Goal: Transaction & Acquisition: Purchase product/service

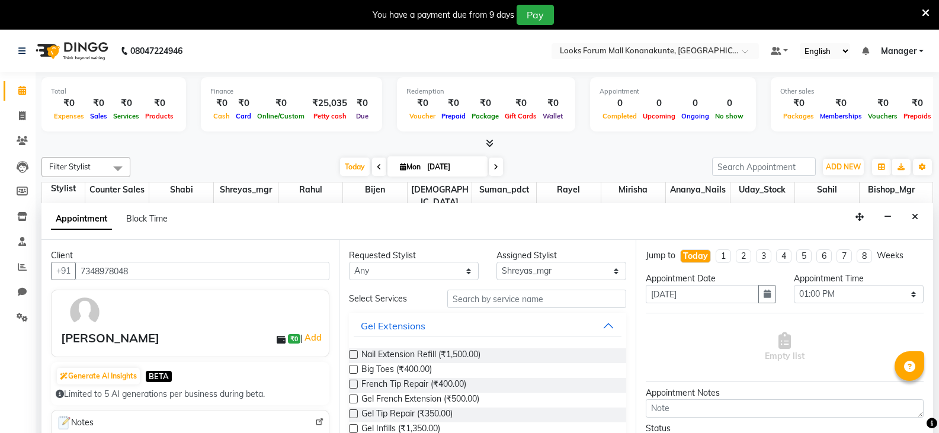
select select "90390"
select select "780"
select select "tentative"
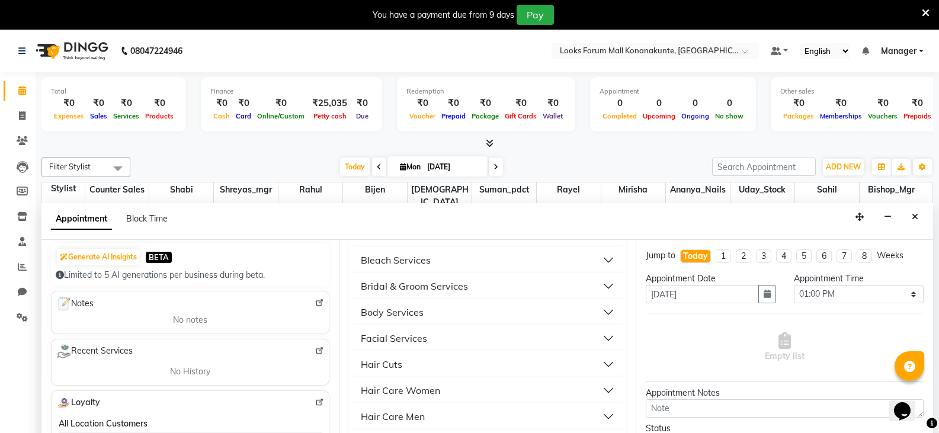
scroll to position [118, 0]
click at [21, 51] on icon at bounding box center [21, 51] width 7 height 8
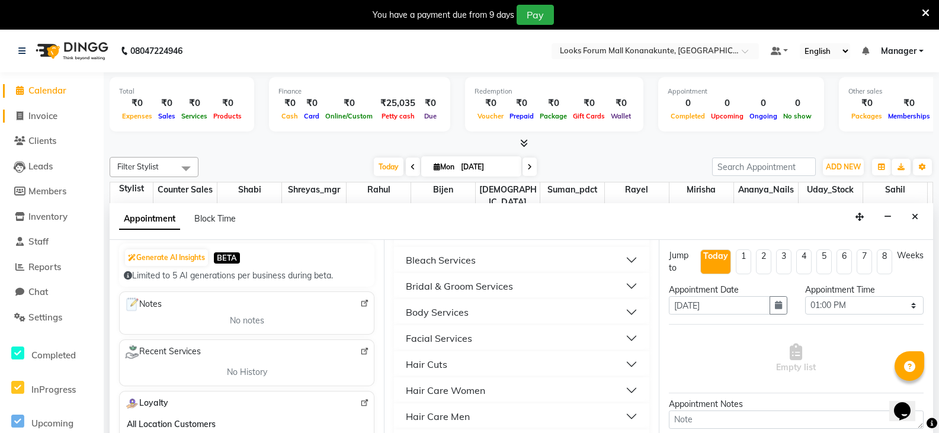
click at [53, 113] on span "Invoice" at bounding box center [42, 115] width 29 height 11
select select "service"
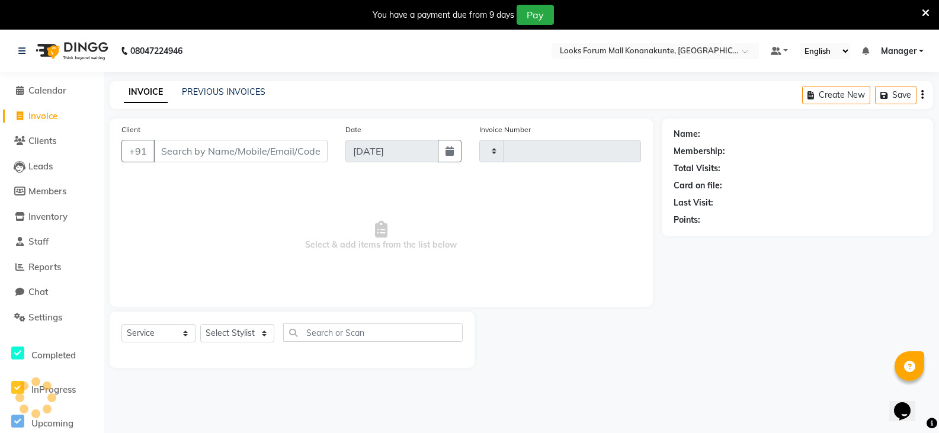
type input "3060"
select select "8945"
click at [854, 94] on button "Create New" at bounding box center [836, 95] width 68 height 18
select select "service"
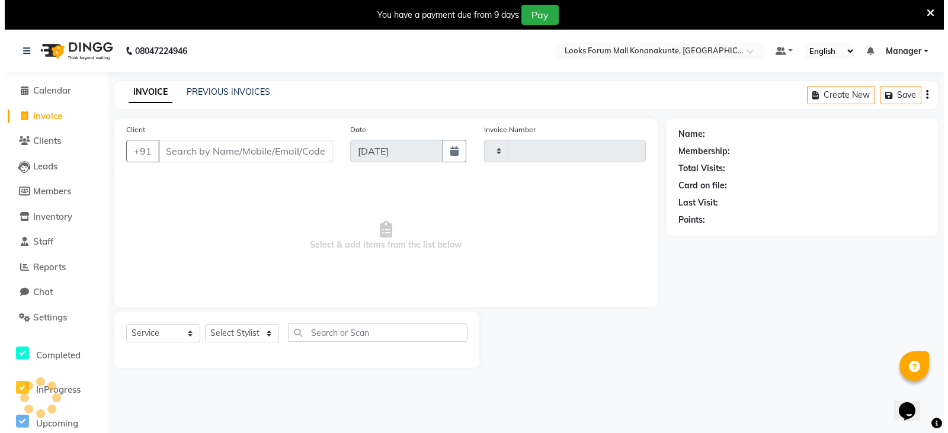
scroll to position [30, 0]
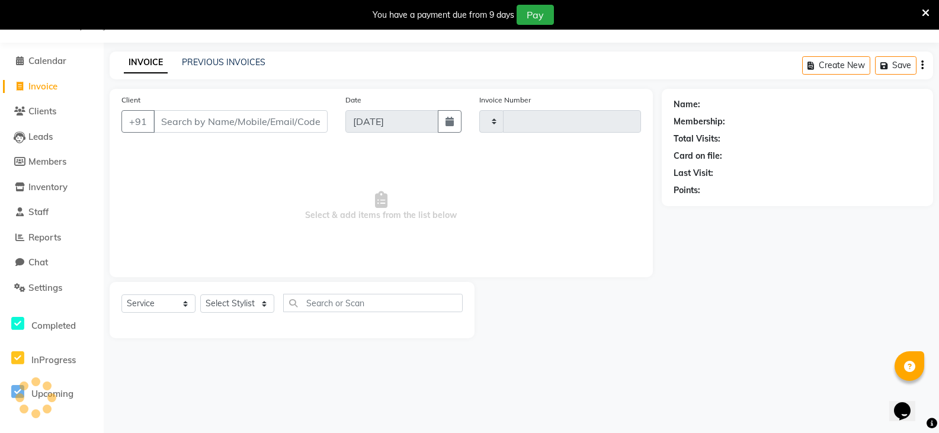
type input "3060"
select select "8945"
click at [269, 124] on input "Client" at bounding box center [240, 121] width 174 height 23
click at [231, 124] on input "Client" at bounding box center [240, 121] width 174 height 23
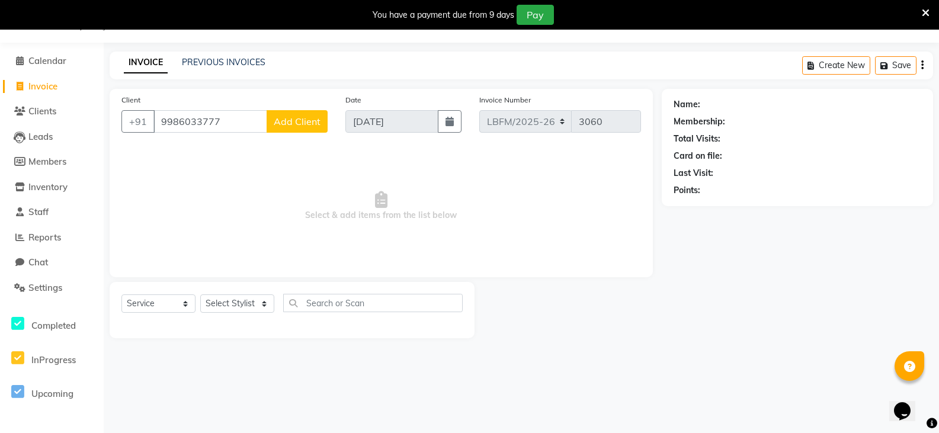
type input "9986033777"
click at [297, 120] on span "Add Client" at bounding box center [297, 121] width 47 height 12
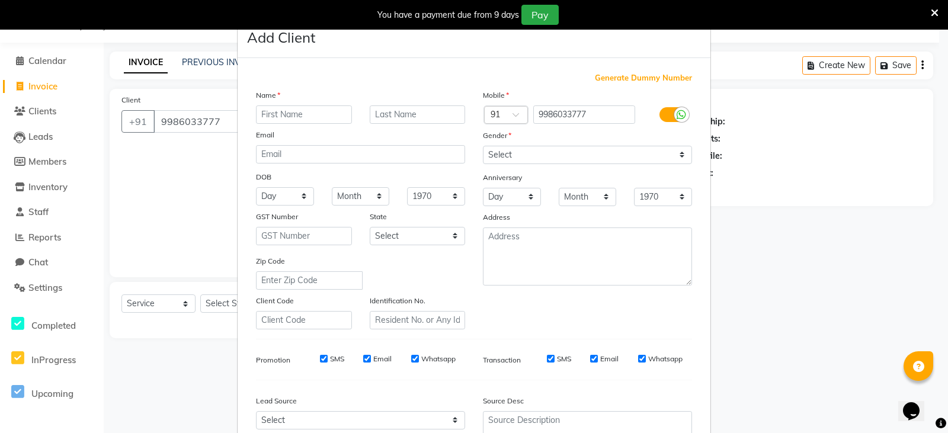
click at [297, 115] on input "text" at bounding box center [304, 114] width 96 height 18
type input "zoe"
type input "c"
click at [541, 152] on select "Select [DEMOGRAPHIC_DATA] [DEMOGRAPHIC_DATA] Other Prefer Not To Say" at bounding box center [587, 155] width 209 height 18
select select "[DEMOGRAPHIC_DATA]"
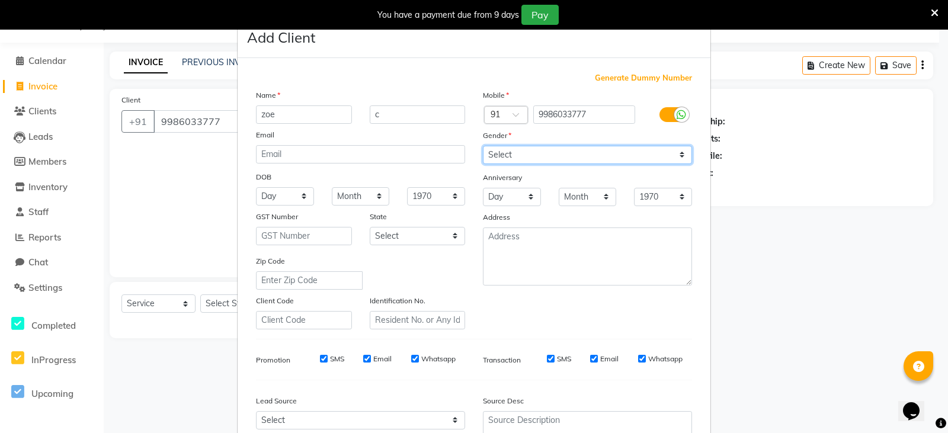
click at [483, 146] on select "Select [DEMOGRAPHIC_DATA] [DEMOGRAPHIC_DATA] Other Prefer Not To Say" at bounding box center [587, 155] width 209 height 18
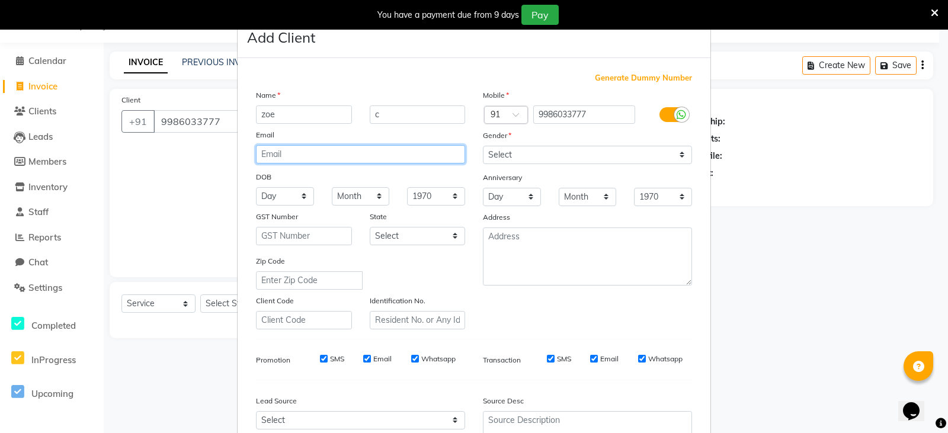
click at [354, 159] on input "email" at bounding box center [360, 154] width 209 height 18
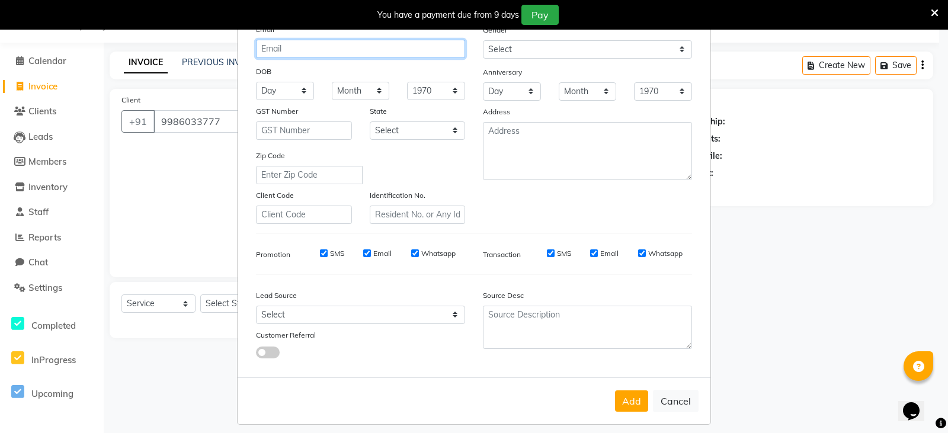
scroll to position [114, 0]
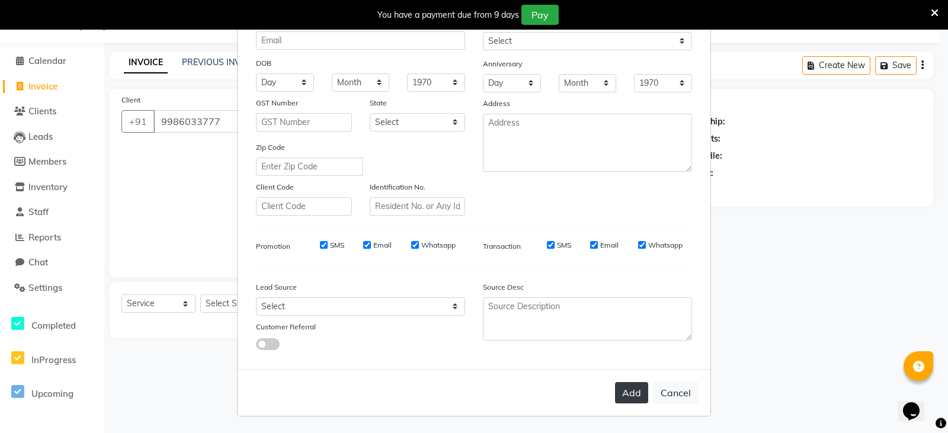
click at [640, 395] on button "Add" at bounding box center [631, 392] width 33 height 21
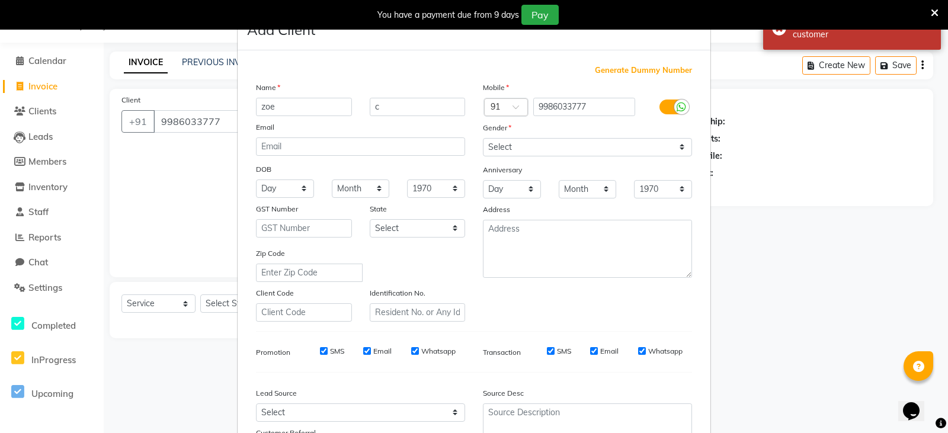
scroll to position [0, 0]
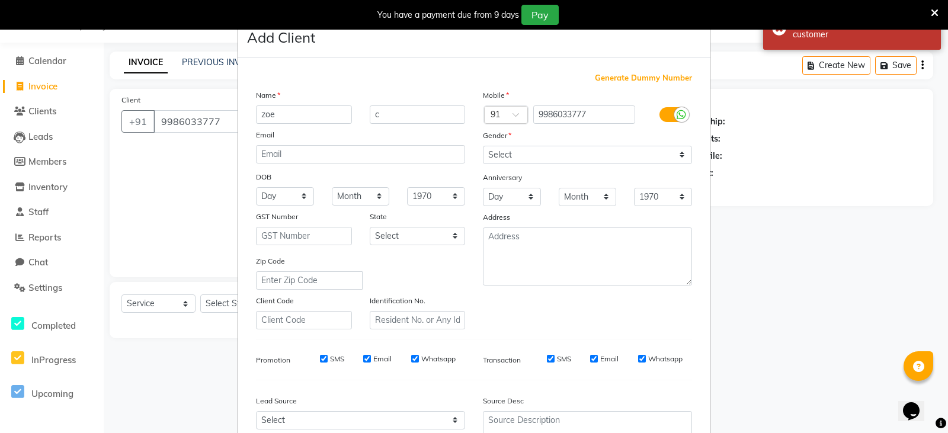
click at [935, 13] on icon at bounding box center [934, 13] width 8 height 11
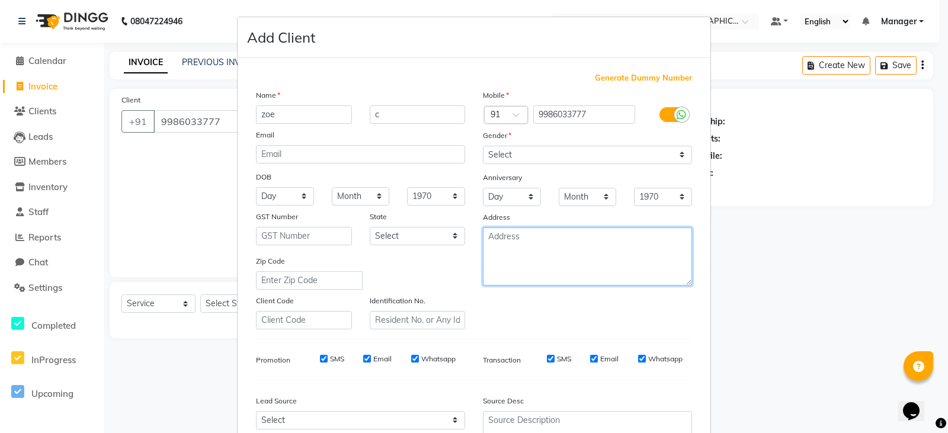
click at [540, 257] on textarea at bounding box center [587, 256] width 209 height 58
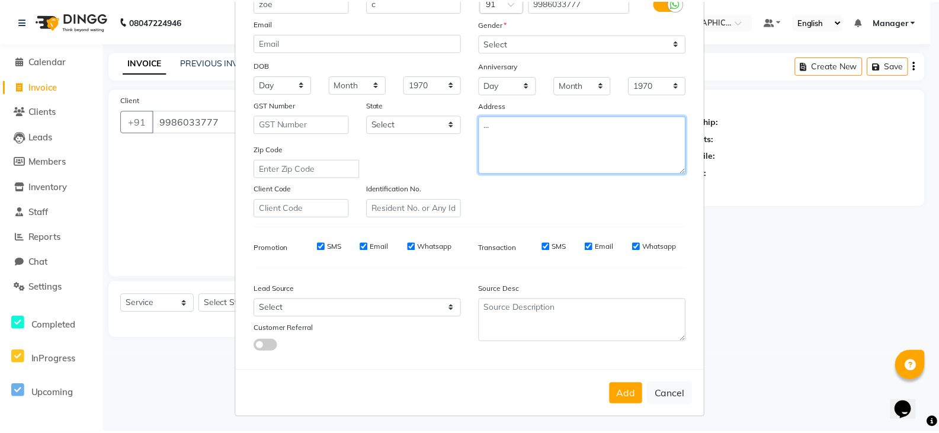
scroll to position [114, 0]
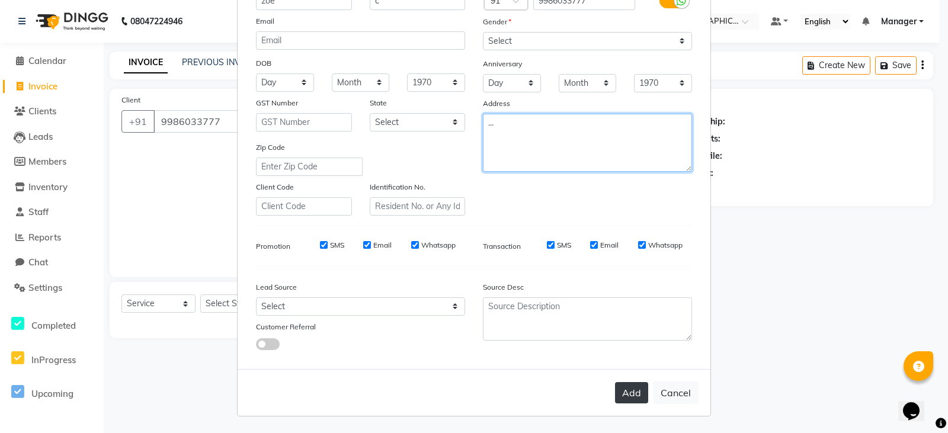
type textarea "..."
click at [615, 387] on button "Add" at bounding box center [631, 392] width 33 height 21
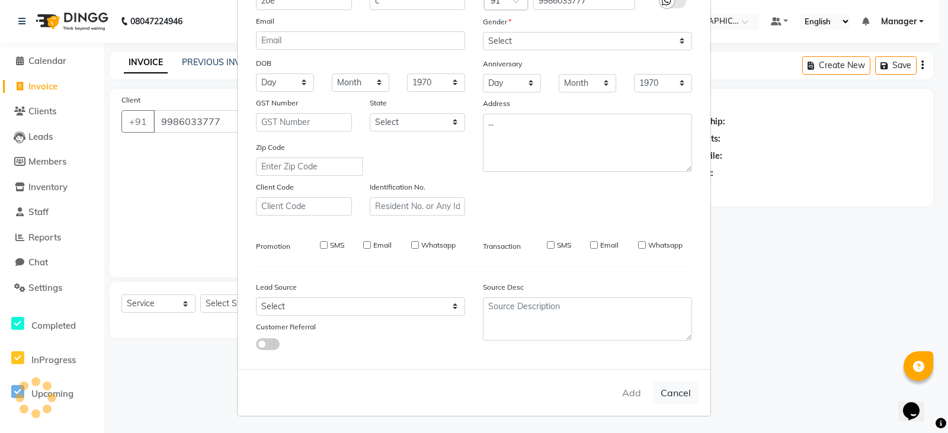
select select
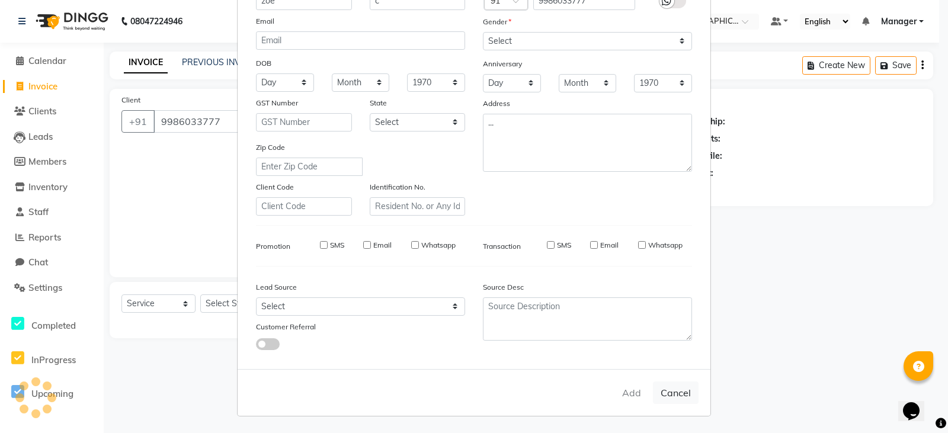
select select
checkbox input "false"
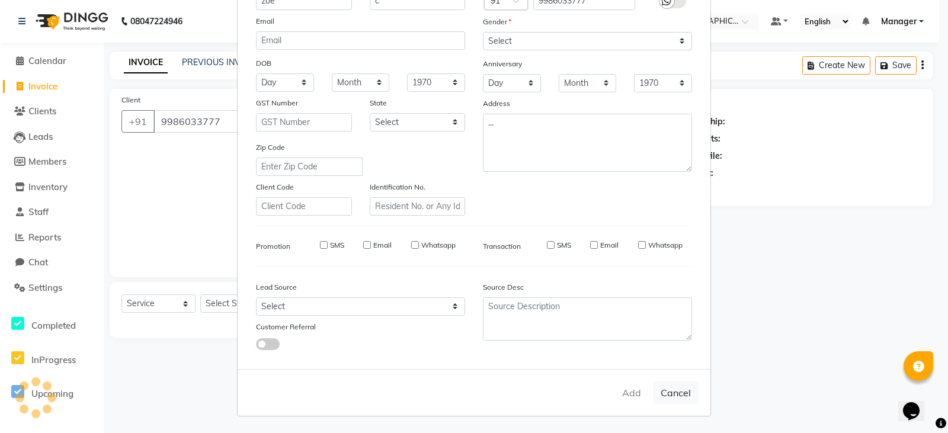
checkbox input "false"
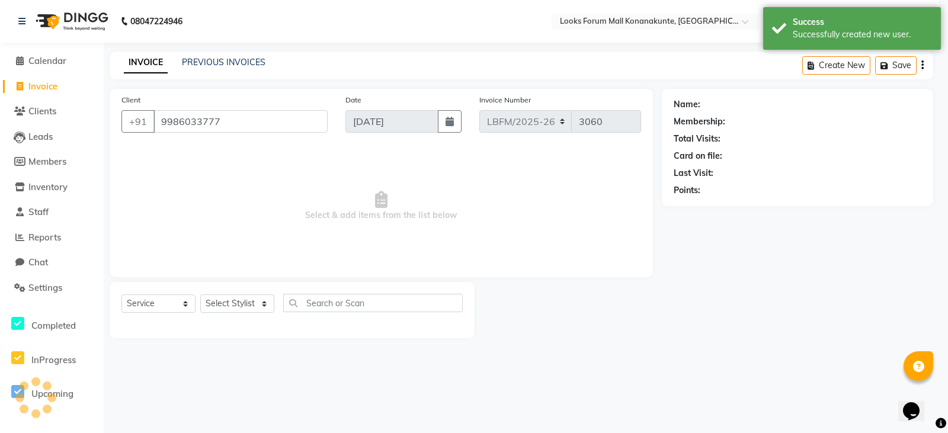
select select "1: Object"
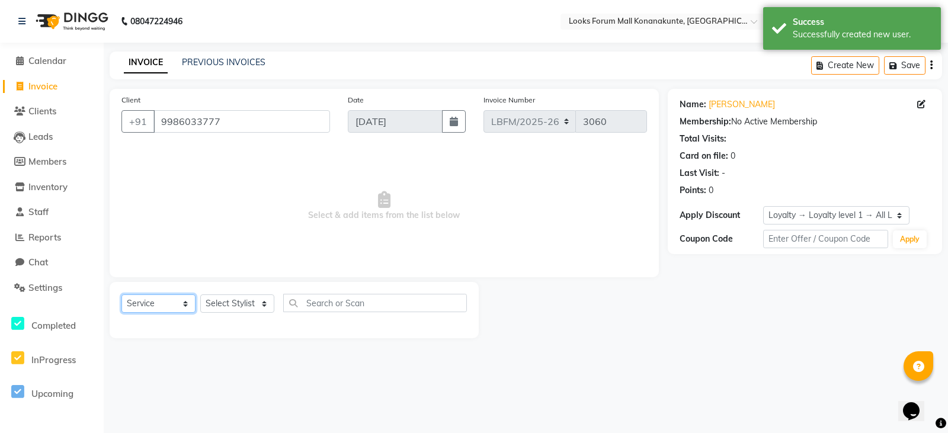
click at [172, 300] on select "Select Service Product Membership Package Voucher Prepaid Gift Card" at bounding box center [158, 303] width 74 height 18
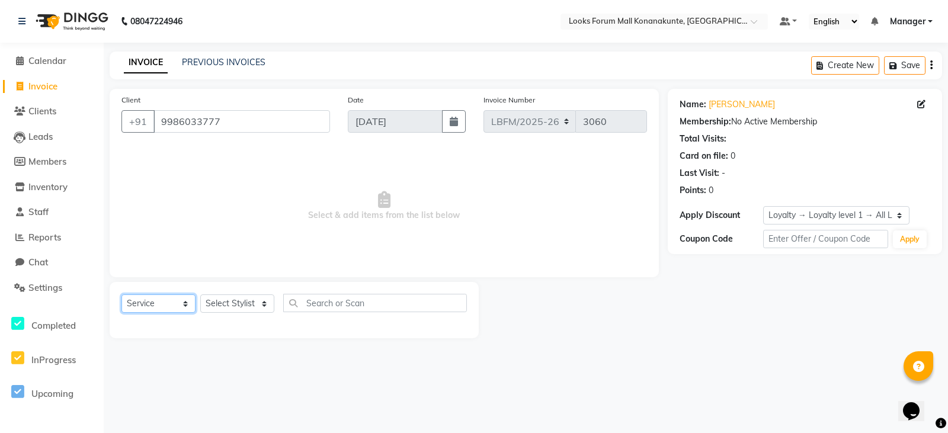
click at [121, 294] on select "Select Service Product Membership Package Voucher Prepaid Gift Card" at bounding box center [158, 303] width 74 height 18
click at [251, 299] on select "Select Stylist Ananya_Nails [PERSON_NAME] Bijen Bishop_Mgr Counter Sales Manage…" at bounding box center [237, 303] width 74 height 18
click at [265, 305] on select "Select Stylist Ananya_Nails [PERSON_NAME] Bijen Bishop_Mgr Counter Sales Manage…" at bounding box center [237, 303] width 74 height 18
select select "90397"
click at [200, 294] on select "Select Stylist Ananya_Nails [PERSON_NAME] Bijen Bishop_Mgr Counter Sales Manage…" at bounding box center [237, 303] width 74 height 18
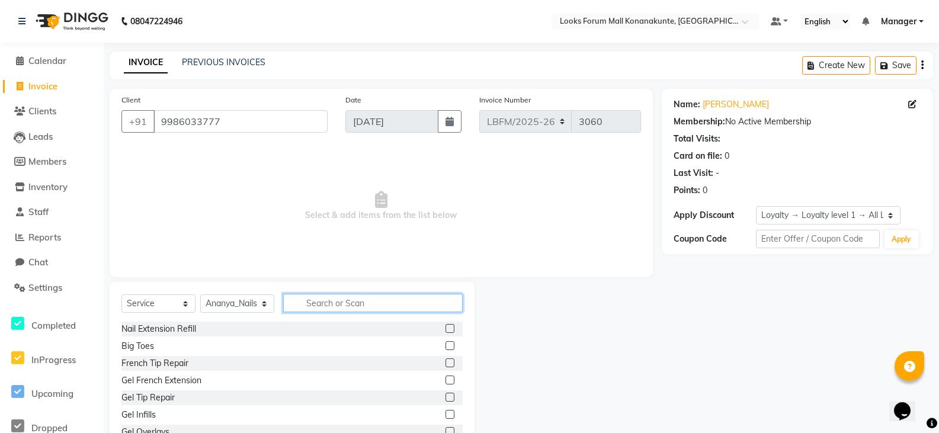
click at [357, 306] on input "text" at bounding box center [372, 303] width 179 height 18
type input "EYE"
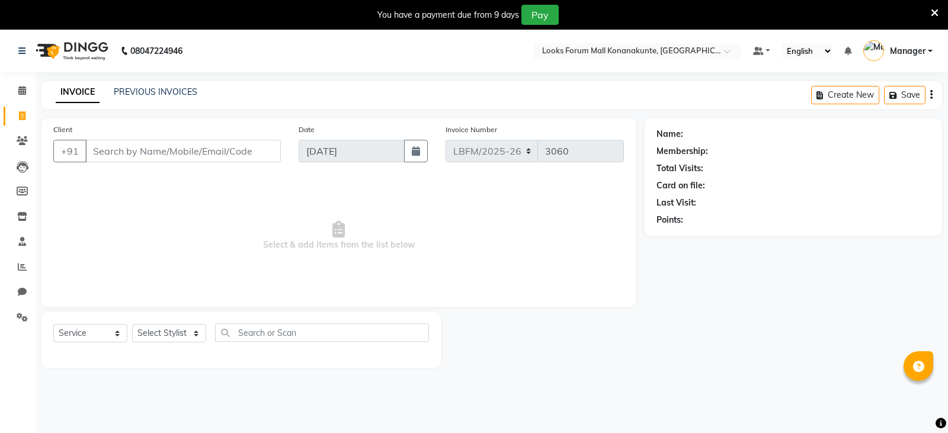
select select "service"
click at [223, 160] on input "Client" at bounding box center [181, 151] width 193 height 23
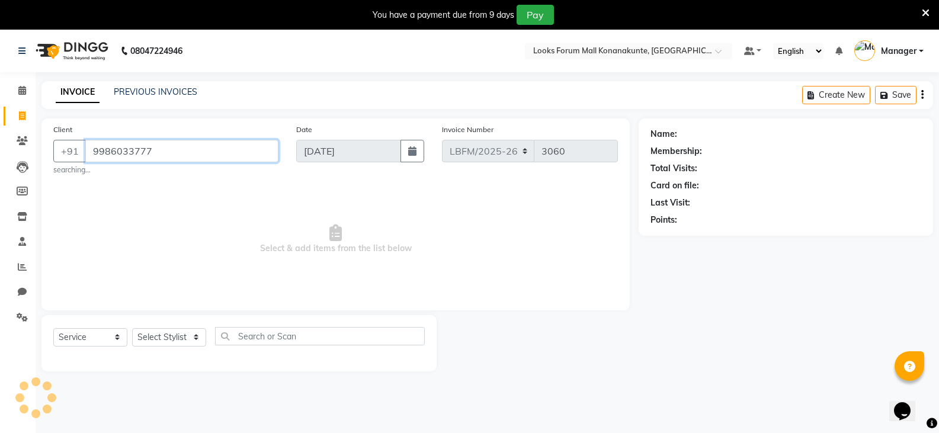
type input "9986033777"
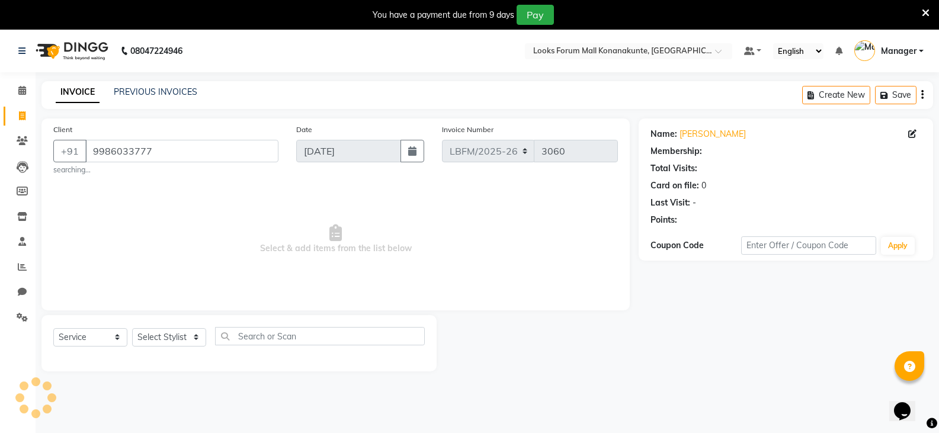
select select "1: Object"
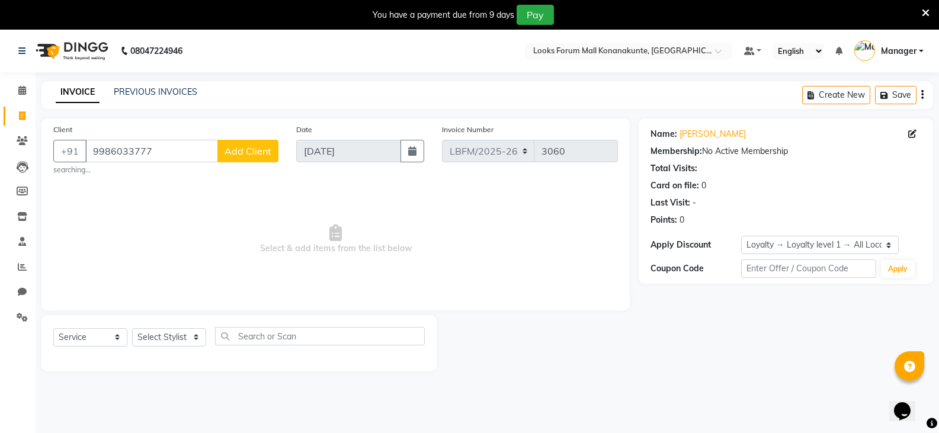
click at [261, 153] on span "Add Client" at bounding box center [247, 151] width 47 height 12
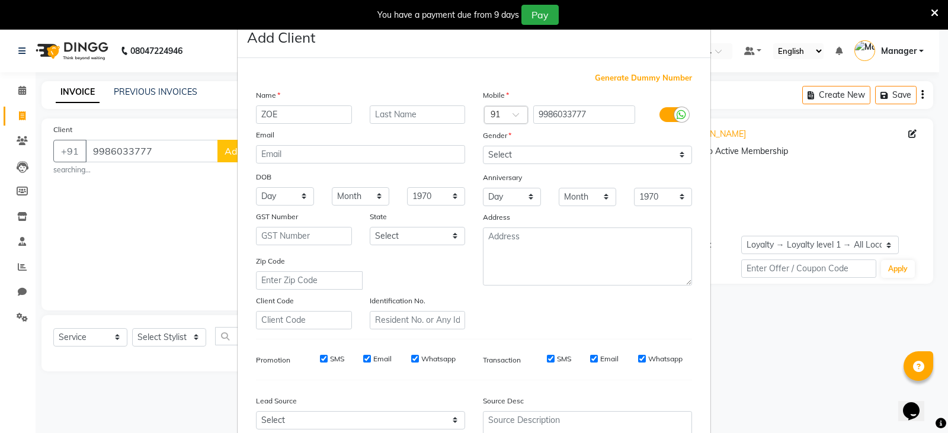
type input "ZOE"
type input "C"
click at [547, 144] on div "Gender" at bounding box center [587, 137] width 227 height 17
click at [549, 153] on select "Select [DEMOGRAPHIC_DATA] [DEMOGRAPHIC_DATA] Other Prefer Not To Say" at bounding box center [587, 155] width 209 height 18
select select "[DEMOGRAPHIC_DATA]"
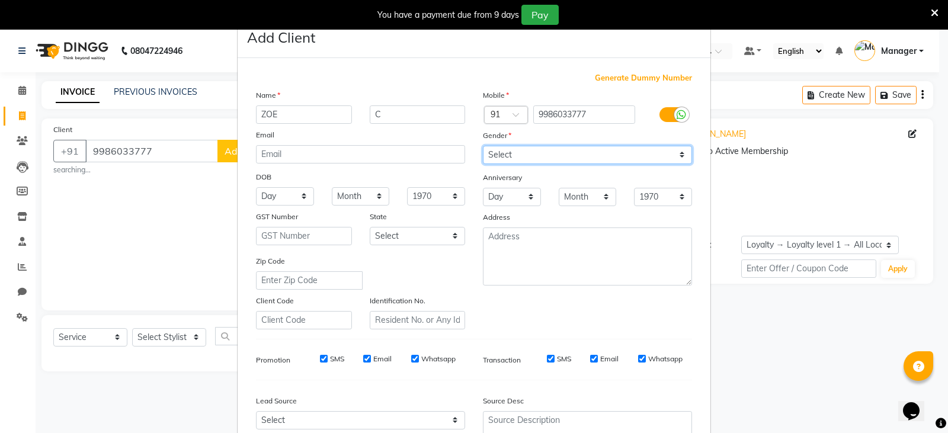
click at [483, 146] on select "Select [DEMOGRAPHIC_DATA] [DEMOGRAPHIC_DATA] Other Prefer Not To Say" at bounding box center [587, 155] width 209 height 18
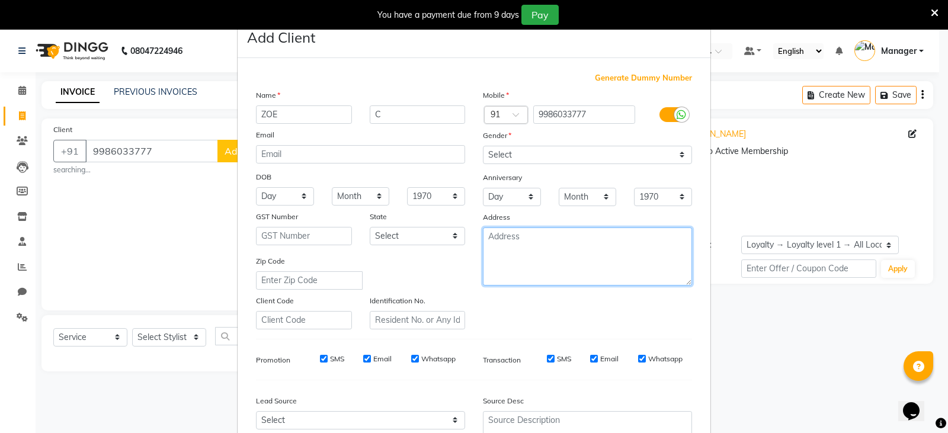
click at [516, 253] on textarea at bounding box center [587, 256] width 209 height 58
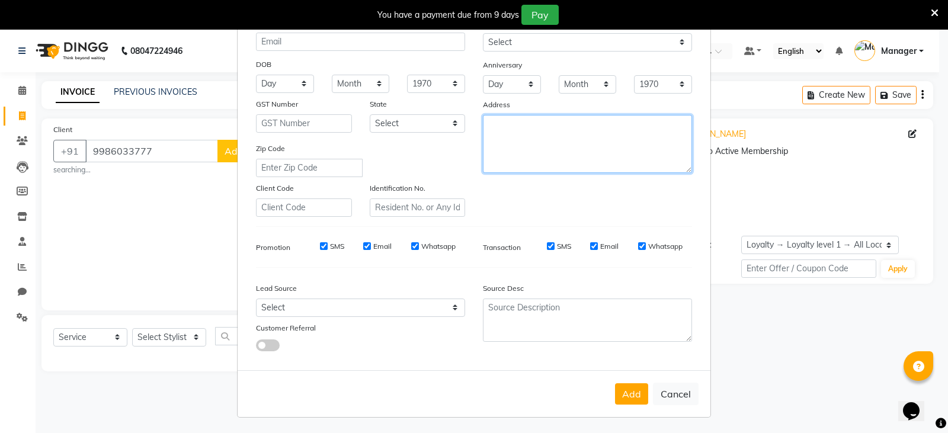
scroll to position [114, 0]
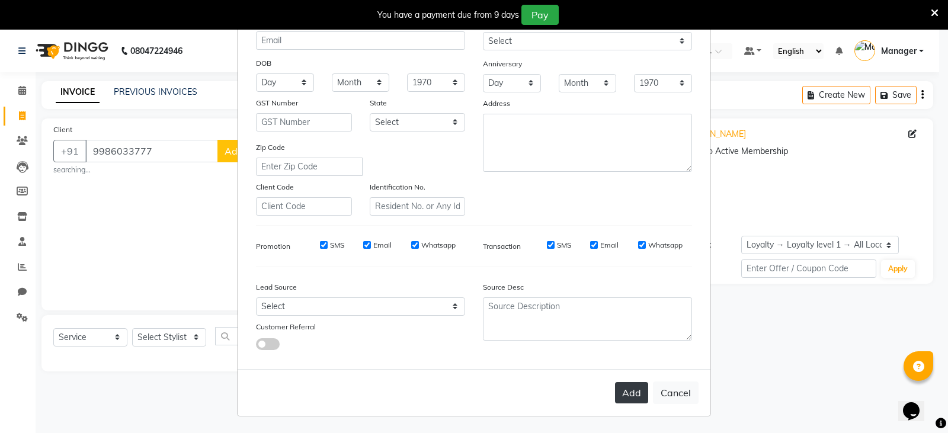
click at [633, 396] on button "Add" at bounding box center [631, 392] width 33 height 21
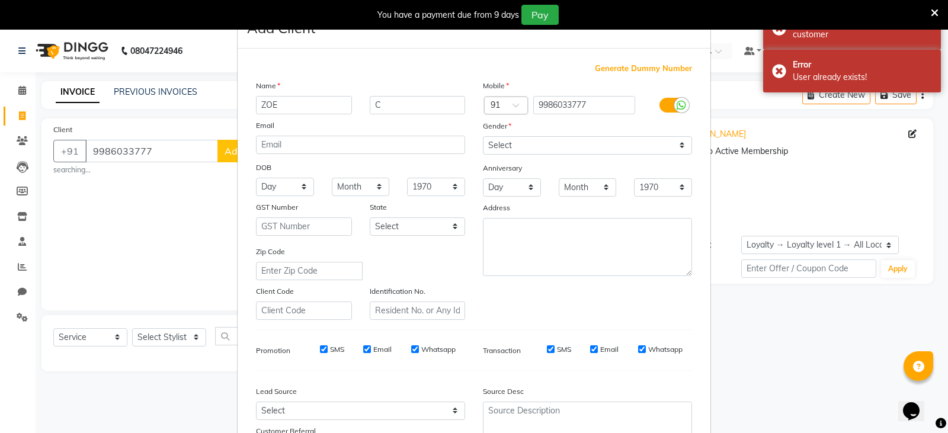
scroll to position [0, 0]
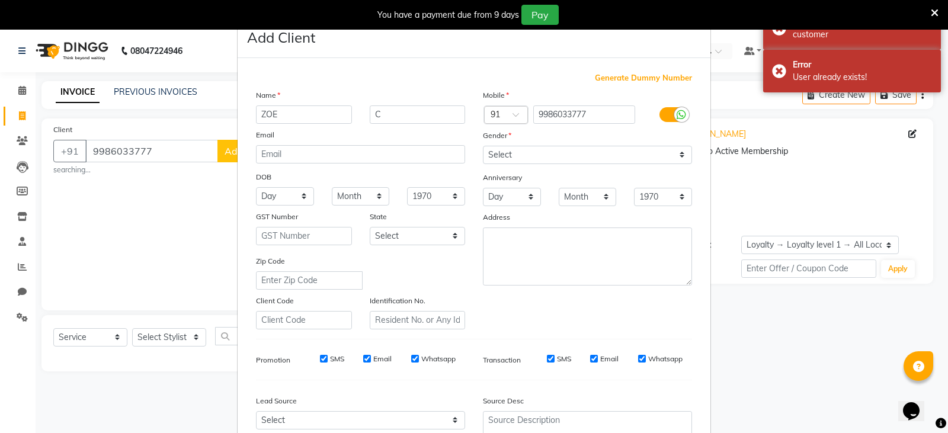
click at [935, 14] on icon at bounding box center [934, 13] width 8 height 11
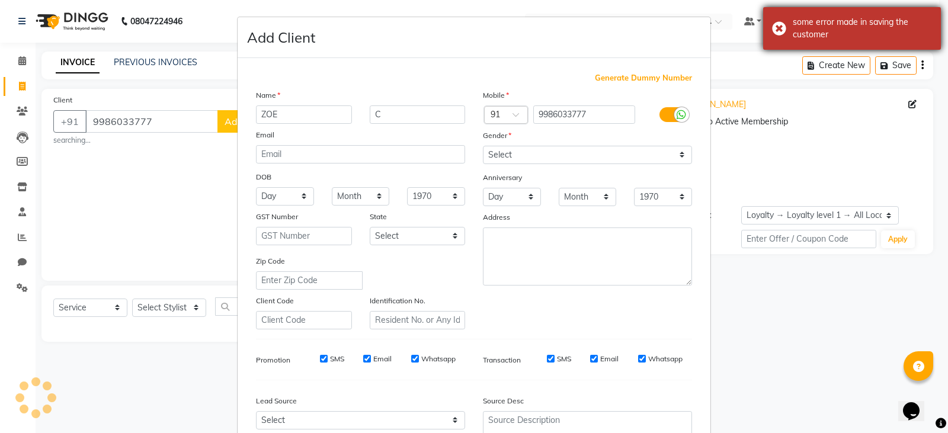
click at [778, 26] on div "some error made in saving the customer" at bounding box center [852, 28] width 178 height 43
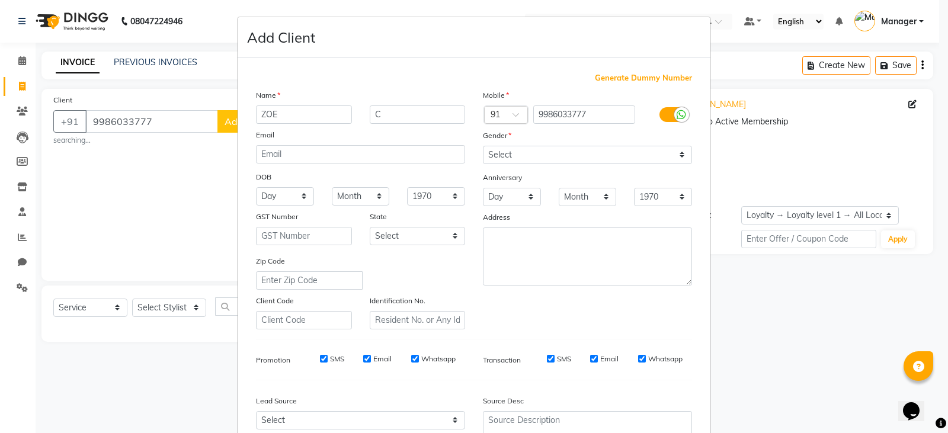
click at [721, 69] on ngb-modal-window "Add Client Generate Dummy Number Name ZOE C Email DOB Day 01 02 03 04 05 06 07 …" at bounding box center [474, 216] width 948 height 433
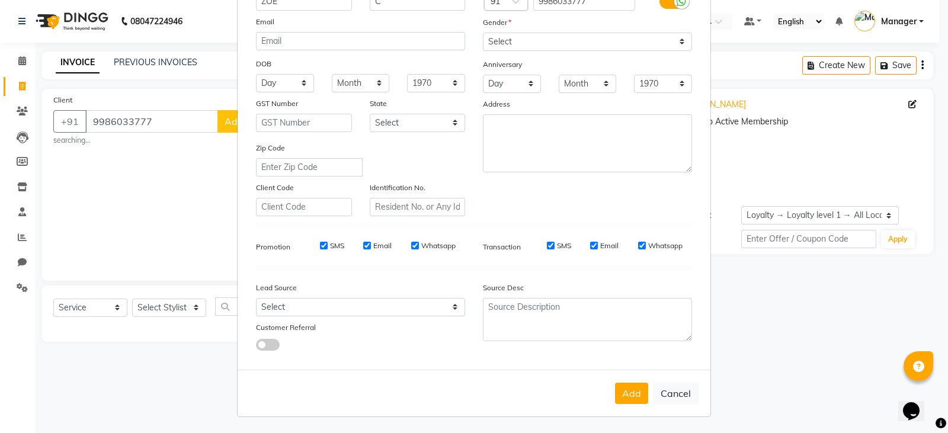
scroll to position [114, 0]
click at [665, 393] on button "Cancel" at bounding box center [676, 392] width 46 height 23
select select
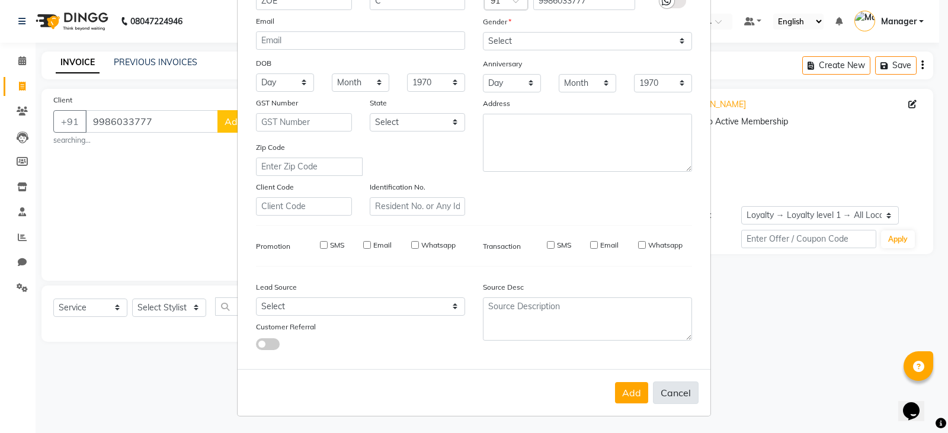
select select
checkbox input "false"
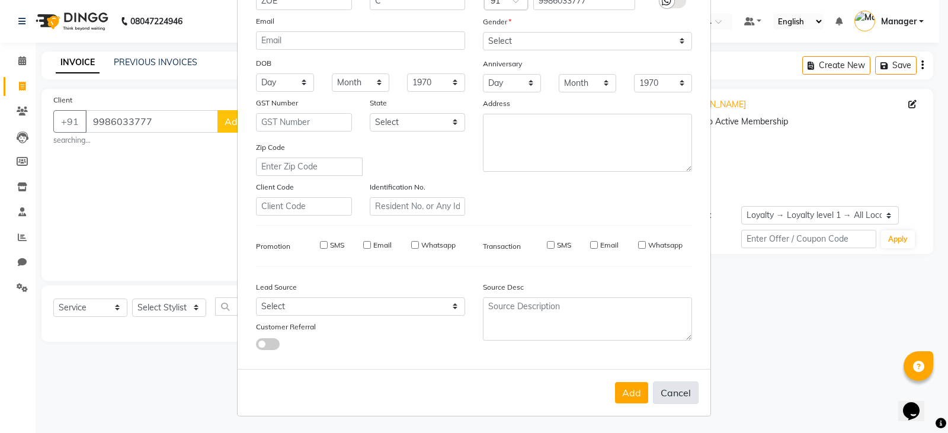
checkbox input "false"
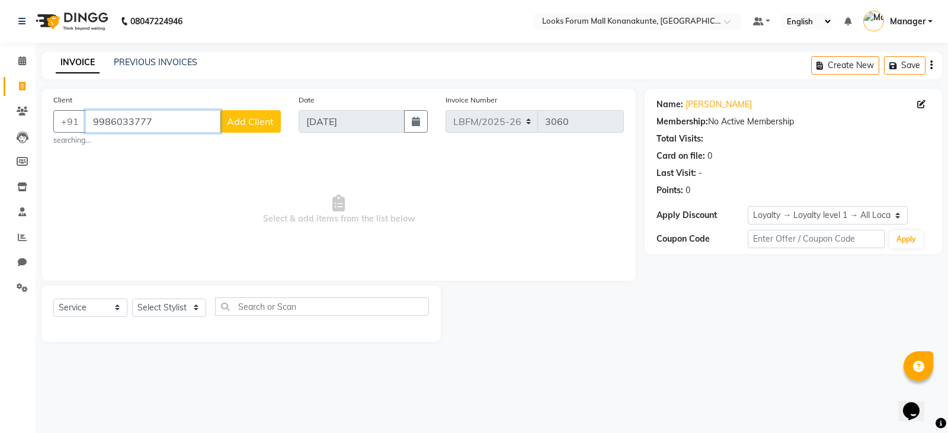
click at [171, 115] on input "9986033777" at bounding box center [152, 121] width 135 height 23
click at [734, 20] on span at bounding box center [731, 25] width 15 height 12
click at [729, 21] on span at bounding box center [731, 25] width 15 height 12
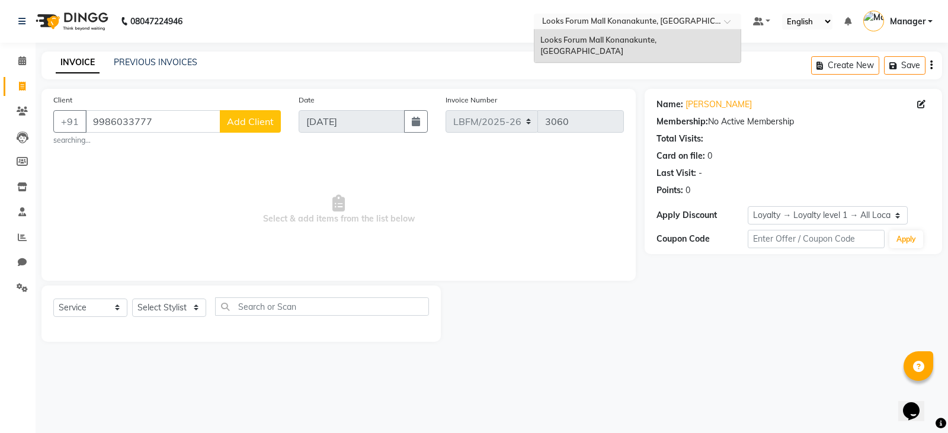
click at [729, 21] on span at bounding box center [731, 25] width 15 height 12
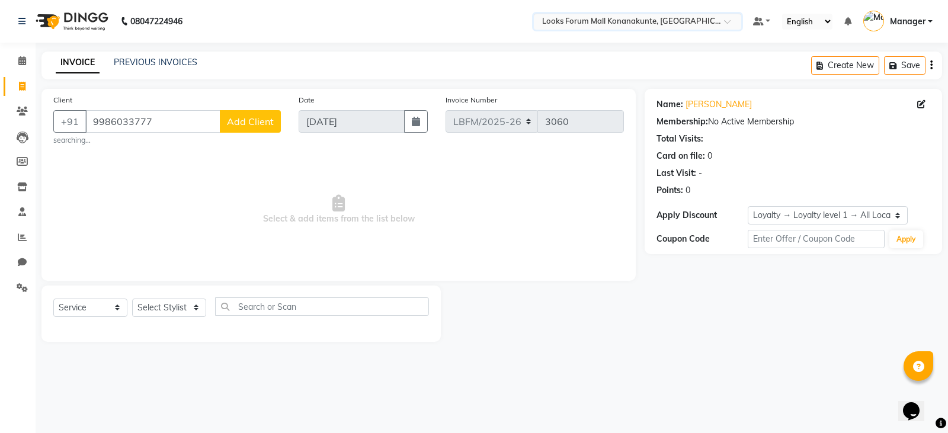
click at [729, 21] on span at bounding box center [731, 25] width 15 height 12
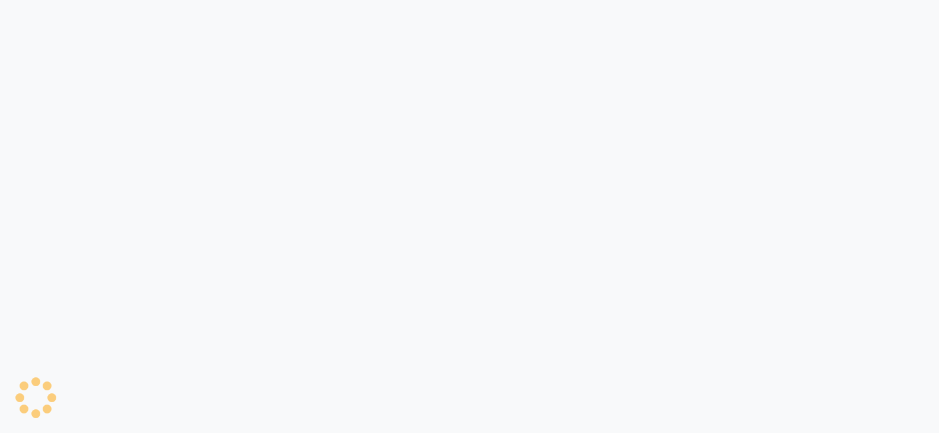
select select "service"
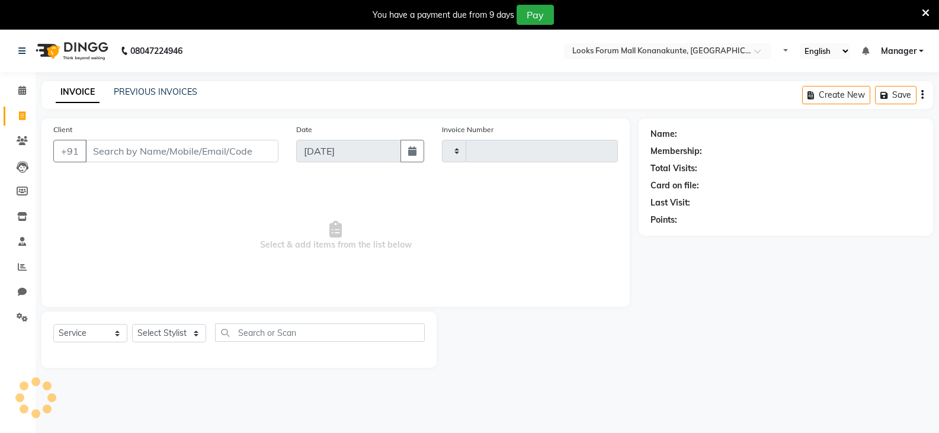
type input "3060"
select select "8945"
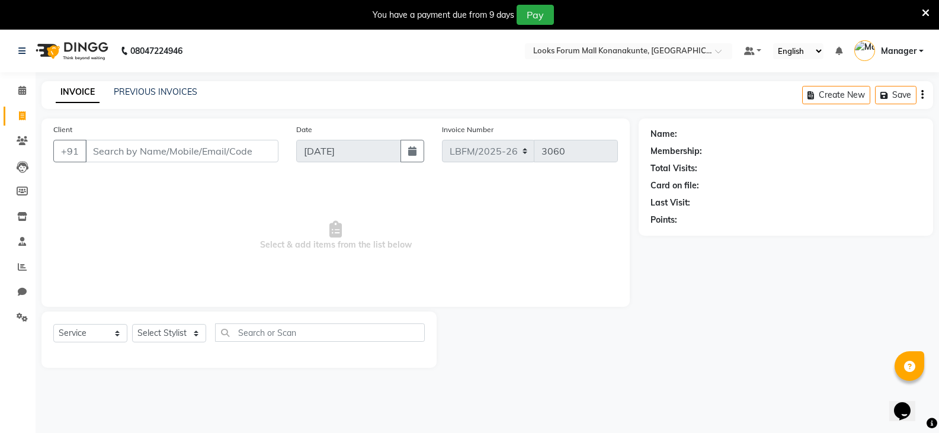
click at [195, 145] on input "Client" at bounding box center [181, 151] width 193 height 23
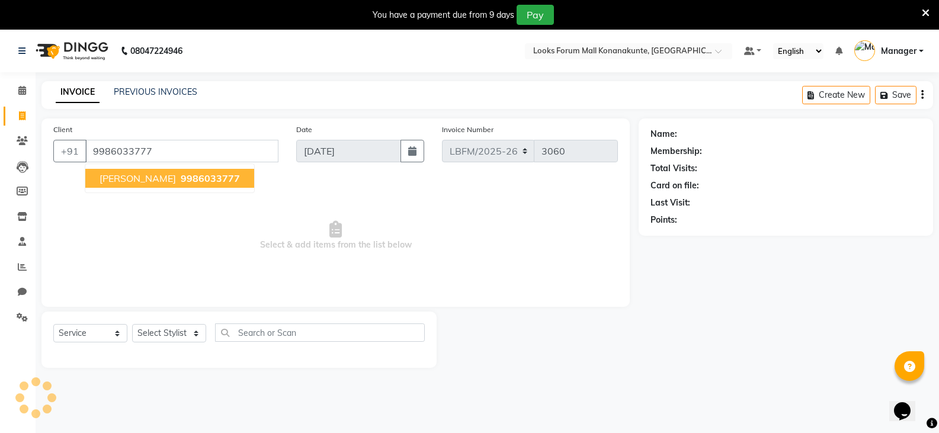
type input "9986033777"
select select "1: Object"
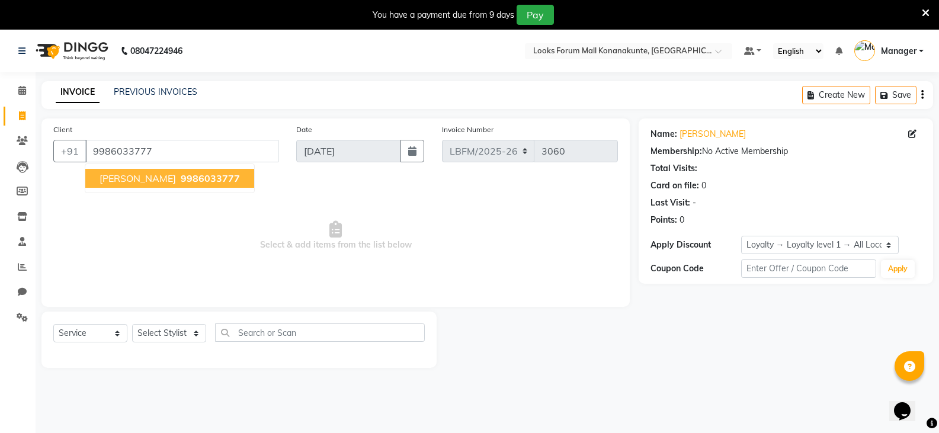
click at [181, 178] on span "9986033777" at bounding box center [210, 178] width 59 height 12
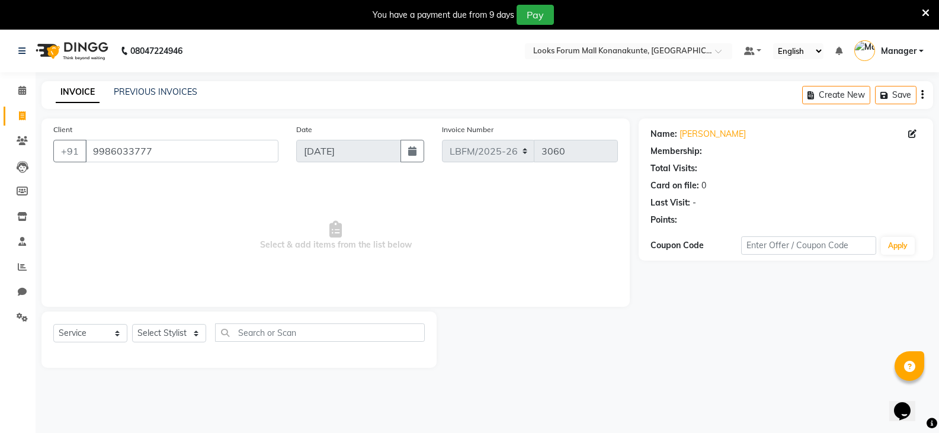
select select "1: Object"
click at [111, 337] on select "Select Service Product Membership Package Voucher Prepaid Gift Card" at bounding box center [90, 333] width 74 height 18
click at [53, 324] on select "Select Service Product Membership Package Voucher Prepaid Gift Card" at bounding box center [90, 333] width 74 height 18
click at [195, 331] on select "Select Stylist Ananya_Nails [PERSON_NAME] Bijen Bishop_Mgr Counter Sales Manage…" at bounding box center [169, 333] width 74 height 18
select select "90397"
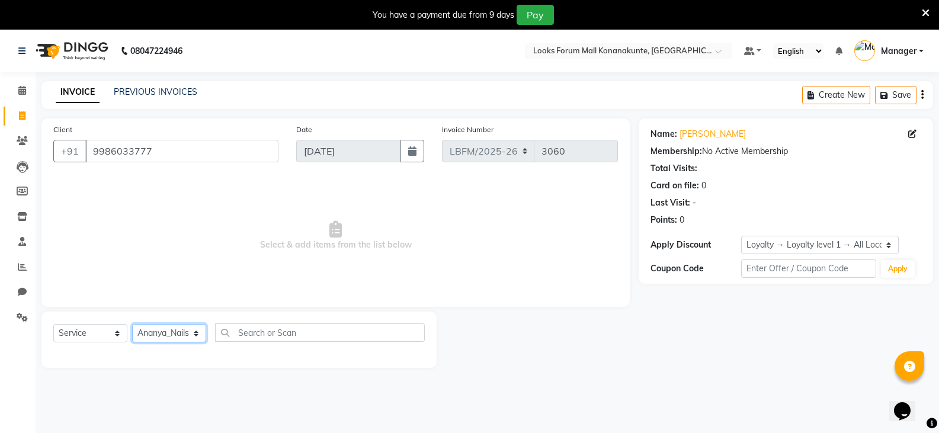
click at [132, 324] on select "Select Stylist Ananya_Nails [PERSON_NAME] Bijen Bishop_Mgr Counter Sales Manage…" at bounding box center [169, 333] width 74 height 18
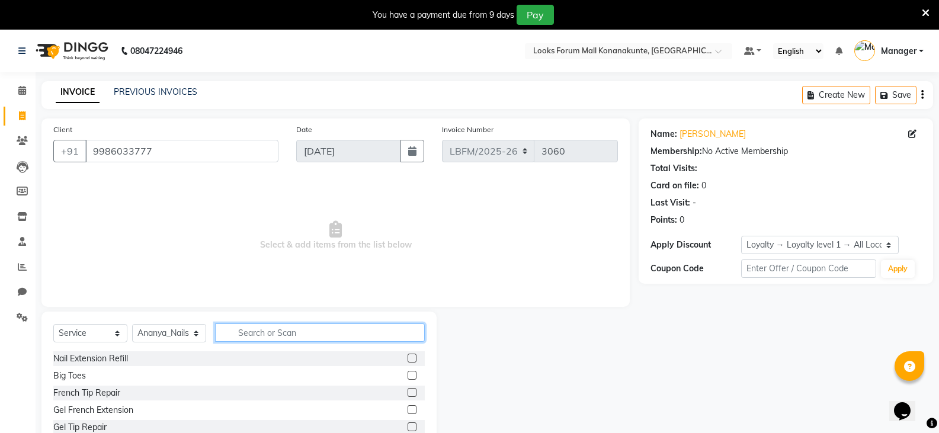
click at [299, 331] on input "text" at bounding box center [320, 332] width 210 height 18
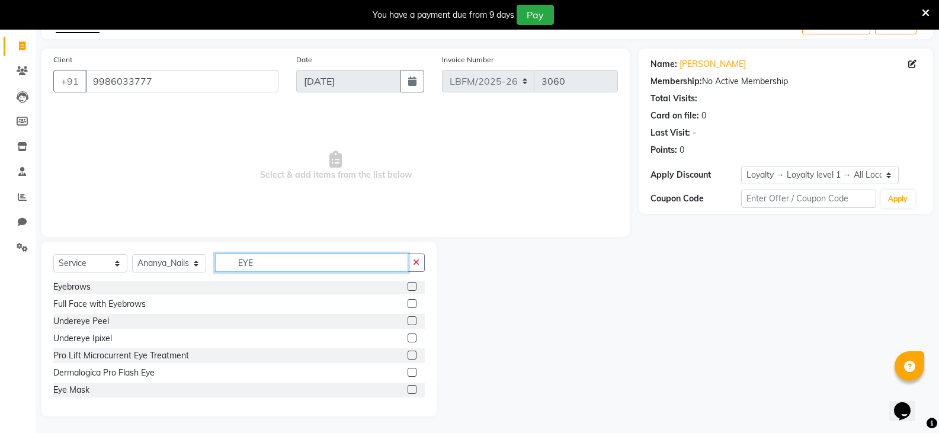
scroll to position [71, 0]
type input "EYE"
click at [181, 289] on div "Eyebrows" at bounding box center [238, 285] width 371 height 15
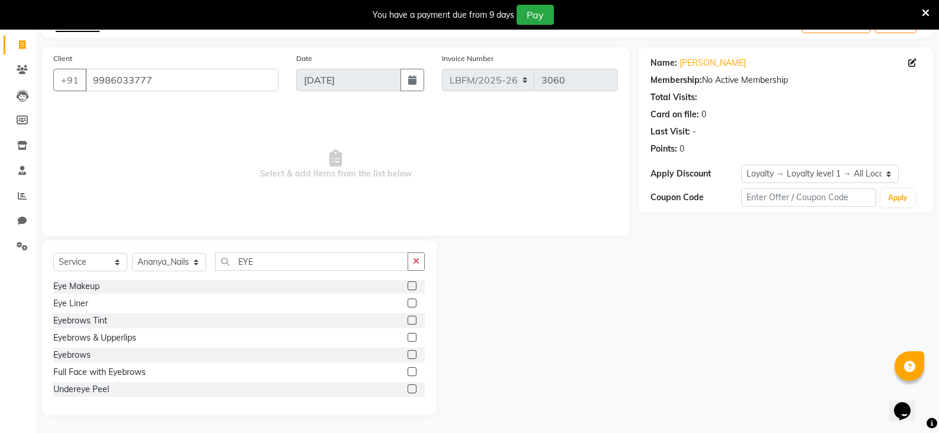
scroll to position [0, 0]
click at [407, 356] on label at bounding box center [411, 355] width 9 height 9
click at [407, 356] on input "checkbox" at bounding box center [411, 356] width 8 height 8
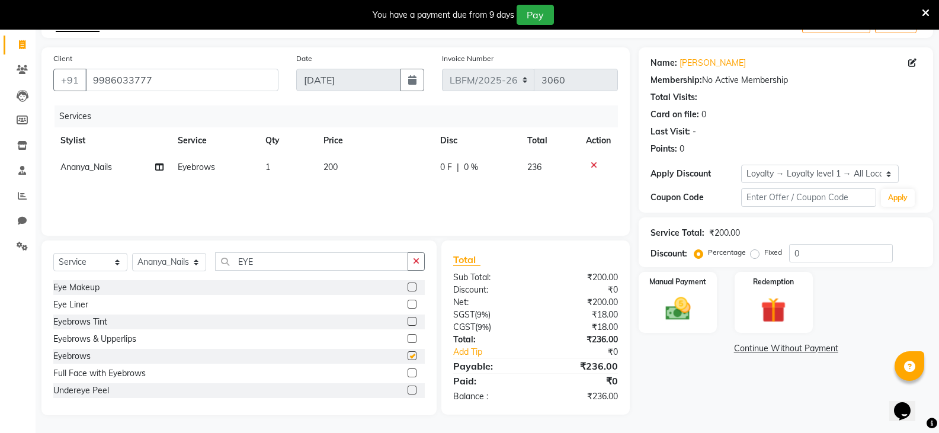
checkbox input "false"
click at [684, 303] on img at bounding box center [677, 309] width 42 height 30
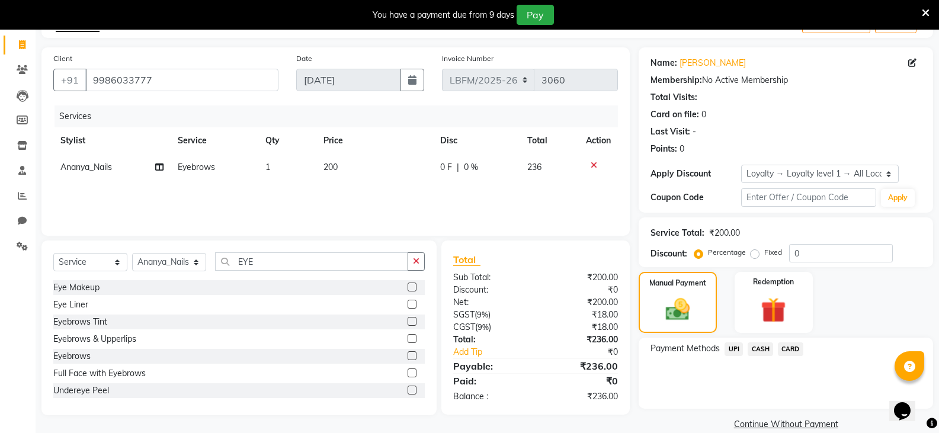
click at [762, 348] on span "CASH" at bounding box center [759, 349] width 25 height 14
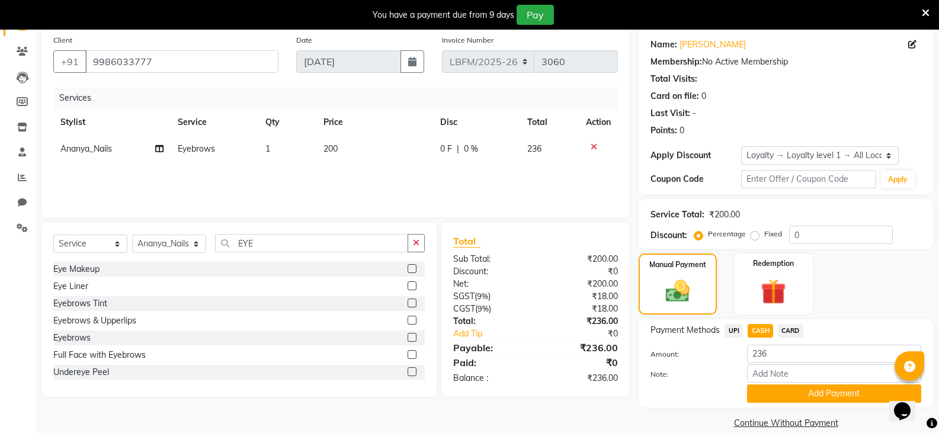
scroll to position [106, 0]
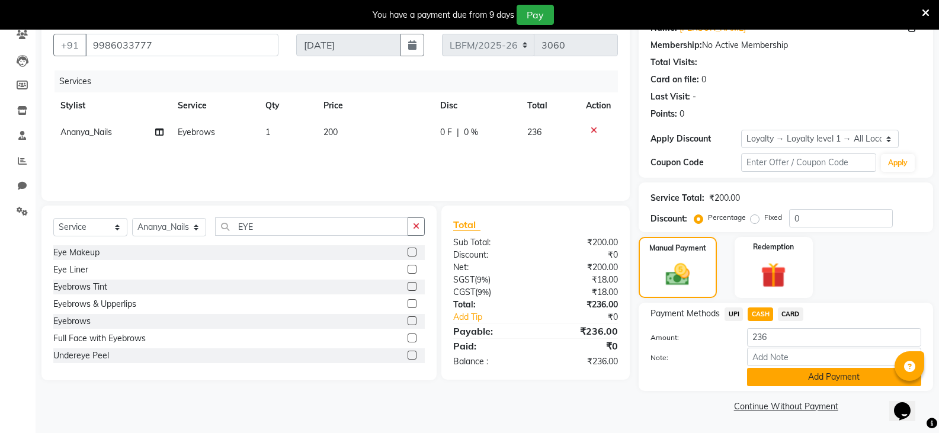
click at [832, 378] on button "Add Payment" at bounding box center [834, 377] width 174 height 18
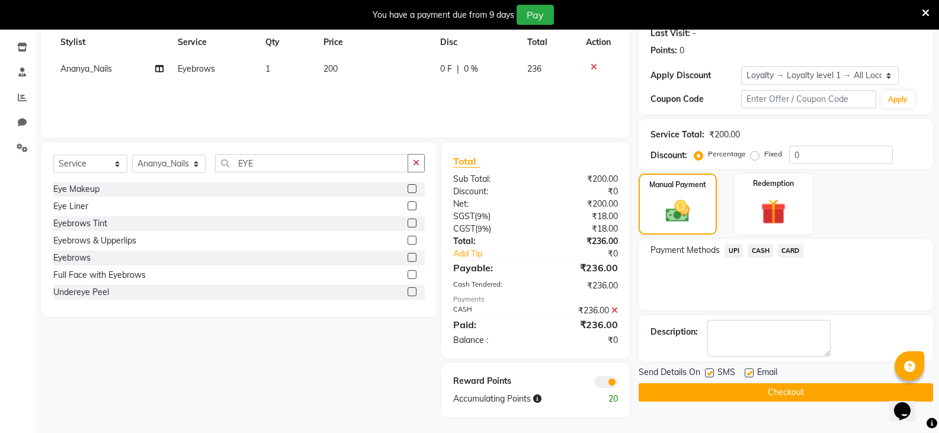
scroll to position [171, 0]
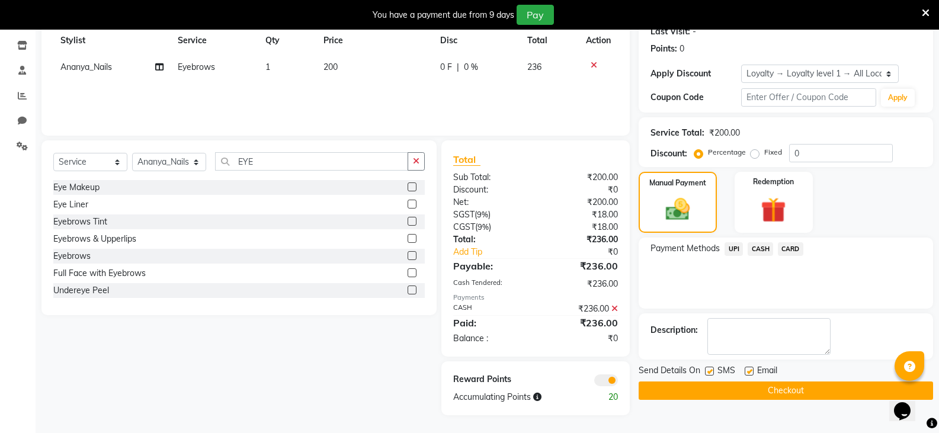
click at [782, 393] on button "Checkout" at bounding box center [785, 390] width 294 height 18
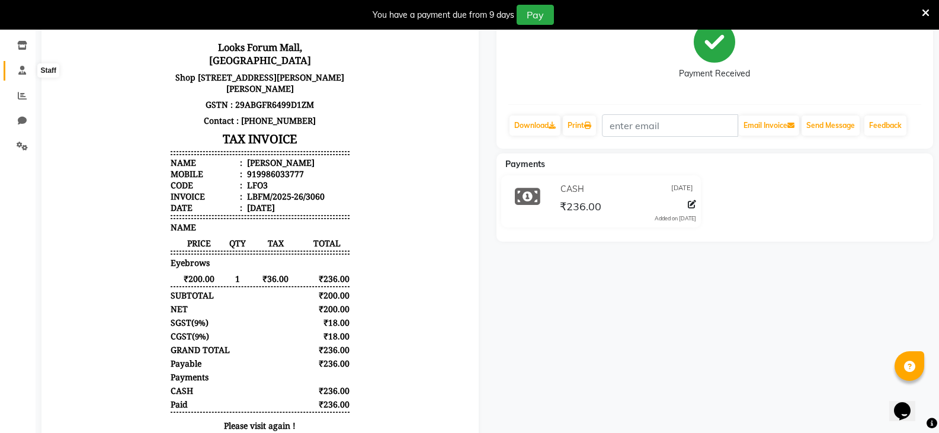
click at [21, 73] on icon at bounding box center [22, 70] width 8 height 9
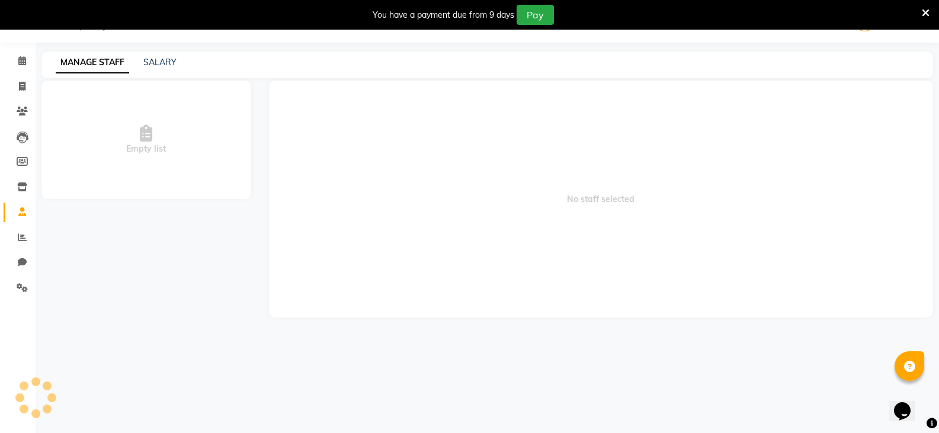
scroll to position [30, 0]
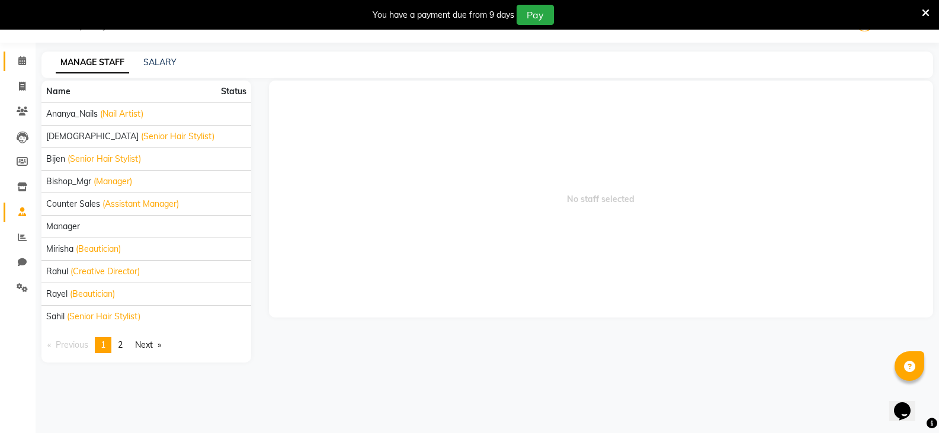
click at [30, 62] on span at bounding box center [22, 61] width 21 height 14
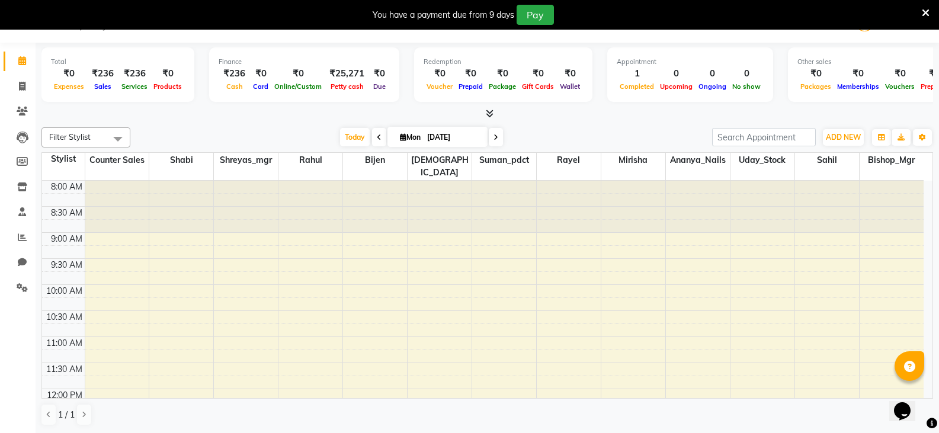
click at [926, 14] on icon at bounding box center [926, 13] width 8 height 11
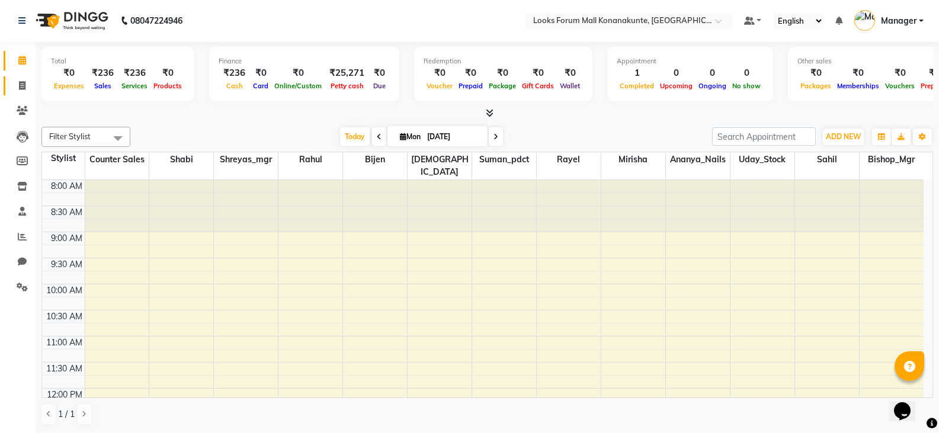
drag, startPoint x: 21, startPoint y: 84, endPoint x: 27, endPoint y: 87, distance: 6.6
click at [21, 84] on icon at bounding box center [22, 85] width 7 height 9
select select "service"
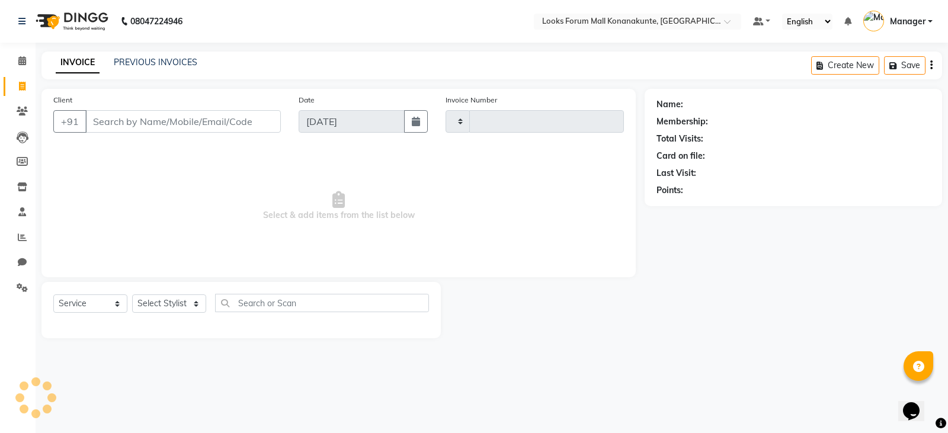
type input "3061"
select select "8945"
click at [219, 124] on input "Client" at bounding box center [182, 121] width 195 height 23
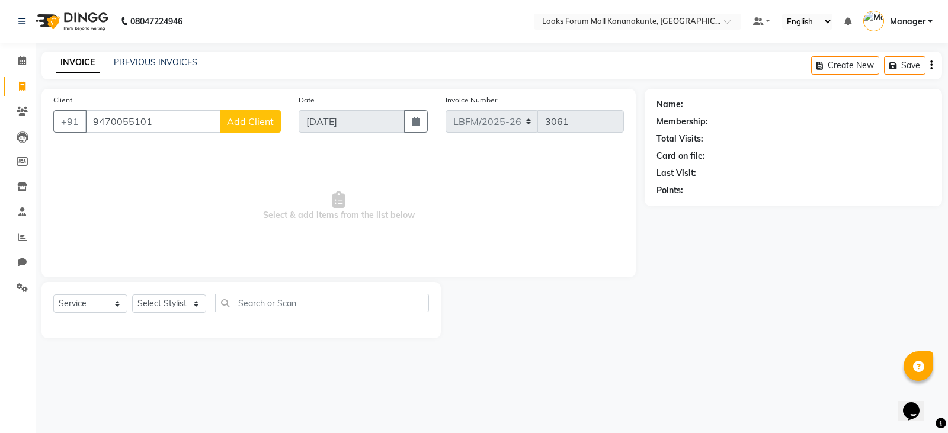
type input "9470055101"
click at [246, 116] on span "Add Client" at bounding box center [250, 121] width 47 height 12
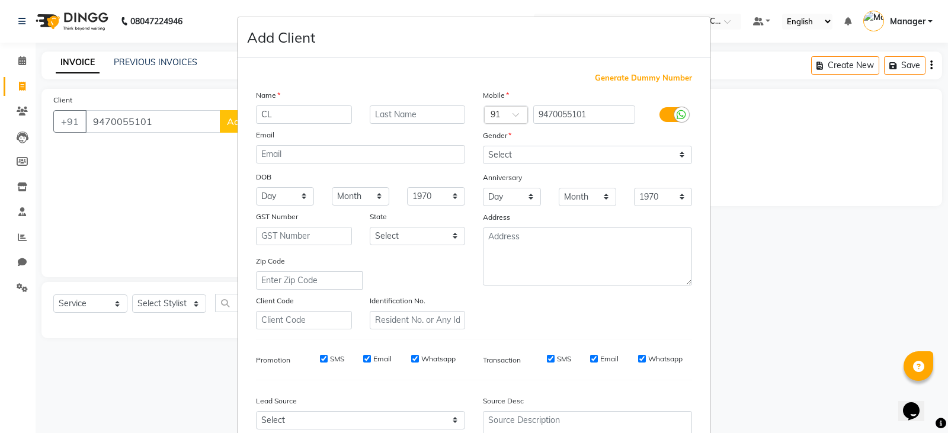
type input "C"
drag, startPoint x: 322, startPoint y: 109, endPoint x: 251, endPoint y: 116, distance: 70.8
click at [256, 116] on input "[PERSON_NAME]" at bounding box center [304, 114] width 96 height 18
type input "[PERSON_NAME]"
click at [388, 111] on input "text" at bounding box center [418, 114] width 96 height 18
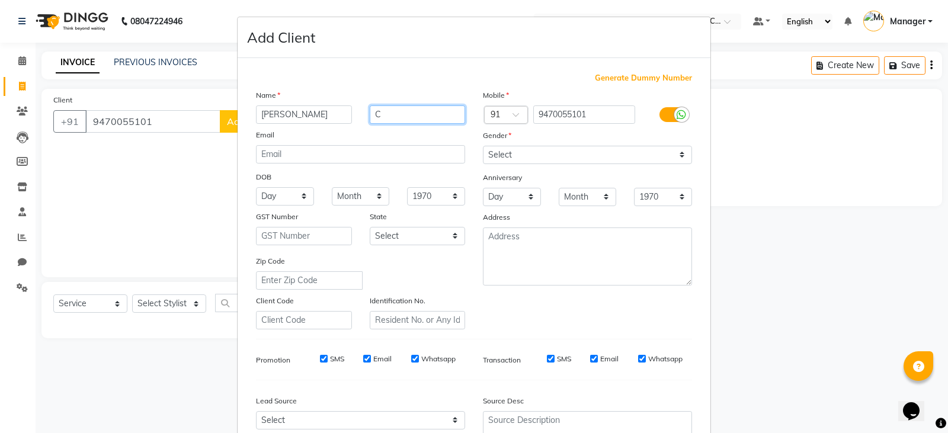
type input "C"
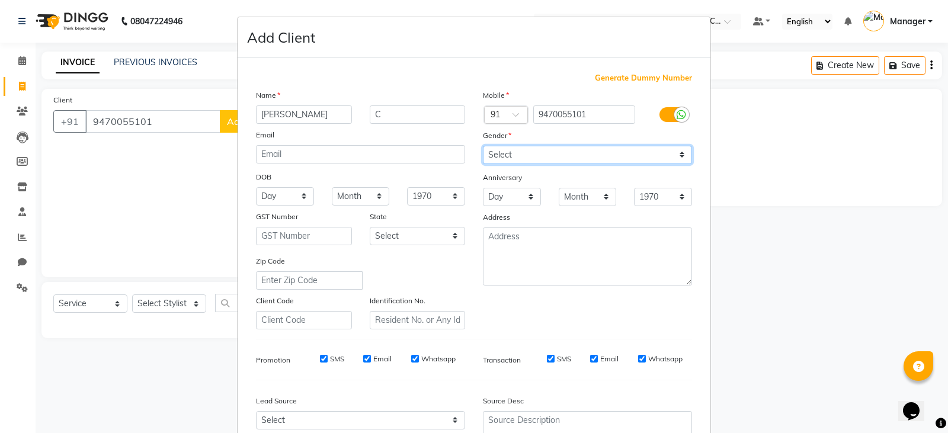
click at [538, 153] on select "Select [DEMOGRAPHIC_DATA] [DEMOGRAPHIC_DATA] Other Prefer Not To Say" at bounding box center [587, 155] width 209 height 18
select select "[DEMOGRAPHIC_DATA]"
click at [483, 146] on select "Select [DEMOGRAPHIC_DATA] [DEMOGRAPHIC_DATA] Other Prefer Not To Say" at bounding box center [587, 155] width 209 height 18
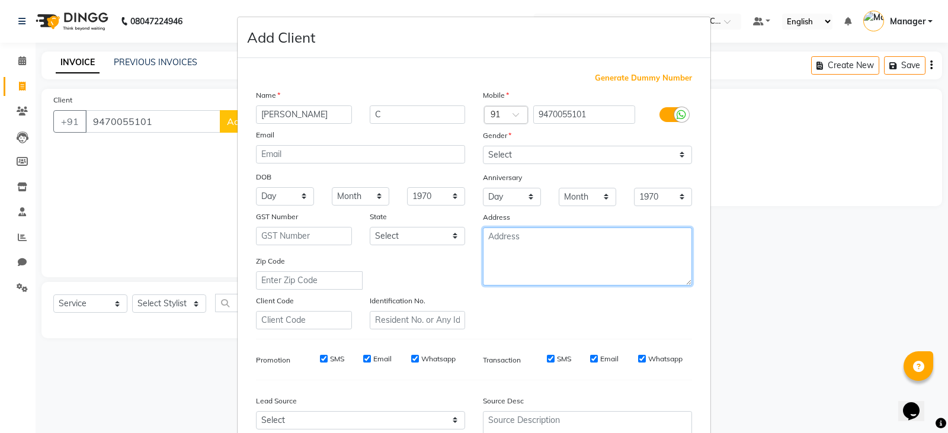
click at [506, 255] on textarea at bounding box center [587, 256] width 209 height 58
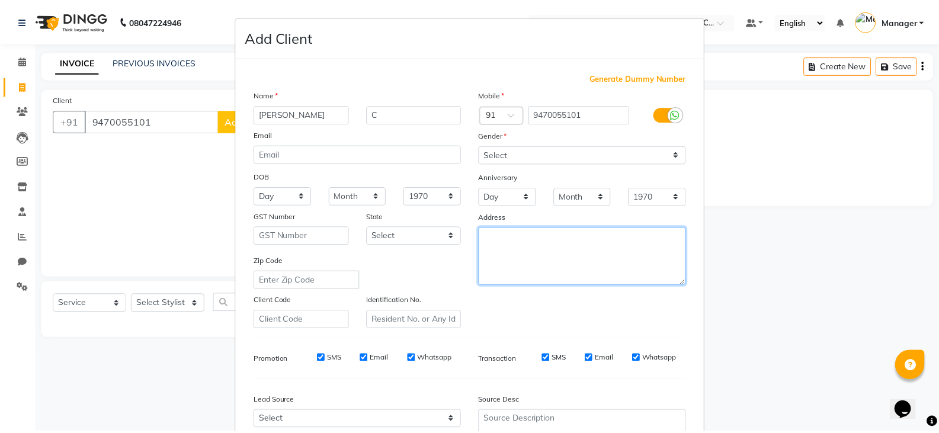
scroll to position [114, 0]
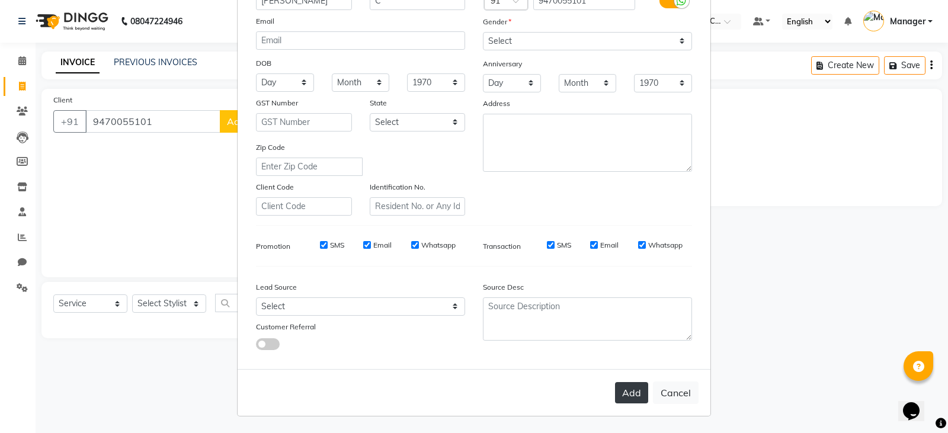
click at [620, 391] on button "Add" at bounding box center [631, 392] width 33 height 21
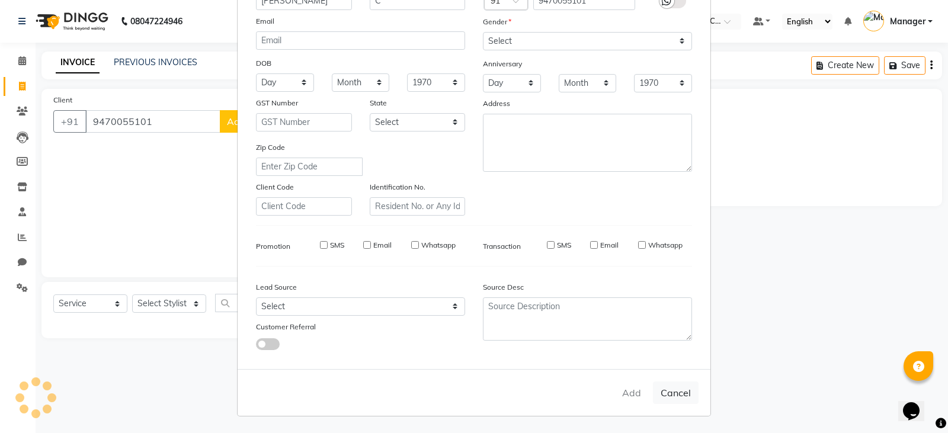
select select
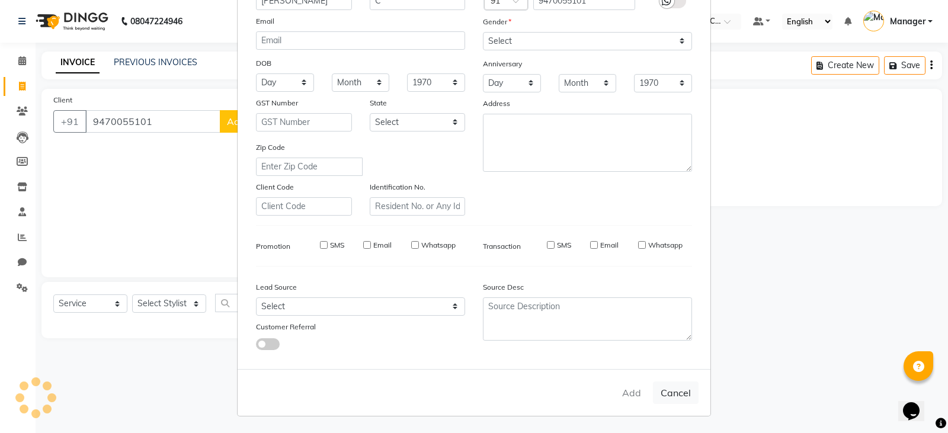
select select
checkbox input "false"
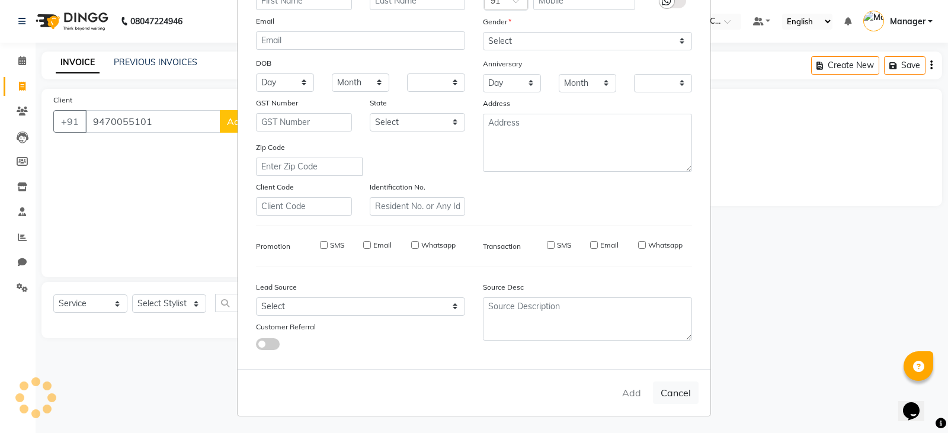
checkbox input "false"
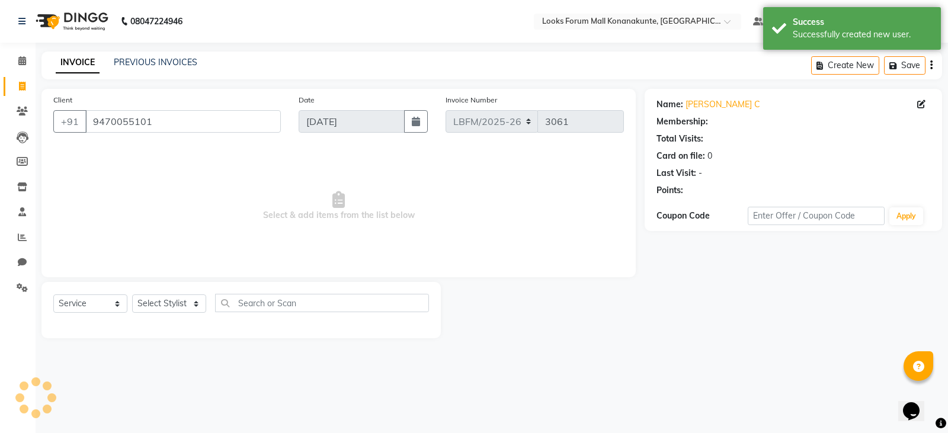
select select "1: Object"
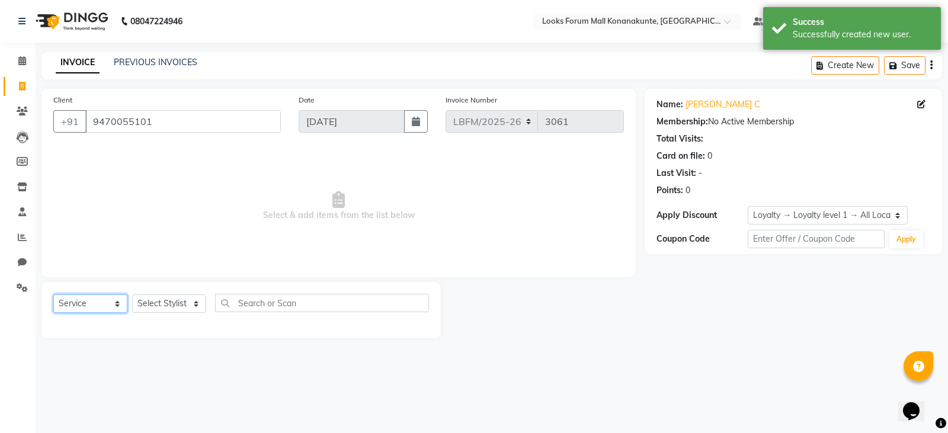
drag, startPoint x: 116, startPoint y: 303, endPoint x: 118, endPoint y: 309, distance: 6.4
click at [116, 304] on select "Select Service Product Membership Package Voucher Prepaid Gift Card" at bounding box center [90, 303] width 74 height 18
click at [53, 294] on select "Select Service Product Membership Package Voucher Prepaid Gift Card" at bounding box center [90, 303] width 74 height 18
click at [182, 308] on select "Select Stylist Ananya_Nails [PERSON_NAME] Bijen Bishop_Mgr Counter Sales Manage…" at bounding box center [169, 303] width 74 height 18
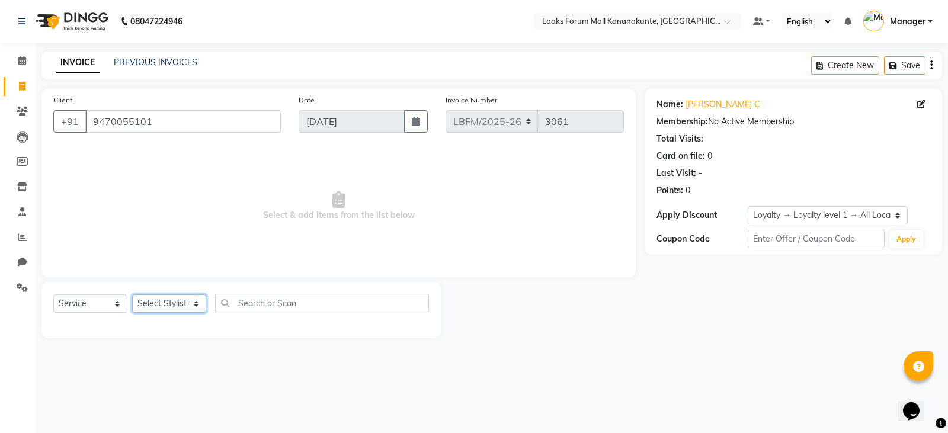
select select "90388"
click at [132, 294] on select "Select Stylist Ananya_Nails [PERSON_NAME] Bijen Bishop_Mgr Counter Sales Manage…" at bounding box center [169, 303] width 74 height 18
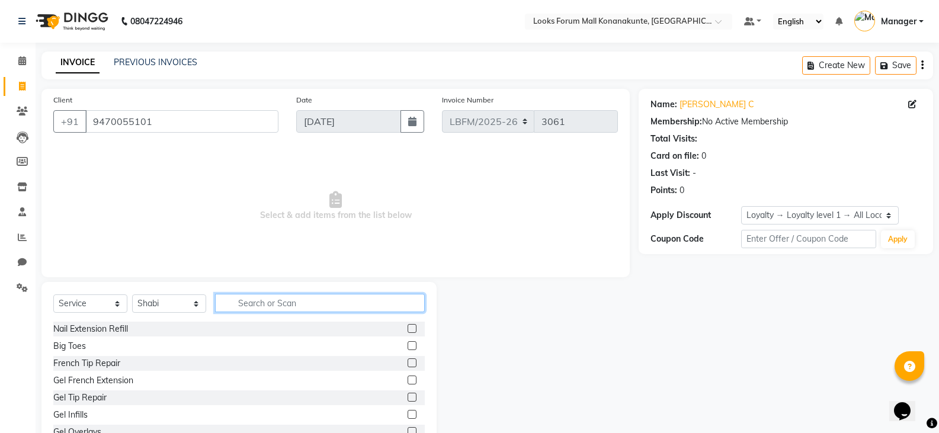
drag, startPoint x: 319, startPoint y: 304, endPoint x: 316, endPoint y: 277, distance: 26.8
click at [319, 304] on input "text" at bounding box center [320, 303] width 210 height 18
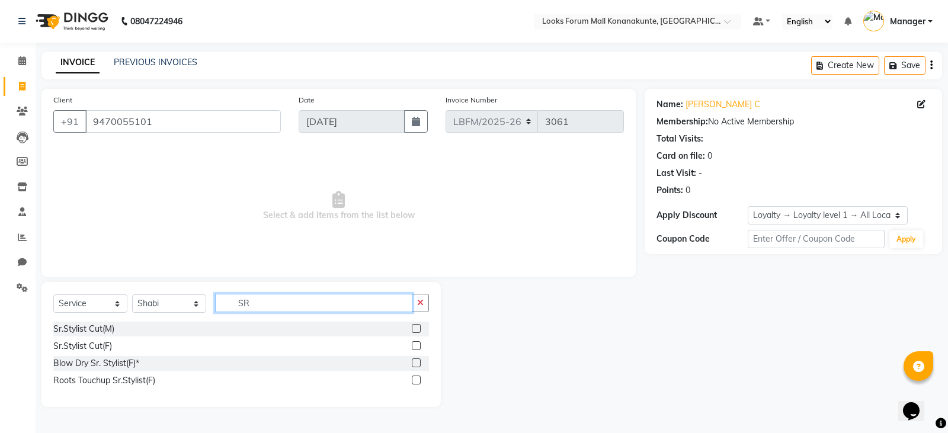
type input "SR"
click at [415, 346] on label at bounding box center [416, 345] width 9 height 9
click at [415, 346] on input "checkbox" at bounding box center [416, 346] width 8 height 8
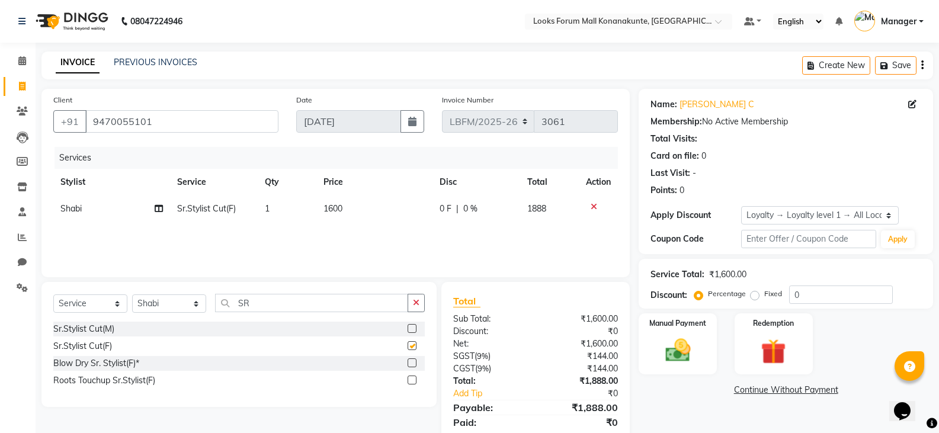
checkbox input "false"
click at [681, 357] on img at bounding box center [677, 350] width 42 height 30
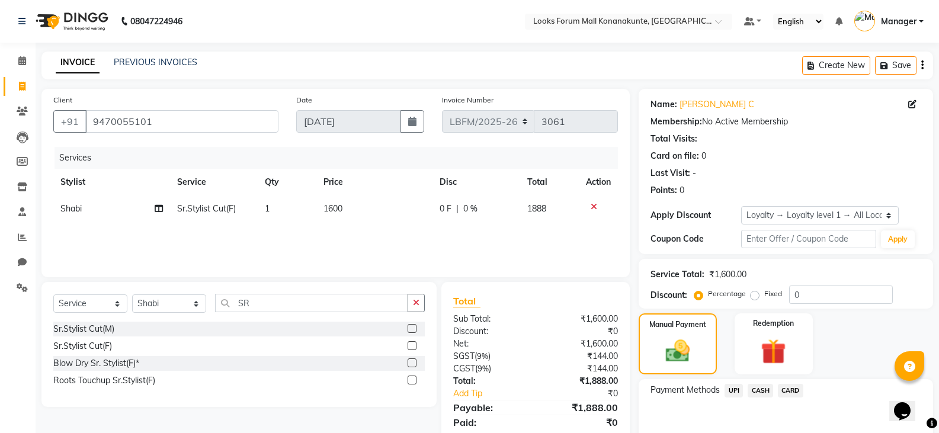
click at [787, 393] on span "CARD" at bounding box center [790, 391] width 25 height 14
click at [734, 273] on div "₹1,600.00" at bounding box center [727, 274] width 37 height 12
click at [723, 273] on div "₹1,600.00" at bounding box center [727, 274] width 37 height 12
click at [711, 271] on div "₹1,600.00" at bounding box center [727, 274] width 37 height 12
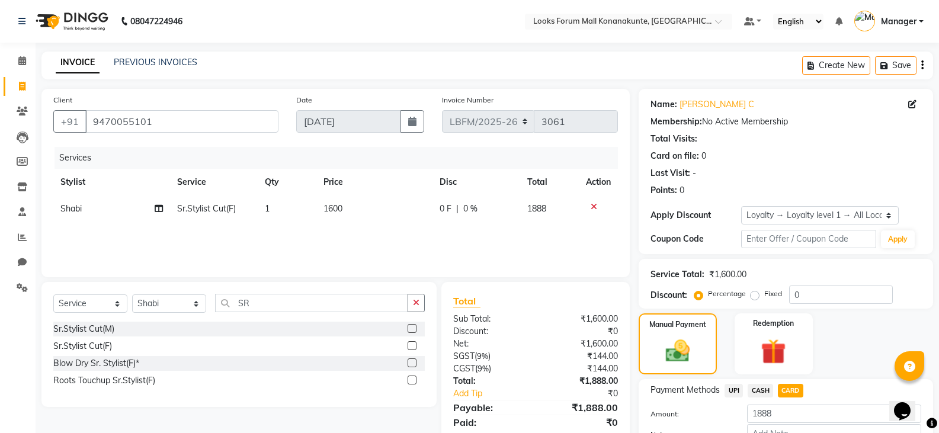
click at [764, 295] on label "Fixed" at bounding box center [773, 293] width 18 height 11
click at [755, 295] on input "Fixed" at bounding box center [757, 294] width 8 height 8
radio input "true"
click at [708, 295] on label "Percentage" at bounding box center [727, 293] width 38 height 11
click at [702, 295] on input "Percentage" at bounding box center [701, 294] width 8 height 8
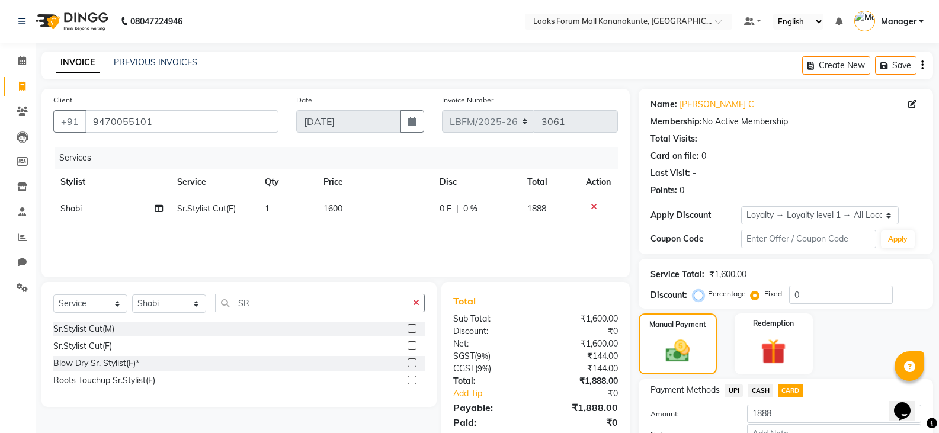
radio input "true"
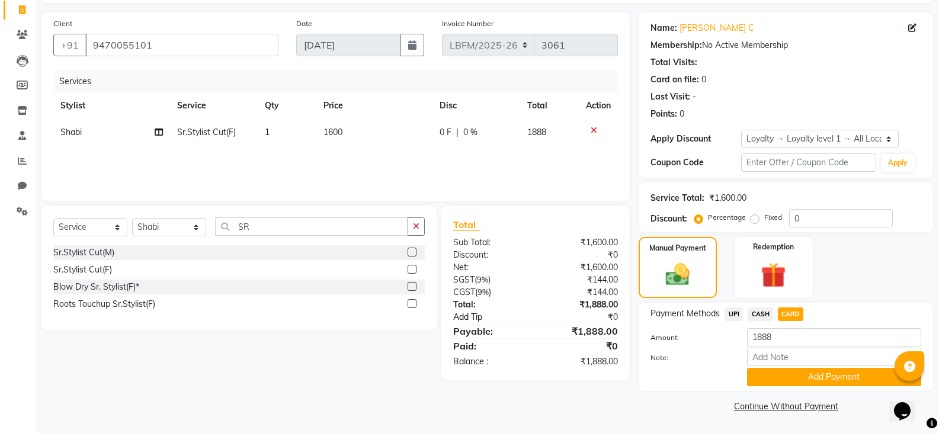
click at [465, 314] on link "Add Tip" at bounding box center [497, 317] width 107 height 12
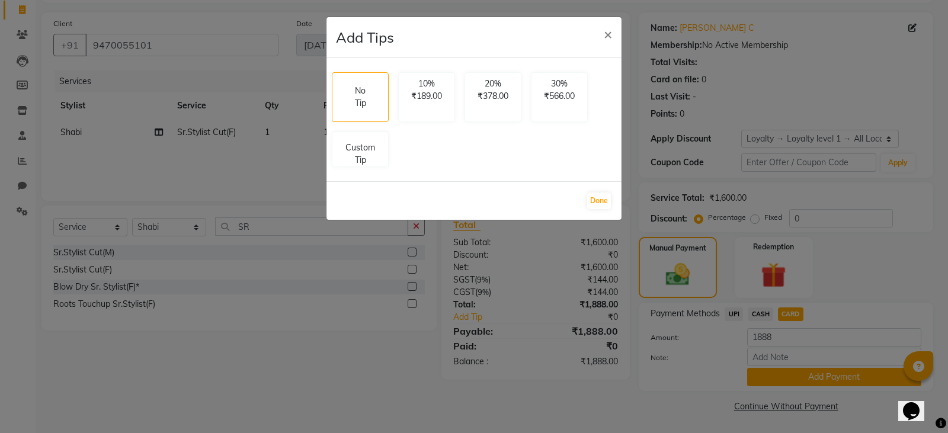
drag, startPoint x: 609, startPoint y: 36, endPoint x: 596, endPoint y: 108, distance: 74.0
click at [609, 36] on span "×" at bounding box center [608, 34] width 8 height 18
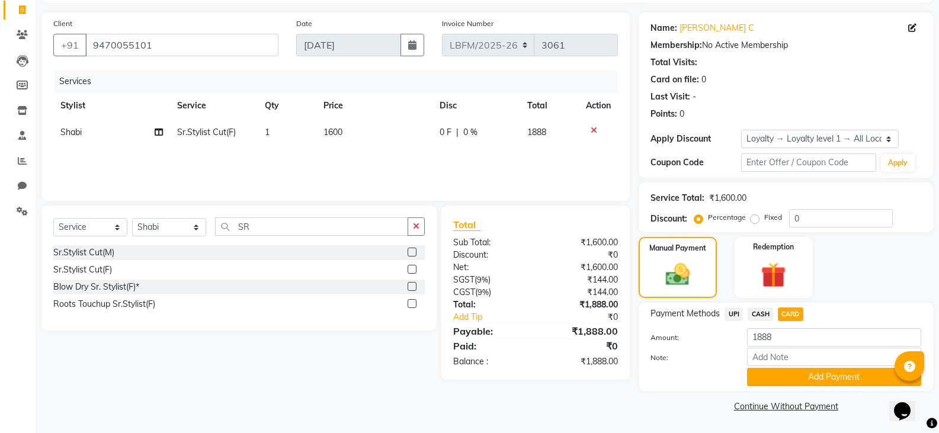
click at [334, 130] on span "1600" at bounding box center [332, 132] width 19 height 11
select select "90388"
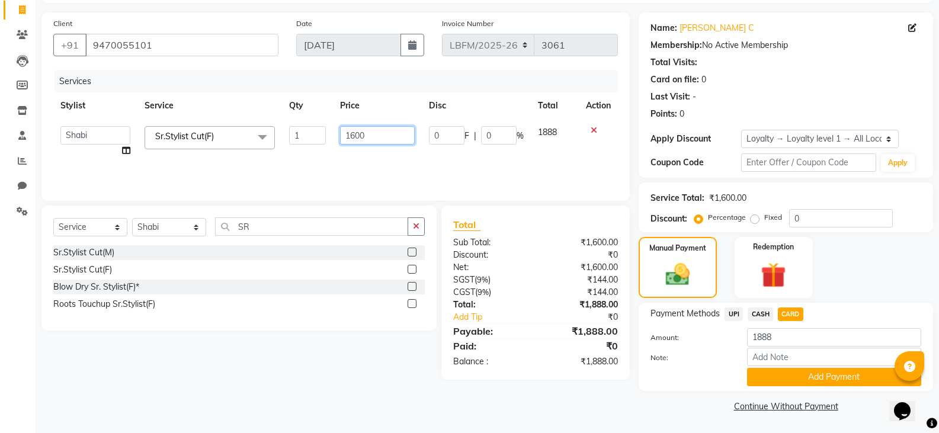
click at [371, 136] on input "1600" at bounding box center [377, 135] width 74 height 18
type input "1800"
click at [595, 128] on icon at bounding box center [593, 130] width 7 height 8
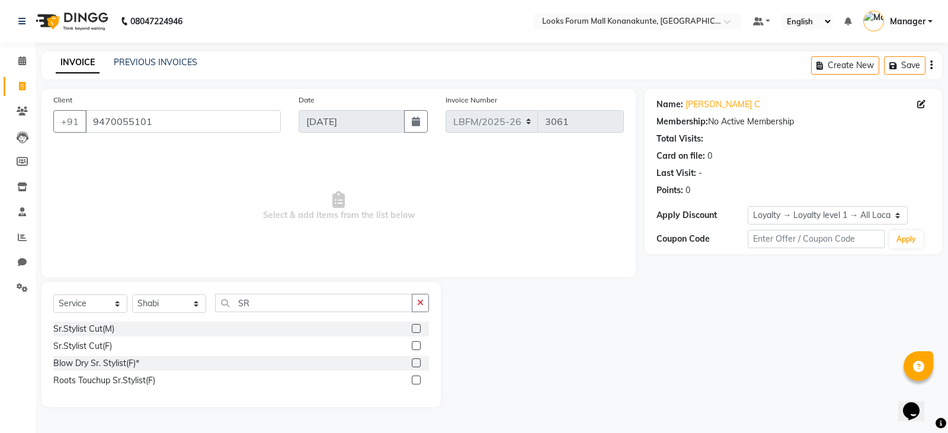
click at [417, 345] on label at bounding box center [416, 345] width 9 height 9
click at [417, 345] on input "checkbox" at bounding box center [416, 346] width 8 height 8
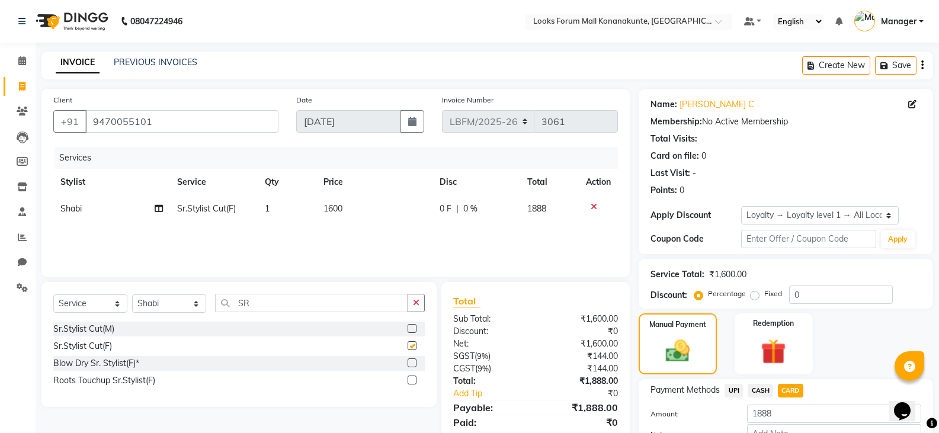
checkbox input "false"
click at [355, 211] on td "1600" at bounding box center [374, 208] width 117 height 27
select select "90388"
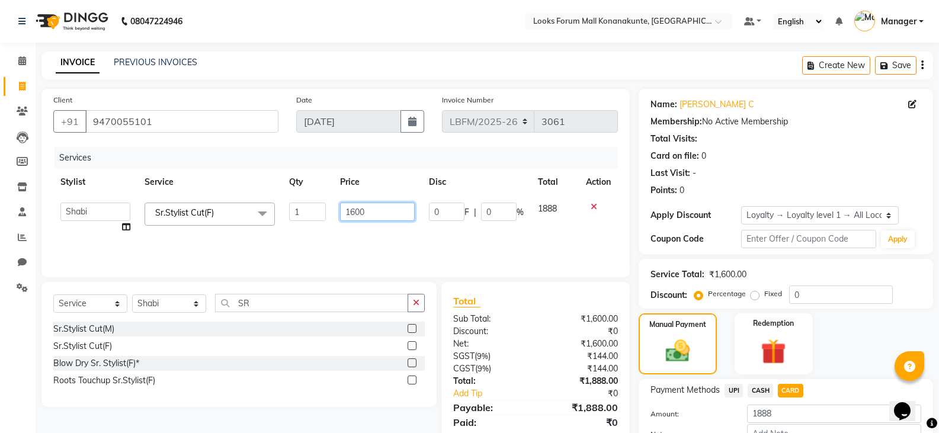
click at [359, 218] on input "1600" at bounding box center [377, 212] width 74 height 18
type input "1800"
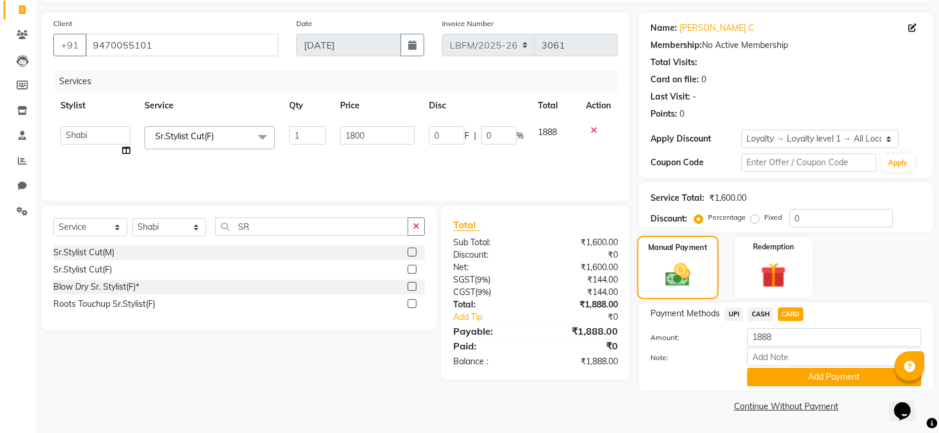
click at [673, 275] on img at bounding box center [677, 275] width 40 height 28
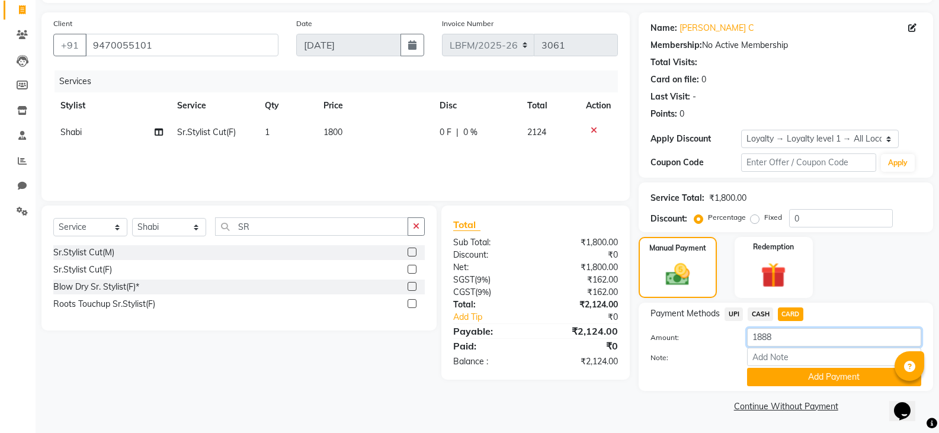
click at [778, 336] on input "1888" at bounding box center [834, 337] width 174 height 18
type input "1"
type input "2124"
click at [816, 377] on button "Add Payment" at bounding box center [834, 377] width 174 height 18
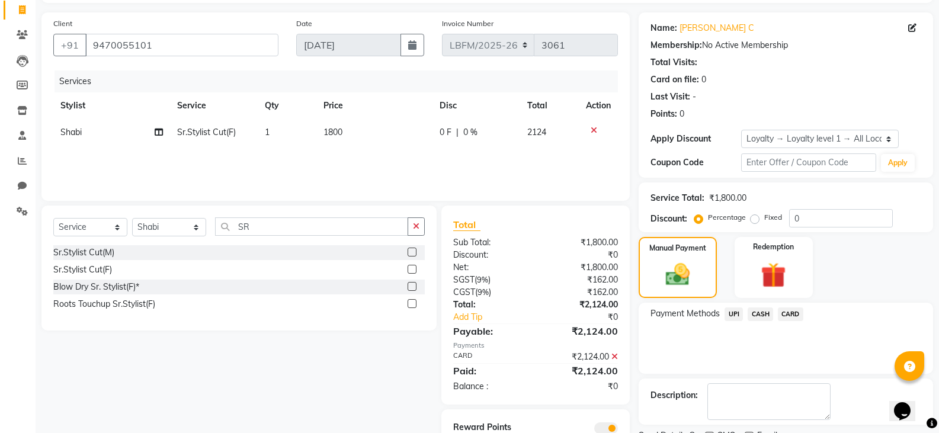
scroll to position [126, 0]
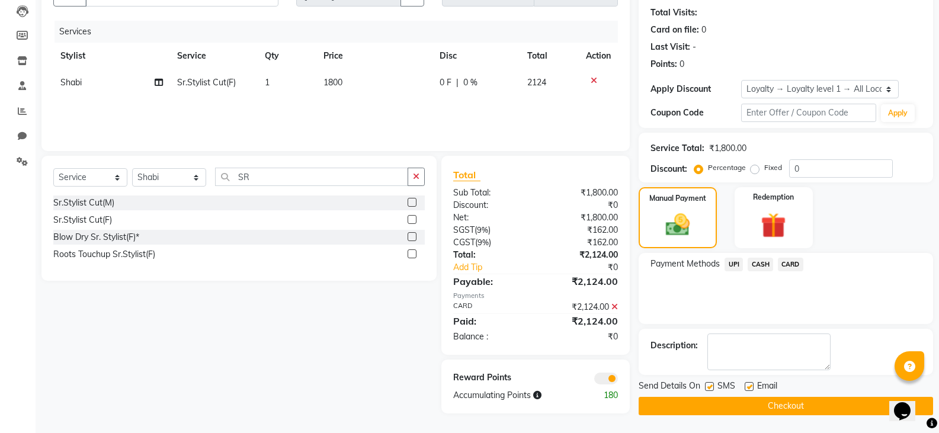
click at [760, 406] on button "Checkout" at bounding box center [785, 406] width 294 height 18
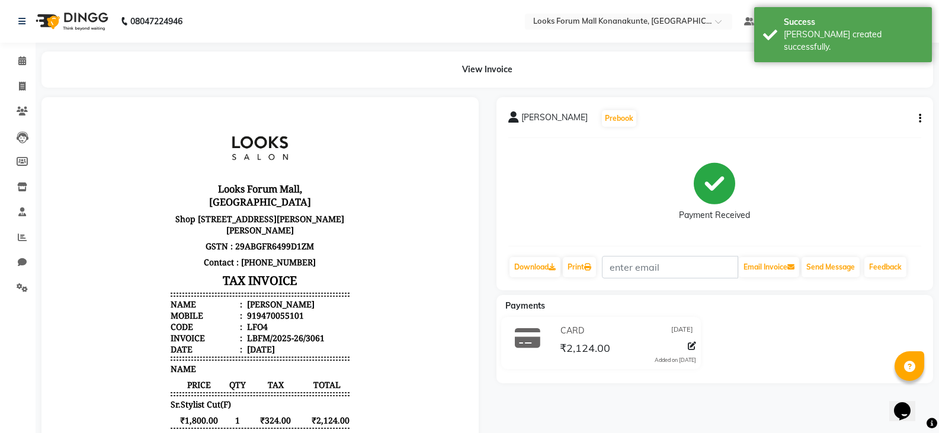
click at [59, 24] on img at bounding box center [70, 21] width 81 height 33
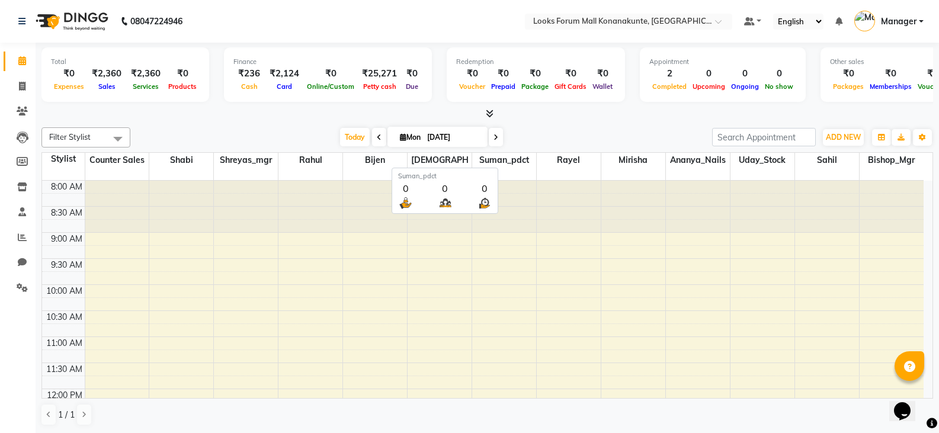
scroll to position [1, 0]
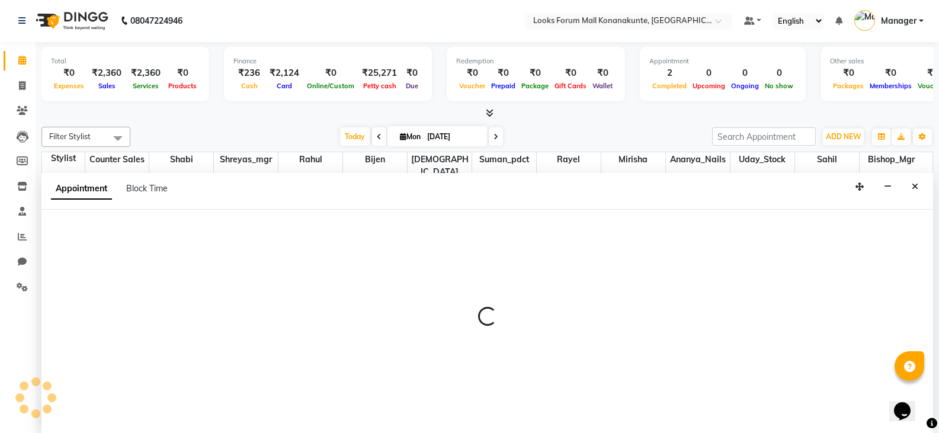
click at [498, 237] on div at bounding box center [486, 321] width 891 height 223
select select "90395"
select select "570"
select select "tentative"
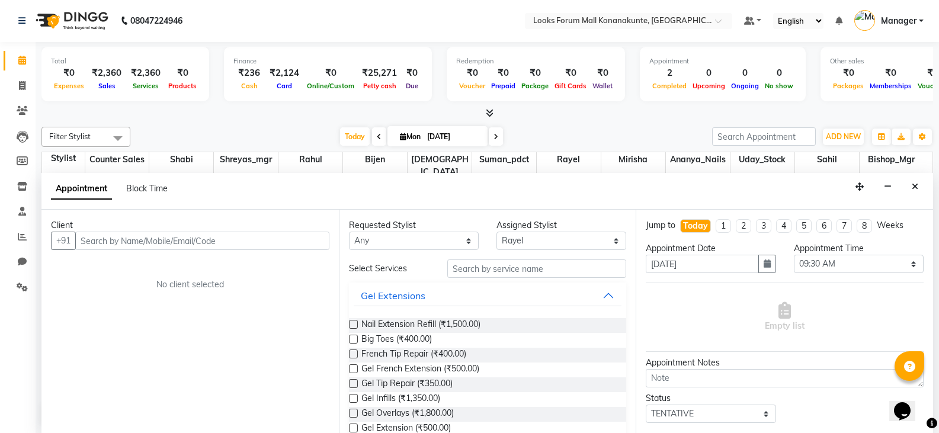
click at [592, 284] on div "Gel Extensions" at bounding box center [488, 296] width 278 height 26
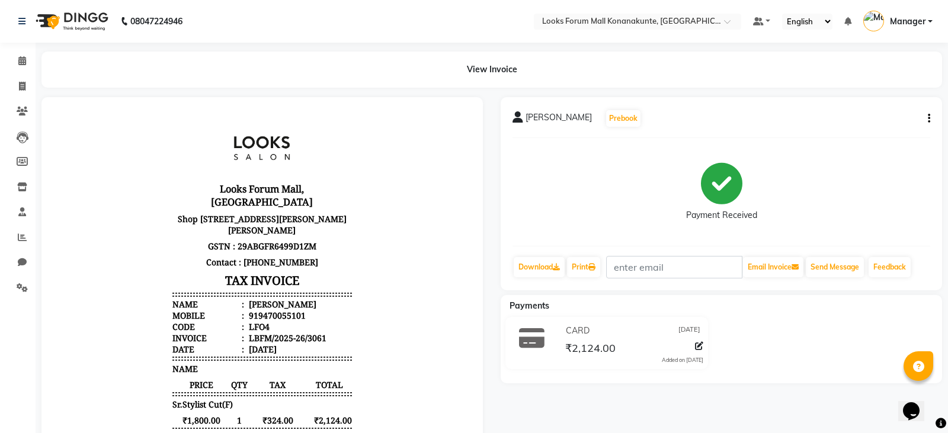
select select "service"
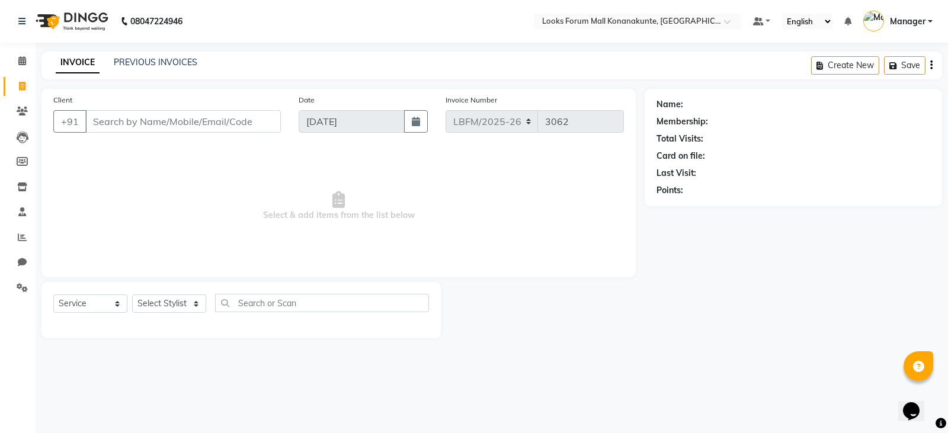
click at [196, 119] on input "Client" at bounding box center [182, 121] width 195 height 23
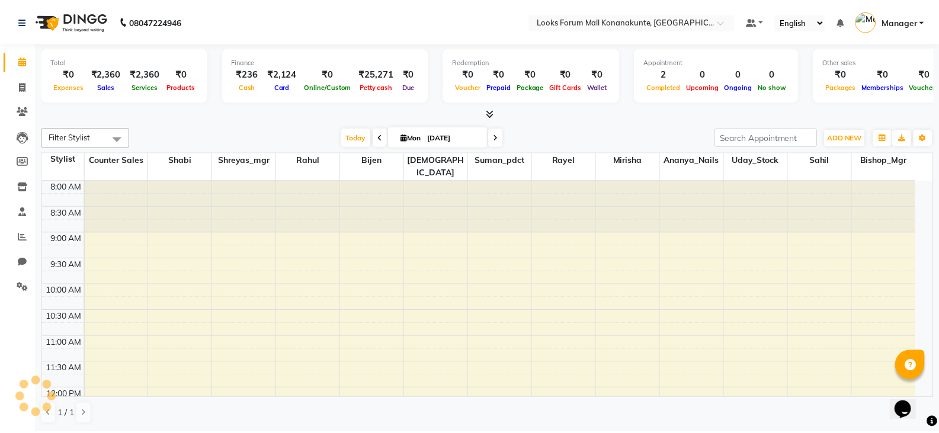
scroll to position [365, 0]
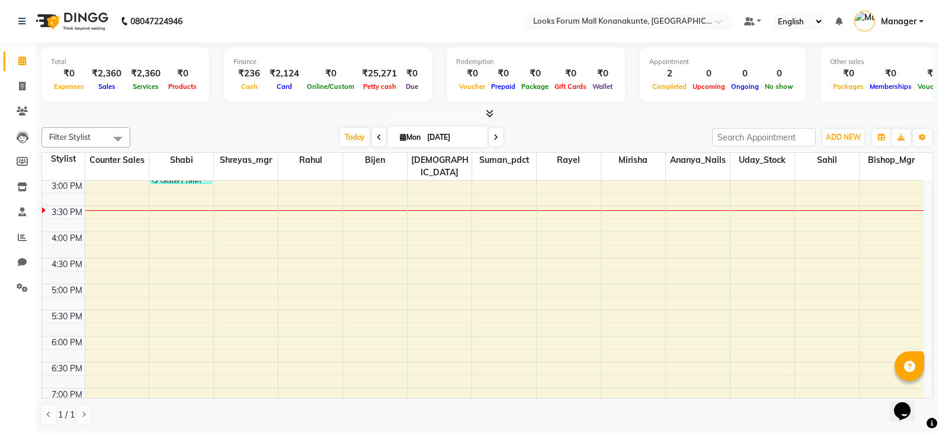
click at [916, 21] on span "Manager" at bounding box center [899, 21] width 36 height 12
click at [886, 12] on link "Manager" at bounding box center [888, 22] width 69 height 20
click at [866, 20] on img at bounding box center [864, 21] width 21 height 21
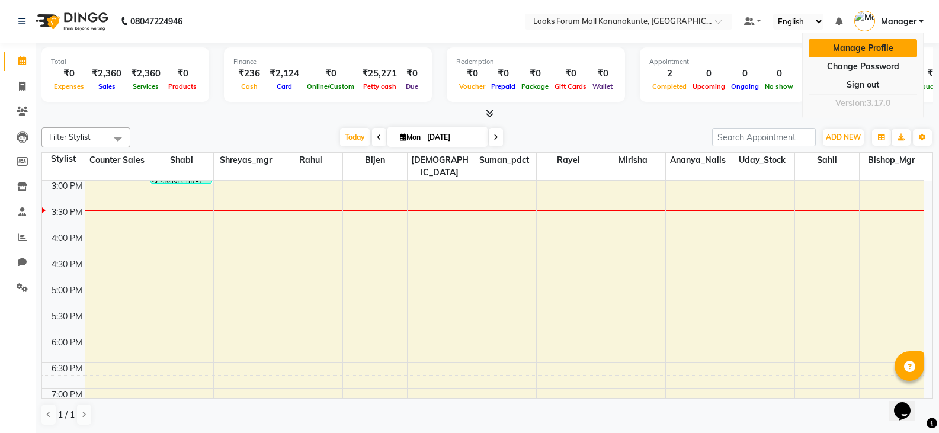
click at [866, 49] on link "Manage Profile" at bounding box center [862, 48] width 108 height 18
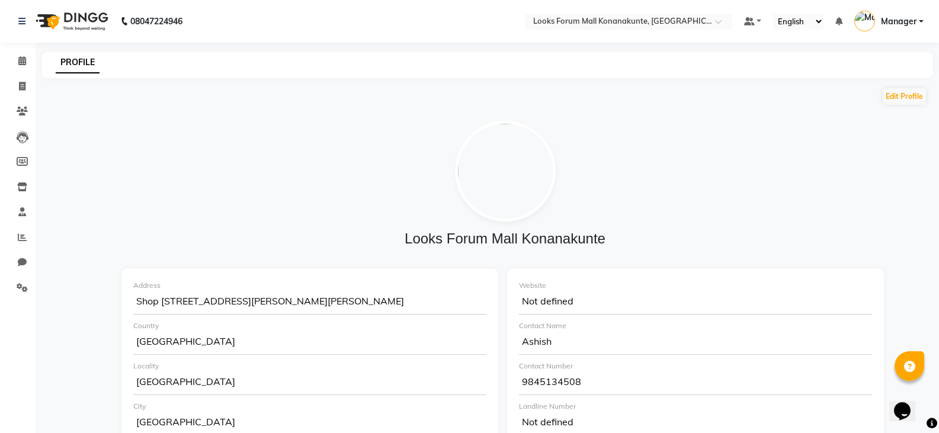
click at [519, 179] on img at bounding box center [505, 171] width 101 height 101
click at [529, 230] on div "Looks Forum Mall Konanakunte" at bounding box center [505, 184] width 785 height 127
click at [506, 181] on img at bounding box center [505, 171] width 101 height 101
click at [916, 95] on button "Edit Profile" at bounding box center [903, 96] width 43 height 17
select select "1"
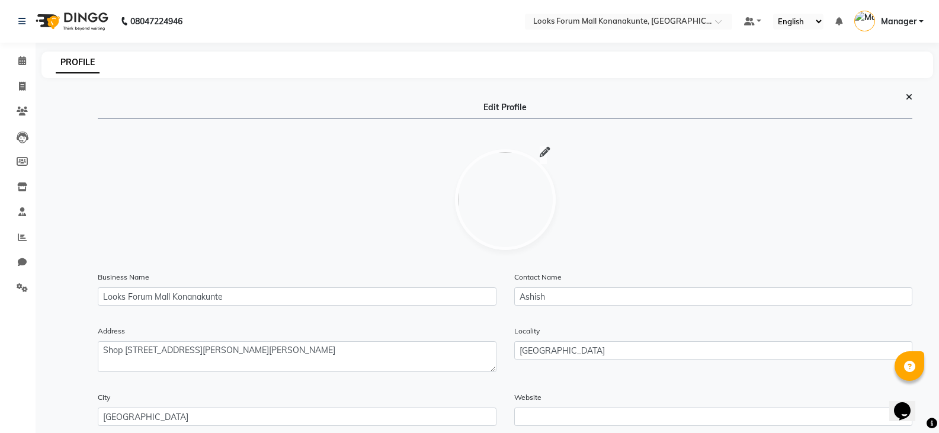
click at [510, 213] on img at bounding box center [505, 199] width 101 height 101
click at [547, 152] on icon at bounding box center [545, 152] width 11 height 1
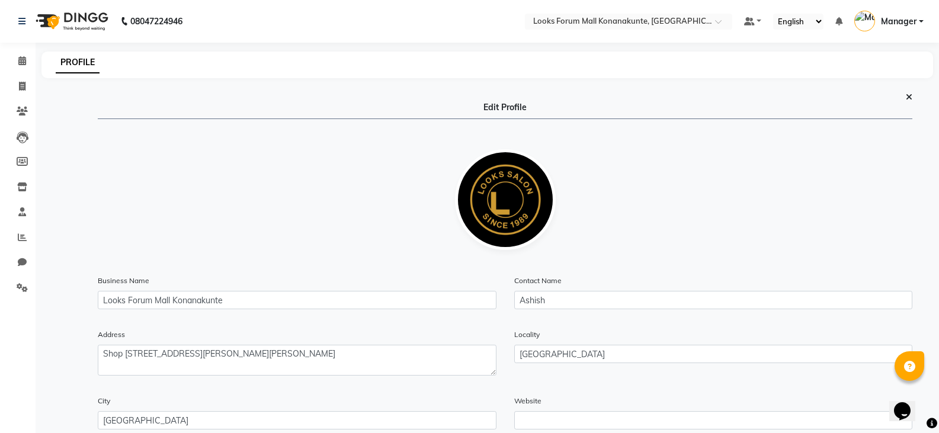
click at [907, 99] on icon at bounding box center [909, 97] width 7 height 8
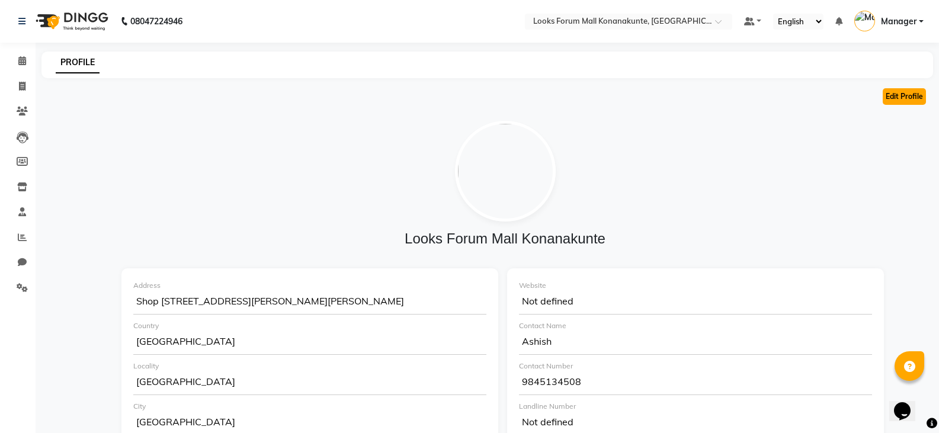
click at [896, 100] on button "Edit Profile" at bounding box center [903, 96] width 43 height 17
select select "1"
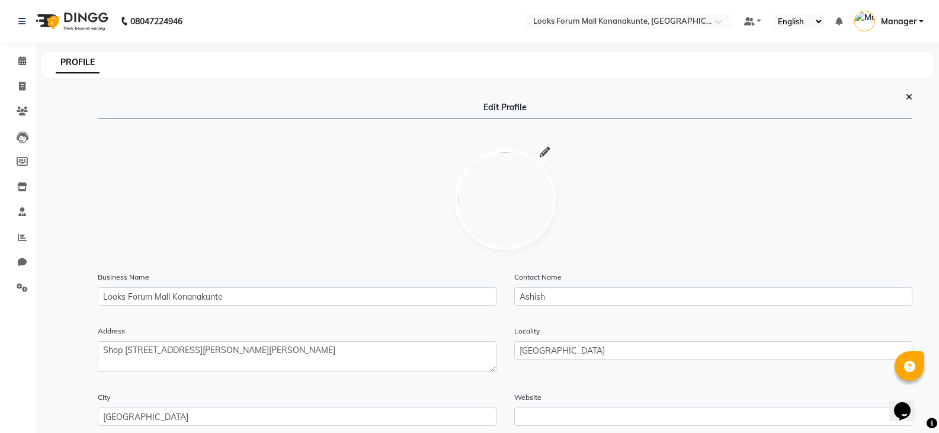
click at [508, 218] on img at bounding box center [505, 199] width 101 height 101
click at [548, 152] on icon at bounding box center [545, 152] width 11 height 1
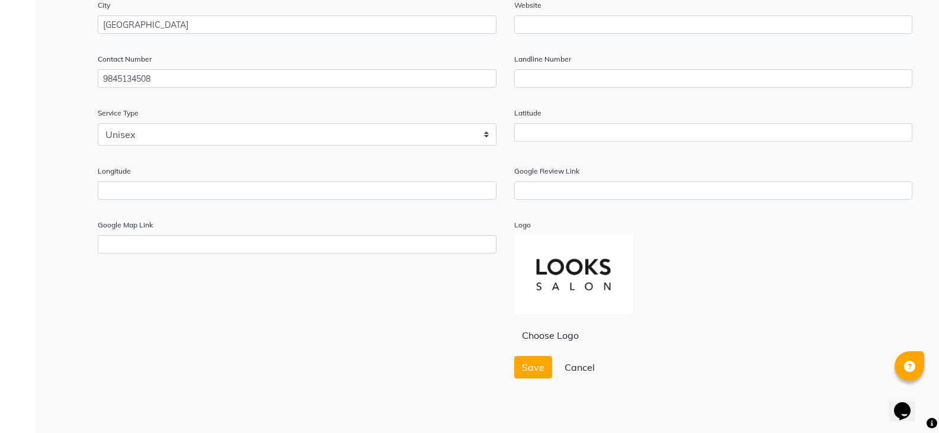
scroll to position [401, 0]
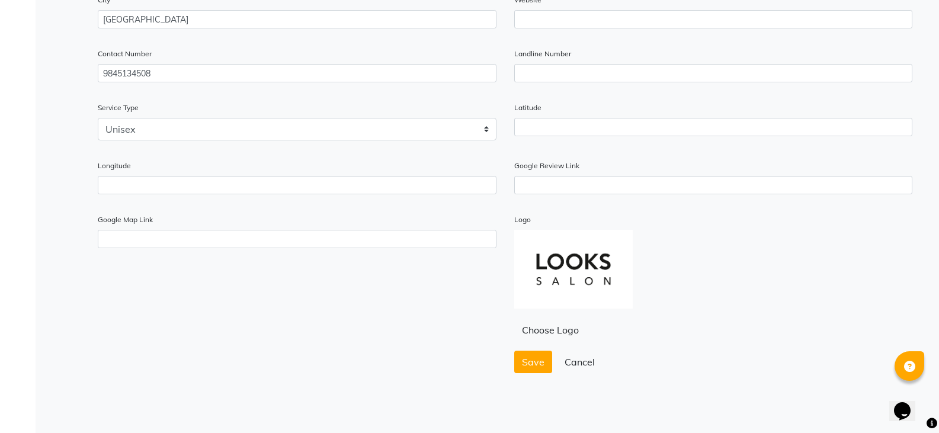
click at [530, 367] on span "Save" at bounding box center [533, 362] width 23 height 12
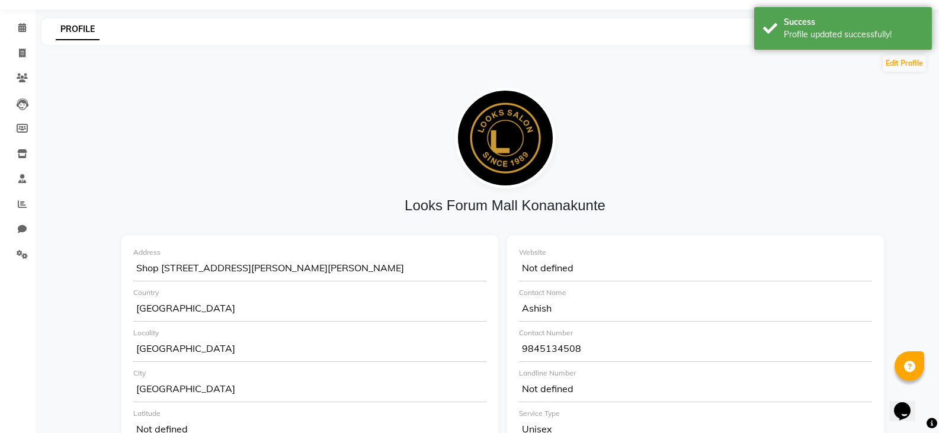
scroll to position [0, 0]
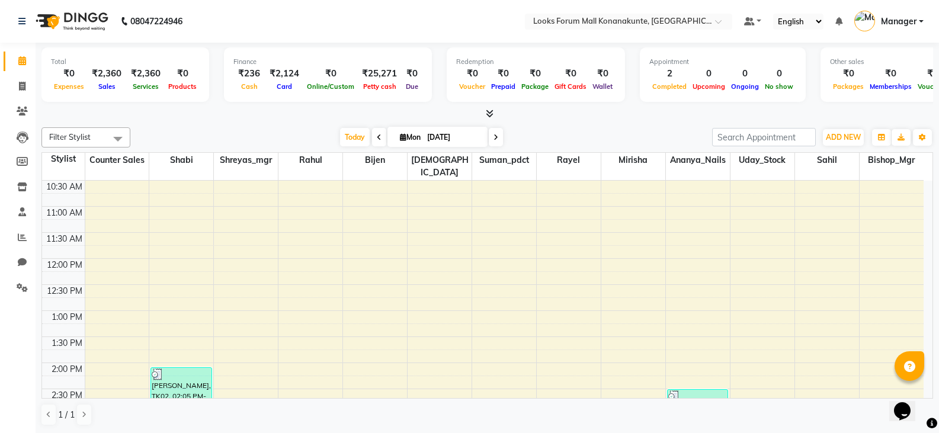
scroll to position [129, 0]
click at [21, 85] on icon at bounding box center [22, 86] width 7 height 9
select select "service"
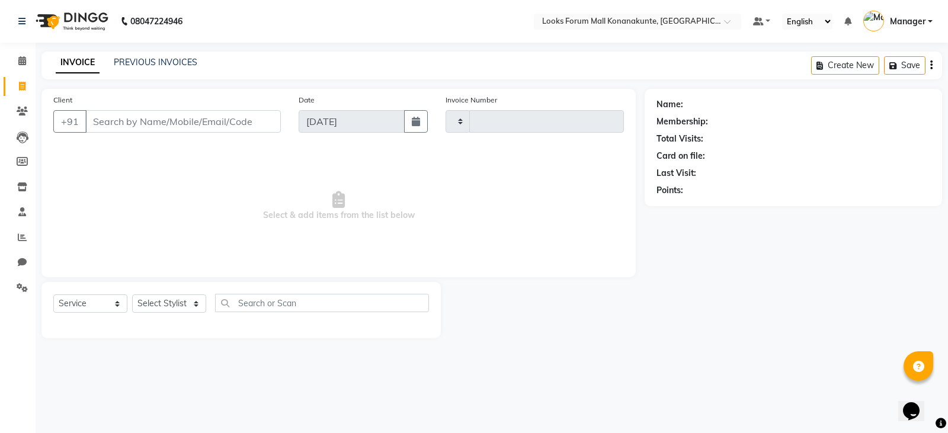
type input "3062"
select select "8945"
click at [222, 124] on input "Client" at bounding box center [182, 121] width 195 height 23
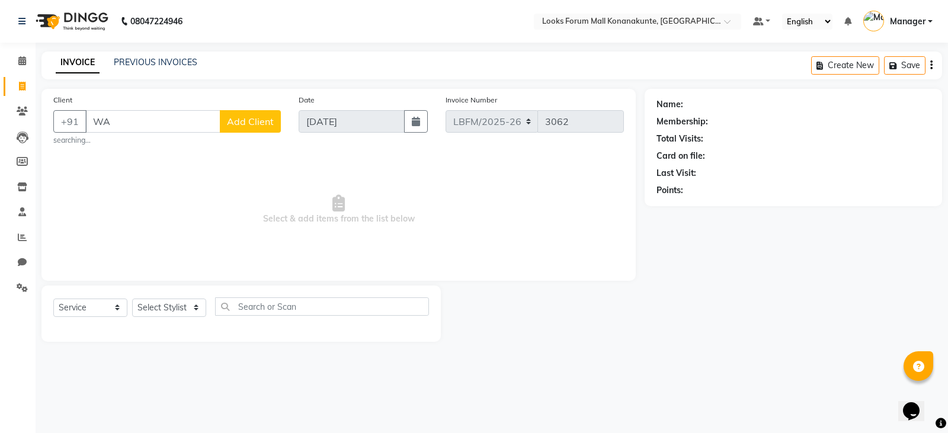
type input "W"
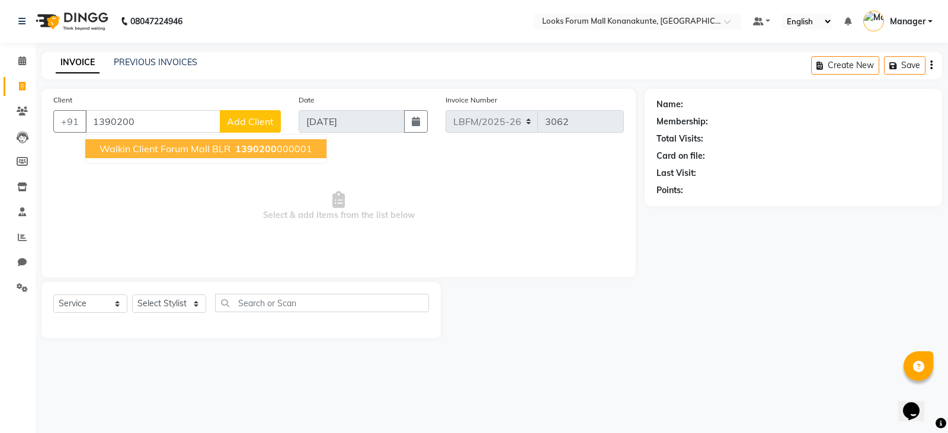
click at [278, 148] on ngb-highlight "1390200 000001" at bounding box center [272, 149] width 79 height 12
type input "1390200000001"
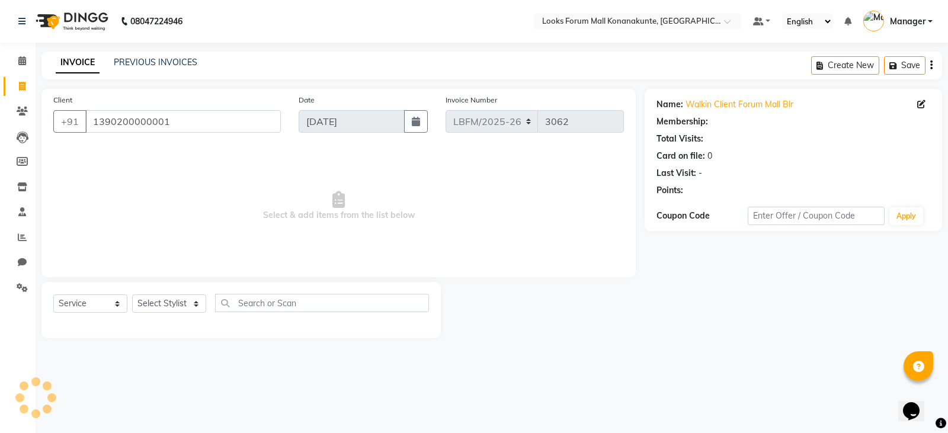
select select "1: Object"
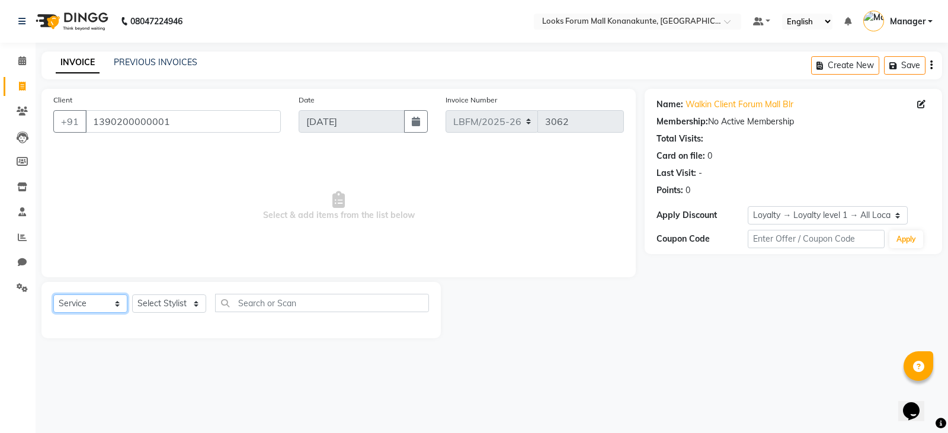
click at [101, 303] on select "Select Service Product Membership Package Voucher Prepaid Gift Card" at bounding box center [90, 303] width 74 height 18
click at [53, 294] on select "Select Service Product Membership Package Voucher Prepaid Gift Card" at bounding box center [90, 303] width 74 height 18
click at [110, 309] on select "Select Service Product Membership Package Voucher Prepaid Gift Card" at bounding box center [90, 303] width 74 height 18
select select "service"
click at [53, 294] on select "Select Service Product Membership Package Voucher Prepaid Gift Card" at bounding box center [90, 303] width 74 height 18
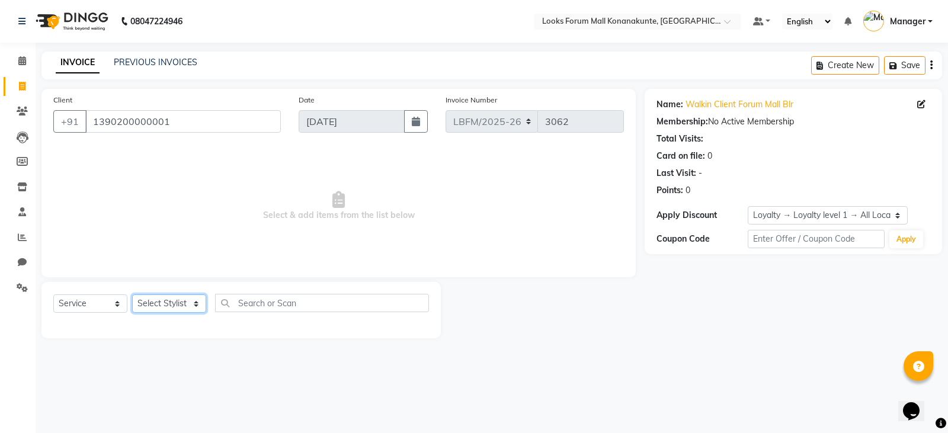
click at [181, 300] on select "Select Stylist Ananya_Nails [PERSON_NAME] Bijen Bishop_Mgr Counter Sales Manage…" at bounding box center [169, 303] width 74 height 18
select select "90400"
click at [132, 294] on select "Select Stylist Ananya_Nails [PERSON_NAME] Bijen Bishop_Mgr Counter Sales Manage…" at bounding box center [169, 303] width 74 height 18
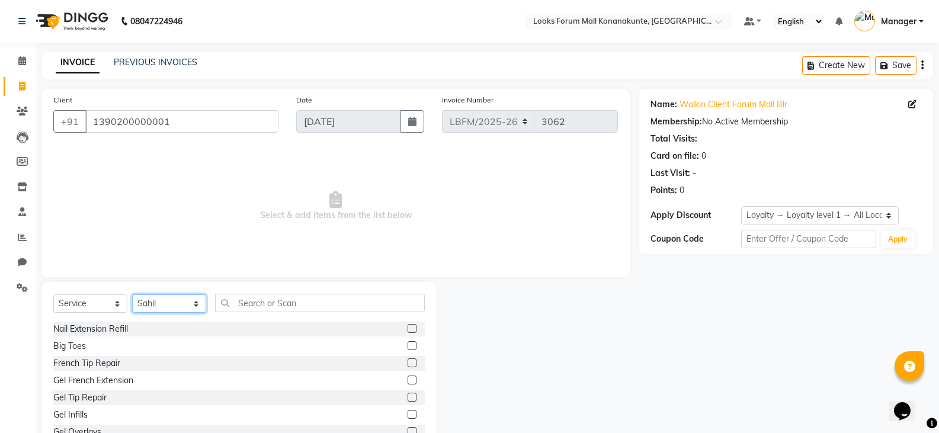
scroll to position [41, 0]
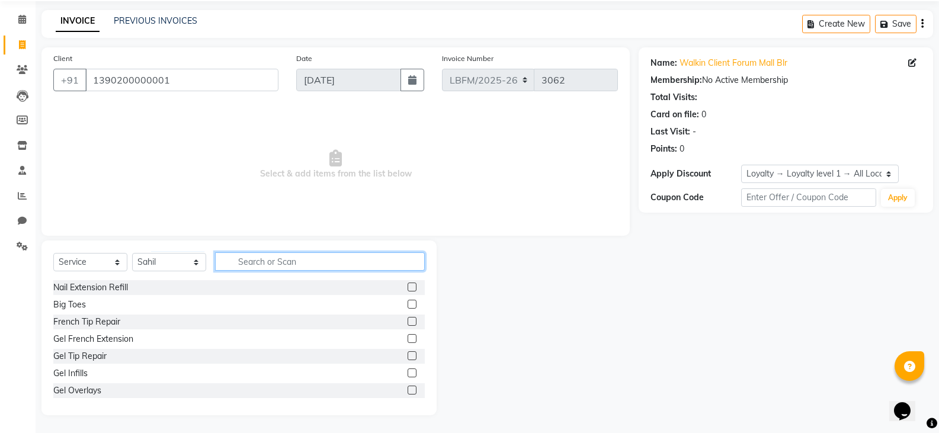
click at [314, 265] on input "text" at bounding box center [320, 261] width 210 height 18
type input "CUT"
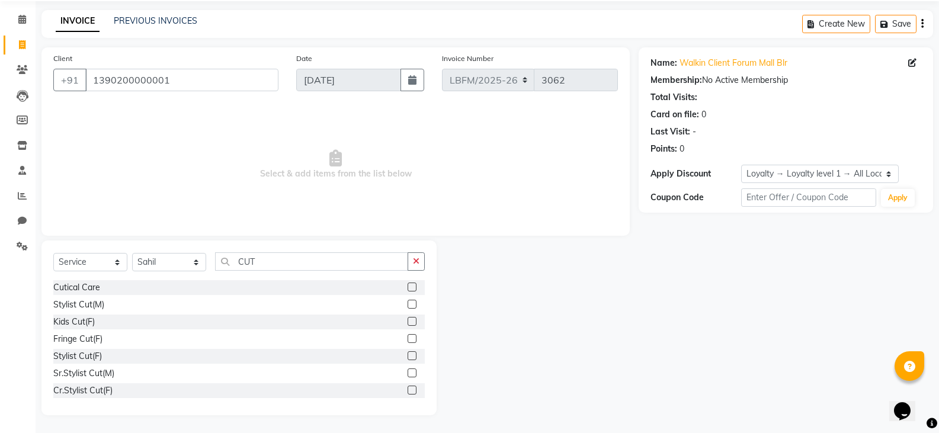
click at [158, 301] on div "Stylist Cut(M)" at bounding box center [238, 304] width 371 height 15
click at [195, 262] on select "Select Stylist Ananya_Nails [PERSON_NAME] Bijen Bishop_Mgr Counter Sales Manage…" at bounding box center [169, 262] width 74 height 18
select select "90392"
click at [132, 253] on select "Select Stylist Ananya_Nails [PERSON_NAME] Bijen Bishop_Mgr Counter Sales Manage…" at bounding box center [169, 262] width 74 height 18
click at [510, 314] on div at bounding box center [537, 327] width 202 height 175
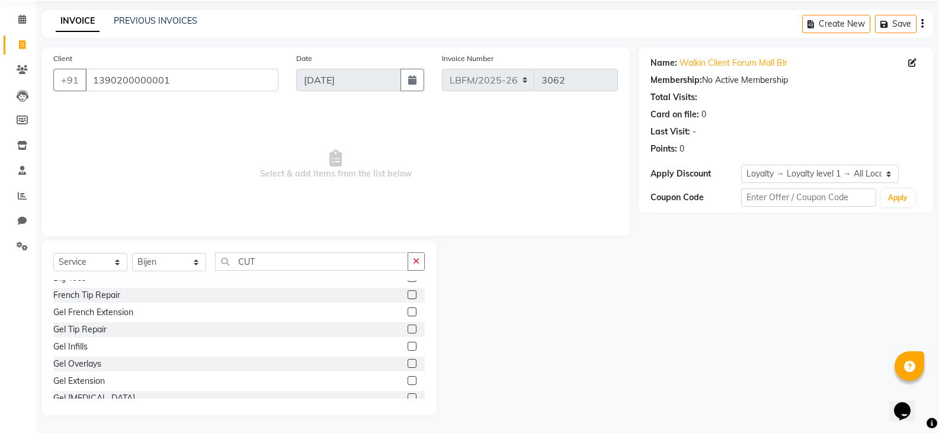
scroll to position [0, 0]
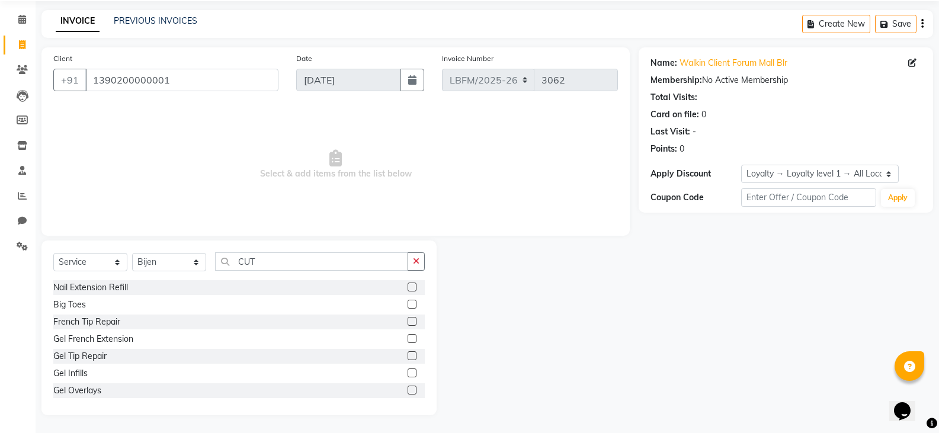
click at [589, 310] on div at bounding box center [537, 327] width 202 height 175
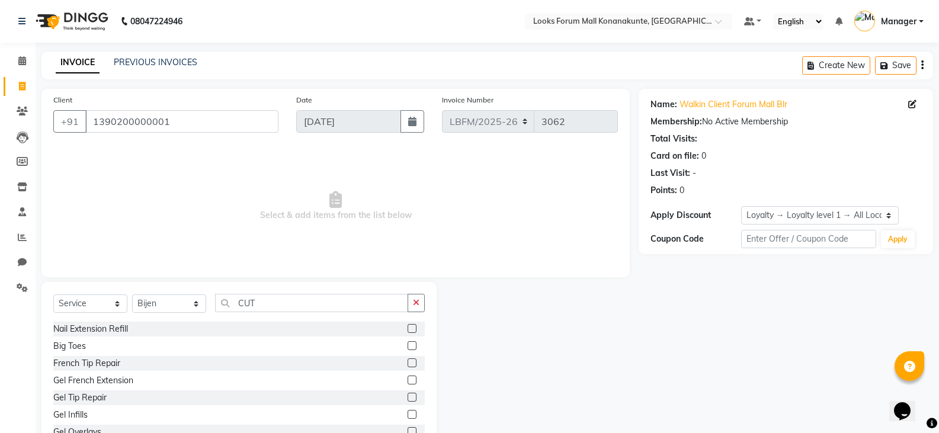
click at [589, 310] on div at bounding box center [537, 369] width 202 height 175
click at [564, 338] on div at bounding box center [537, 369] width 202 height 175
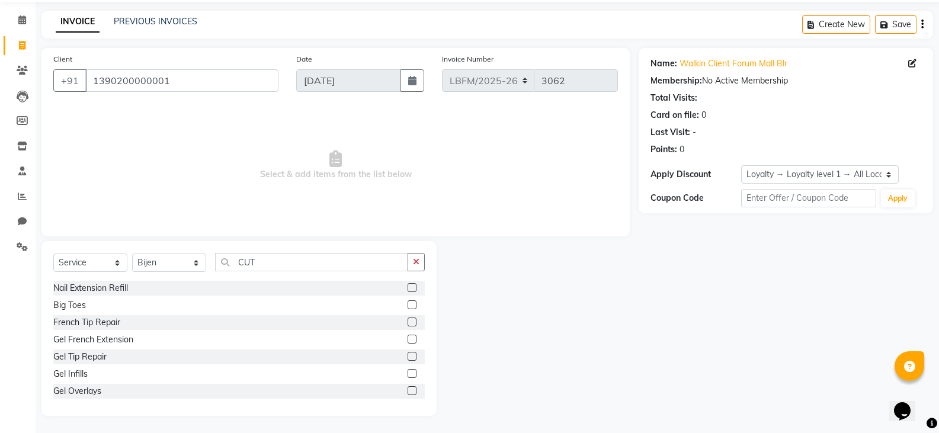
scroll to position [41, 0]
click at [306, 266] on input "CUT" at bounding box center [311, 261] width 193 height 18
click at [307, 266] on input "CUT" at bounding box center [311, 261] width 193 height 18
click at [503, 313] on div at bounding box center [537, 327] width 202 height 175
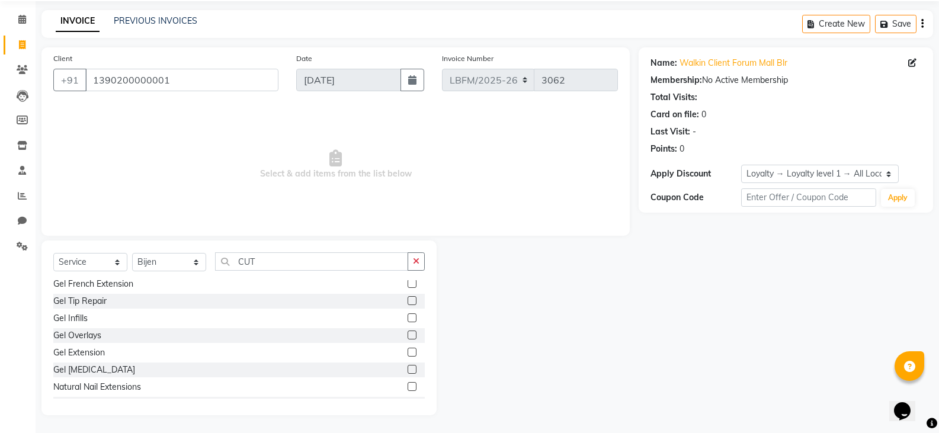
scroll to position [0, 0]
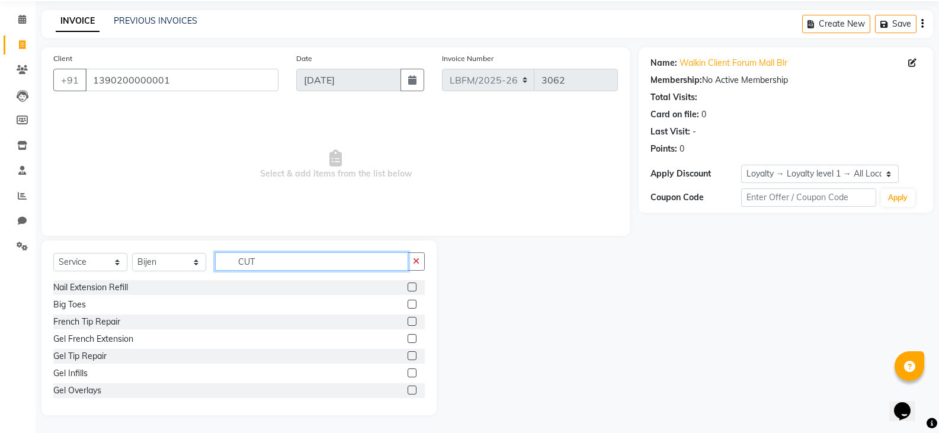
drag, startPoint x: 355, startPoint y: 262, endPoint x: 368, endPoint y: 262, distance: 12.4
click at [356, 262] on input "CUT" at bounding box center [311, 261] width 193 height 18
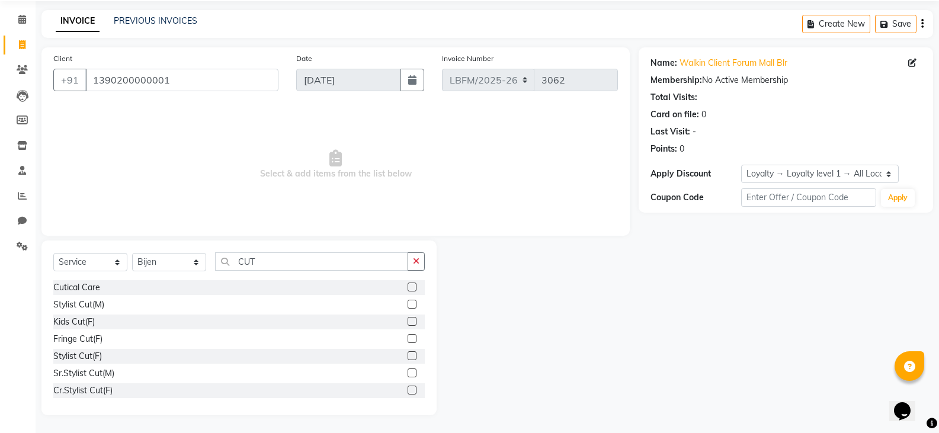
click at [407, 304] on label at bounding box center [411, 304] width 9 height 9
click at [407, 304] on input "checkbox" at bounding box center [411, 305] width 8 height 8
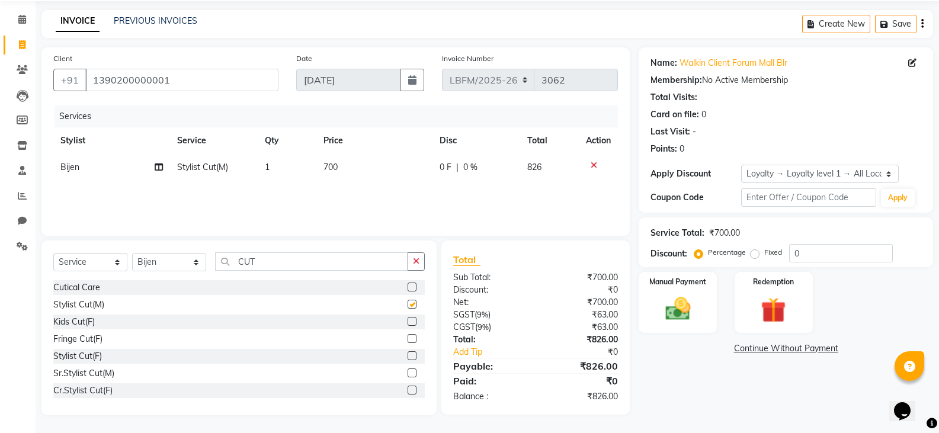
checkbox input "false"
click at [592, 165] on icon at bounding box center [593, 165] width 7 height 8
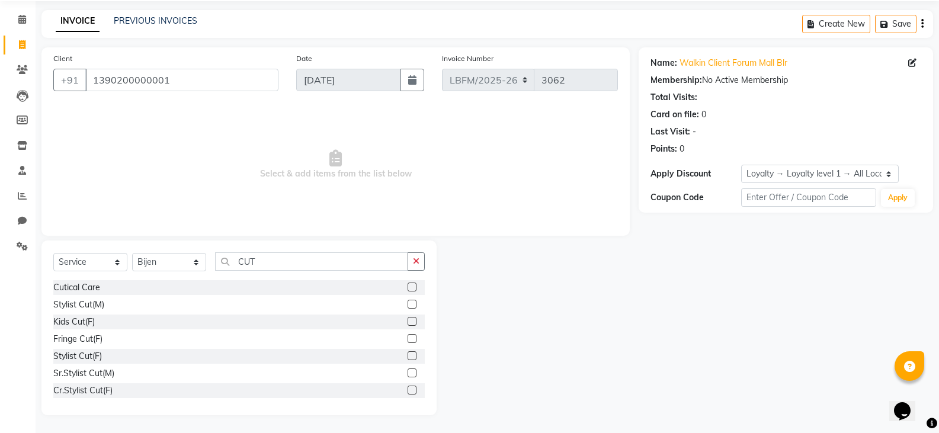
click at [407, 372] on label at bounding box center [411, 372] width 9 height 9
click at [407, 372] on input "checkbox" at bounding box center [411, 374] width 8 height 8
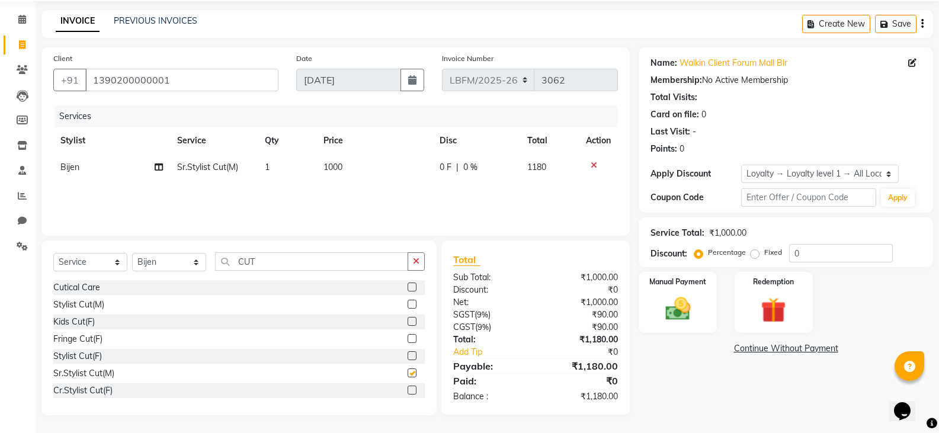
checkbox input "false"
click at [414, 262] on icon "button" at bounding box center [416, 261] width 7 height 8
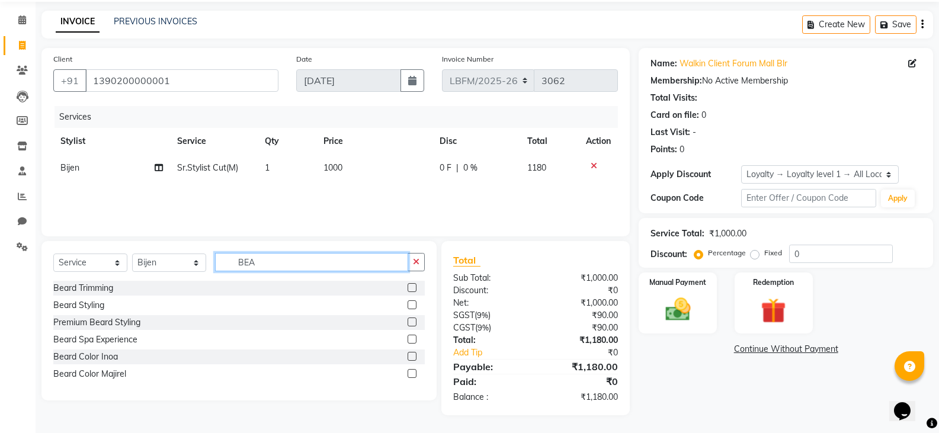
scroll to position [41, 0]
type input "BEA"
click at [299, 320] on div "Premium Beard Styling" at bounding box center [238, 322] width 371 height 15
click at [293, 312] on div "Beard Styling" at bounding box center [238, 305] width 371 height 15
click at [413, 302] on label at bounding box center [411, 304] width 9 height 9
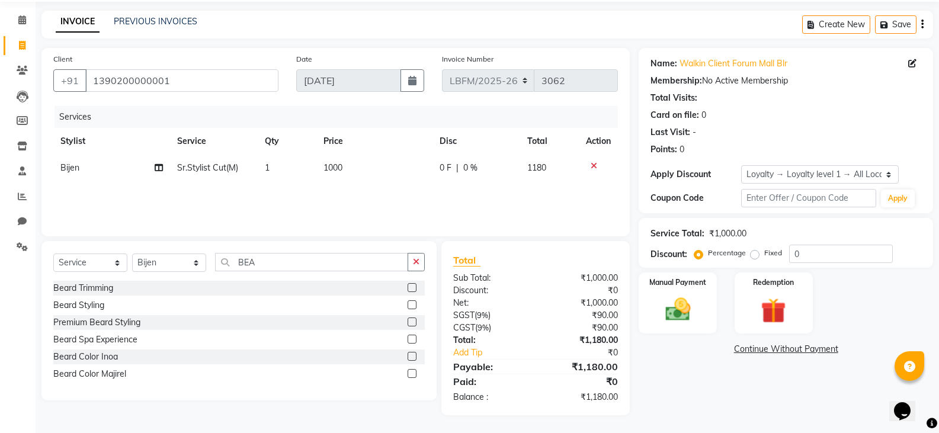
click at [413, 302] on input "checkbox" at bounding box center [411, 305] width 8 height 8
checkbox input "false"
click at [342, 174] on td "1000" at bounding box center [374, 168] width 117 height 27
select select "90392"
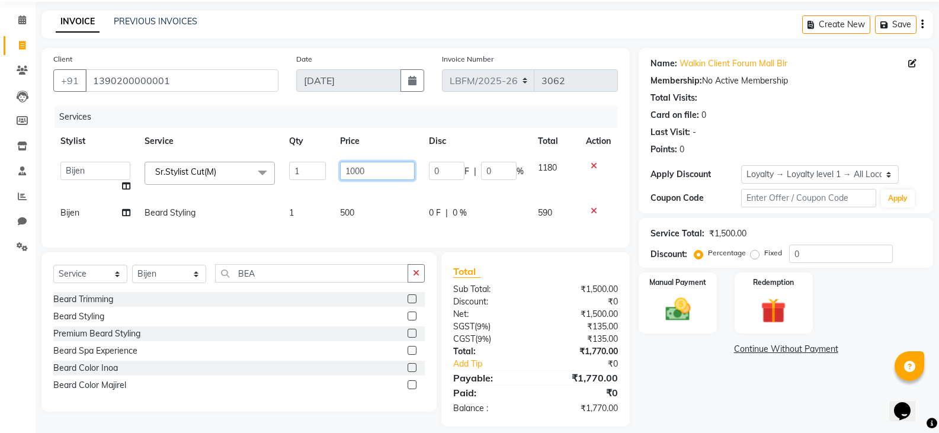
click at [342, 167] on input "1000" at bounding box center [377, 171] width 74 height 18
click at [362, 169] on input "1000" at bounding box center [377, 171] width 74 height 18
click at [385, 170] on input "1000" at bounding box center [377, 171] width 74 height 18
type input "1"
type input "900"
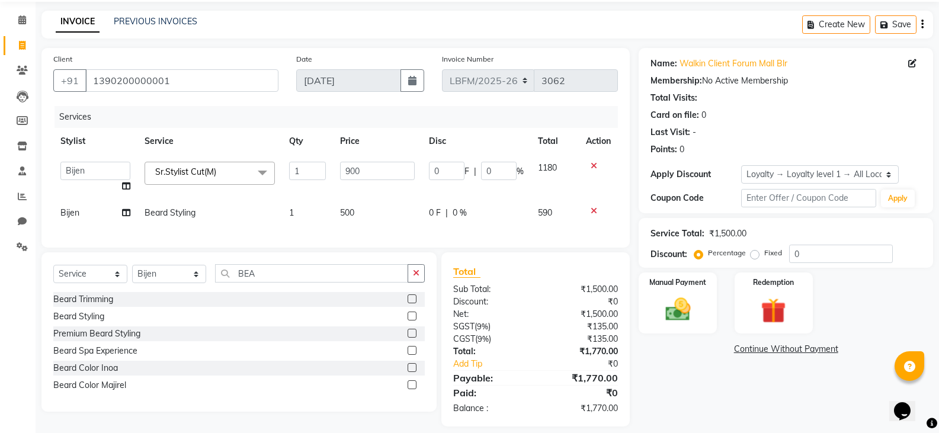
click at [419, 282] on div "Select Service Product Membership Package Voucher Prepaid Gift Card Select Styl…" at bounding box center [238, 278] width 371 height 28
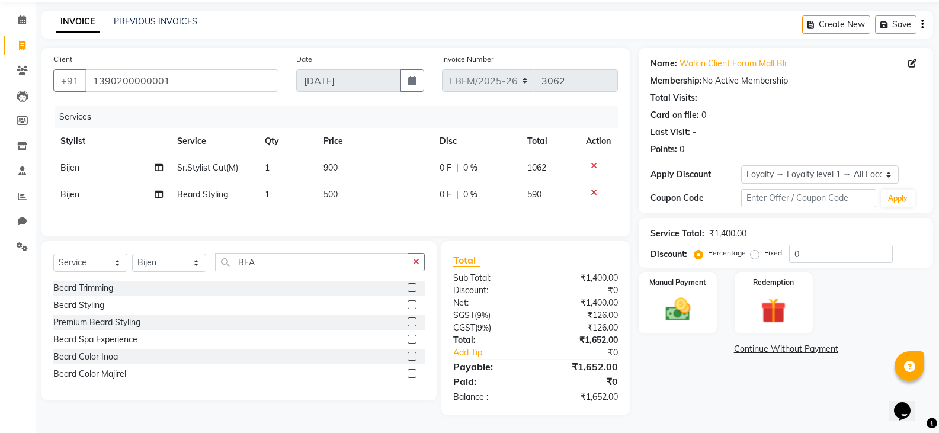
scroll to position [0, 0]
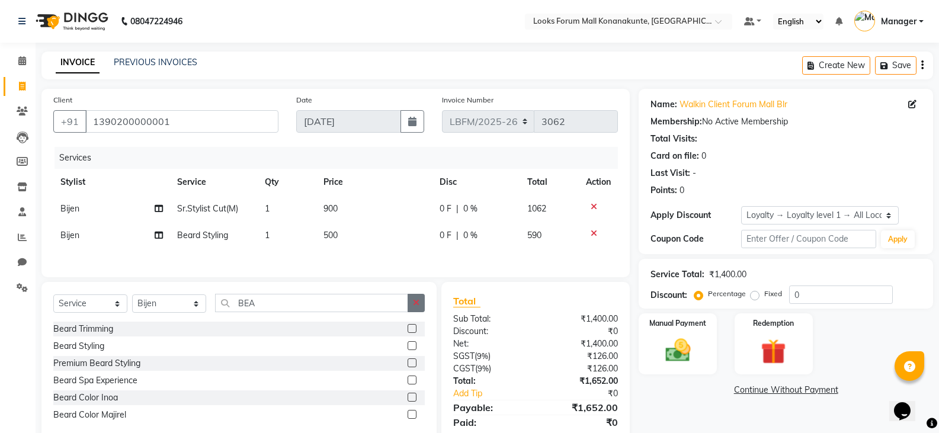
click at [416, 303] on icon "button" at bounding box center [416, 303] width 7 height 8
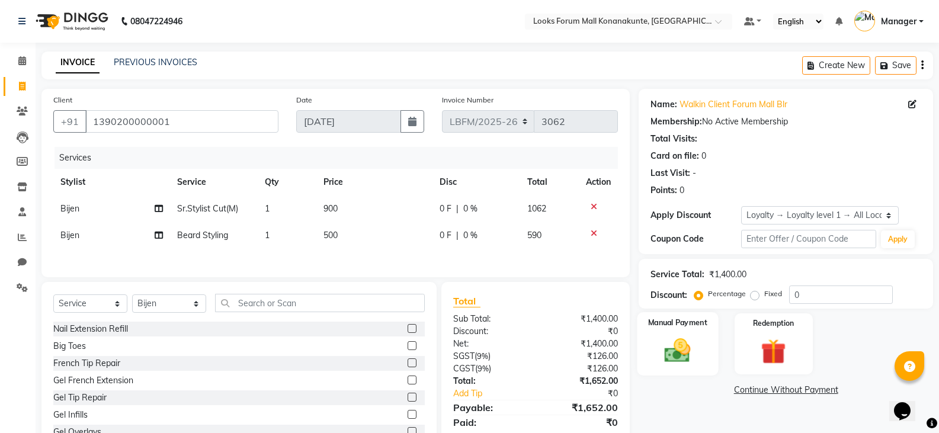
click at [681, 346] on img at bounding box center [677, 350] width 42 height 30
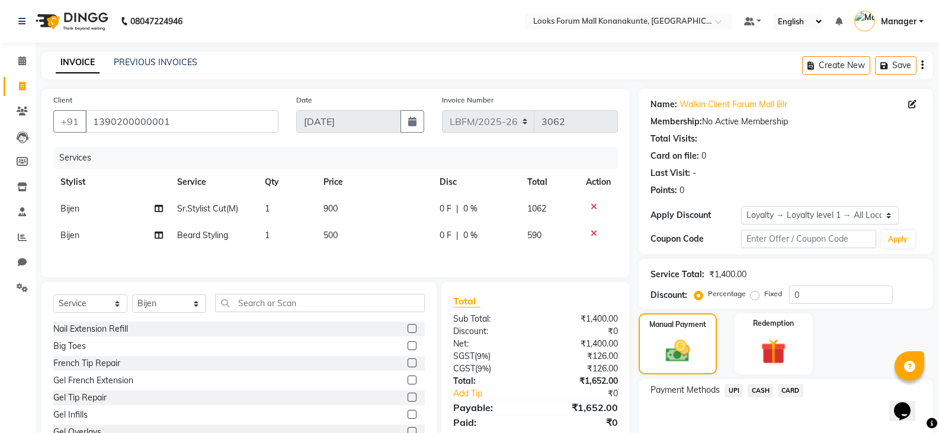
scroll to position [59, 0]
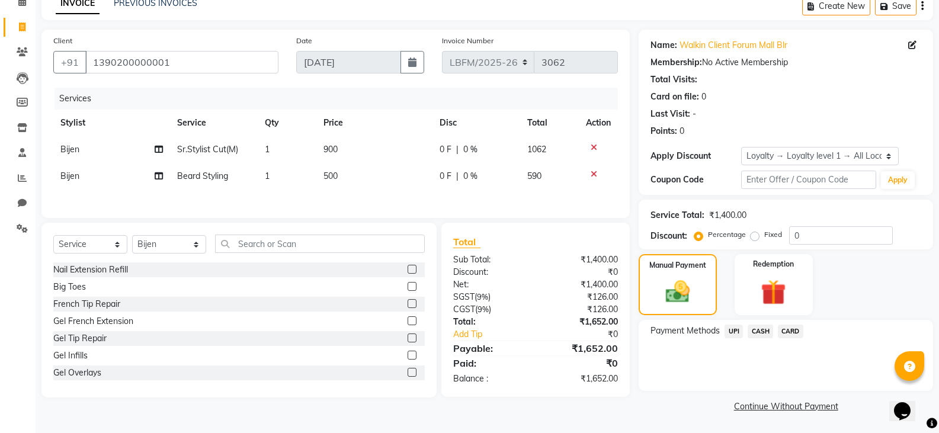
click at [785, 335] on span "CARD" at bounding box center [790, 332] width 25 height 14
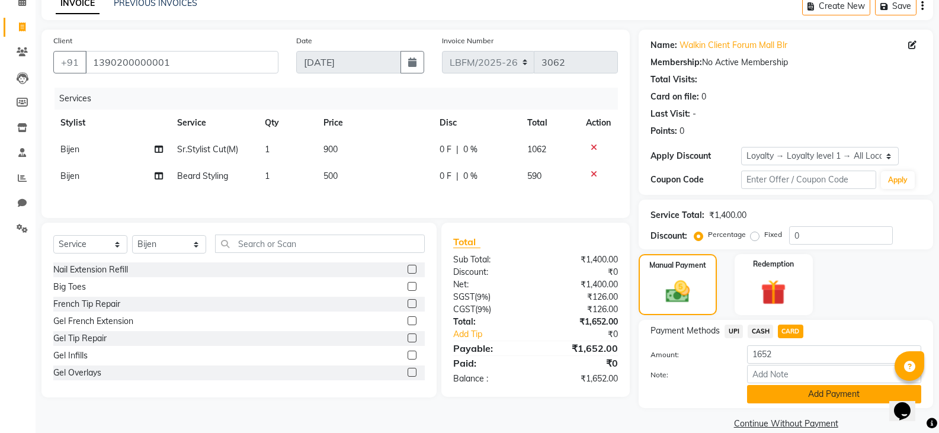
click at [793, 390] on button "Add Payment" at bounding box center [834, 394] width 174 height 18
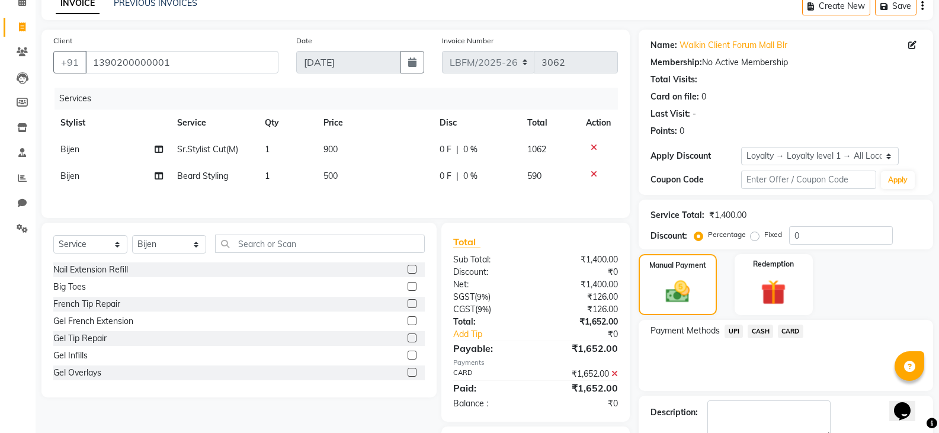
scroll to position [126, 0]
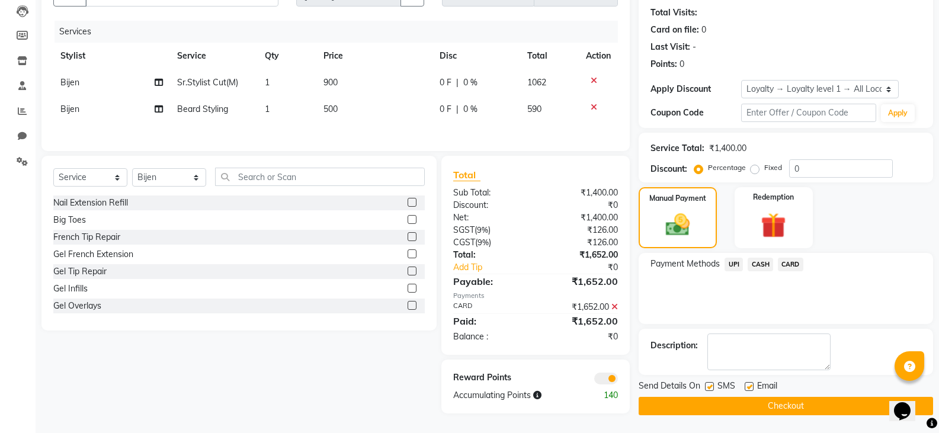
click at [802, 406] on button "Checkout" at bounding box center [785, 406] width 294 height 18
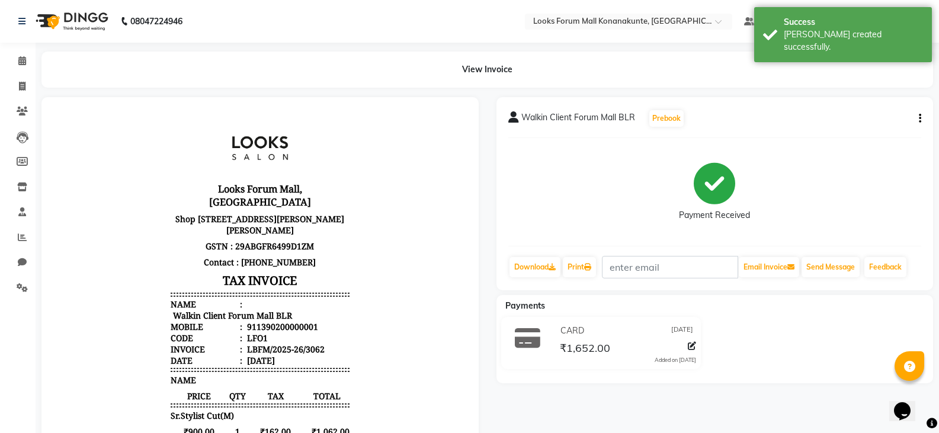
click at [26, 45] on div "Calendar Invoice Clients Leads Members Inventory Staff Reports Chat Settings Co…" at bounding box center [80, 318] width 160 height 568
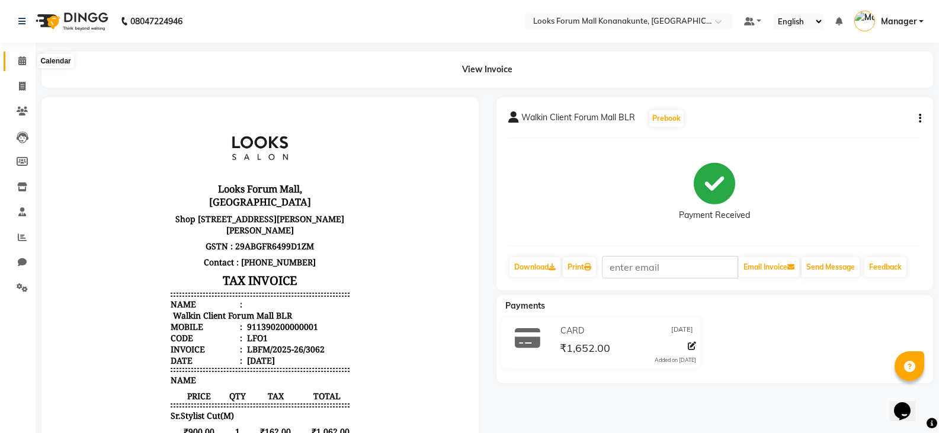
click at [24, 59] on icon at bounding box center [22, 60] width 8 height 9
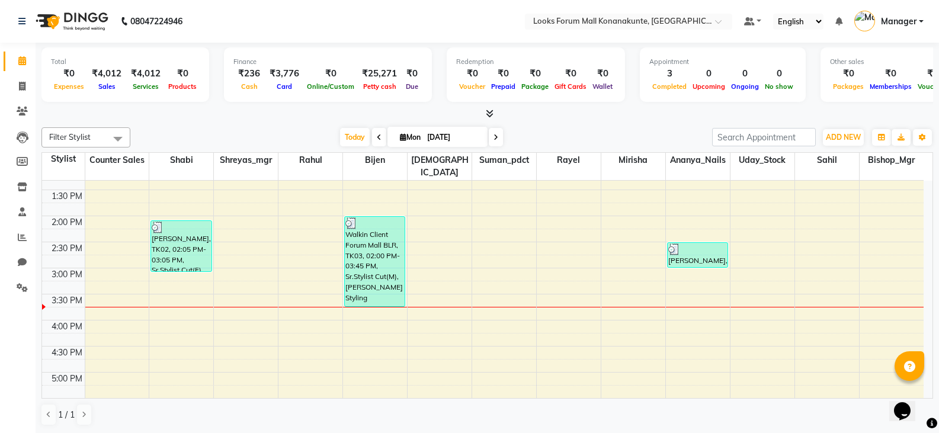
scroll to position [269, 0]
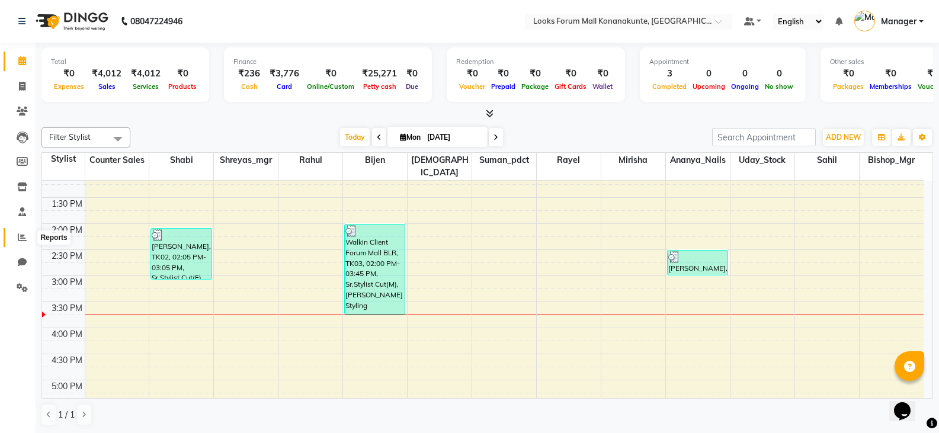
click at [24, 237] on icon at bounding box center [22, 237] width 9 height 9
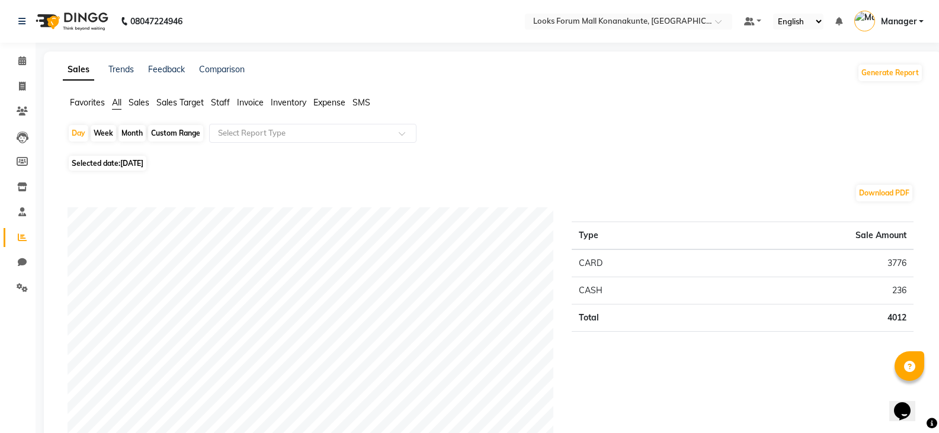
click at [194, 133] on div "Custom Range" at bounding box center [175, 133] width 55 height 17
select select "9"
select select "2025"
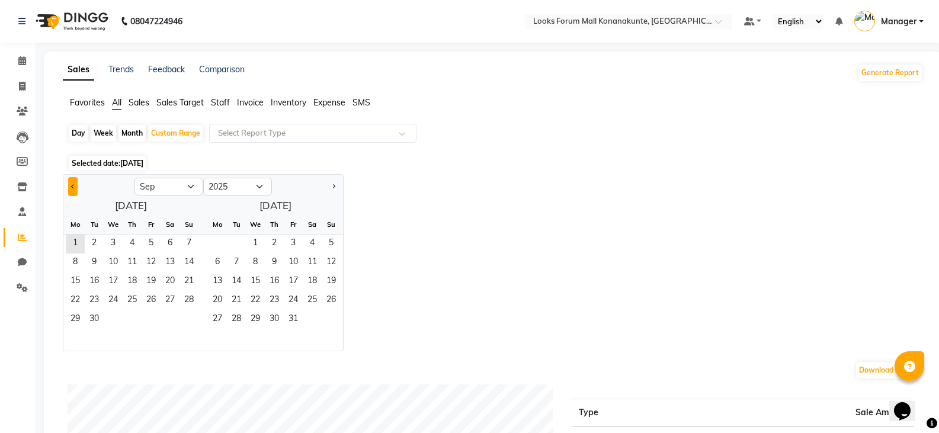
click at [74, 185] on span "Previous month" at bounding box center [73, 186] width 4 height 4
click at [152, 242] on span "1" at bounding box center [151, 244] width 19 height 19
click at [300, 206] on div "[DATE] Mo Tu We Th Fr Sa Su 1 2 3 4 5 6 7 8 9 10 11 12 13 14 15 16 17 18 19 20 …" at bounding box center [203, 273] width 280 height 155
click at [72, 184] on button "Previous month" at bounding box center [72, 186] width 9 height 19
select select "7"
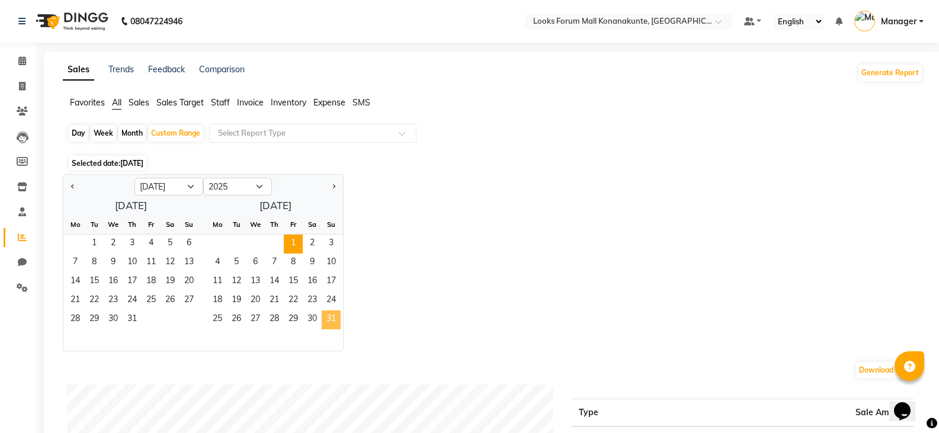
click at [329, 314] on span "31" at bounding box center [331, 319] width 19 height 19
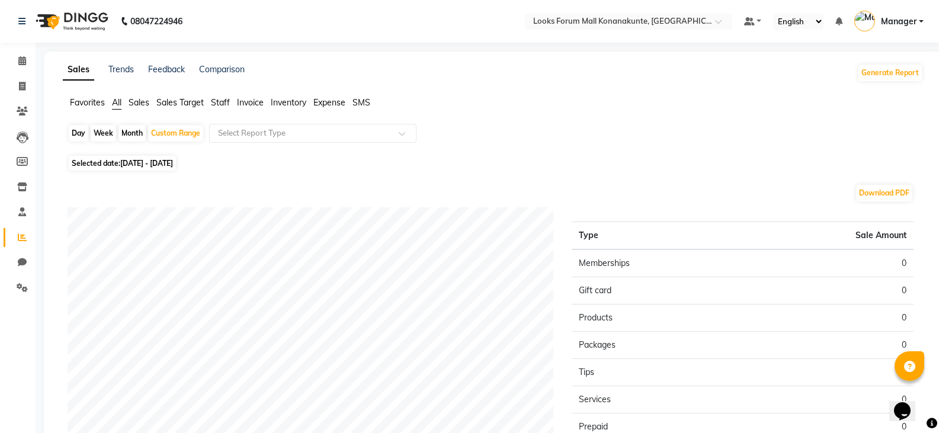
click at [172, 102] on span "Sales Target" at bounding box center [179, 102] width 47 height 11
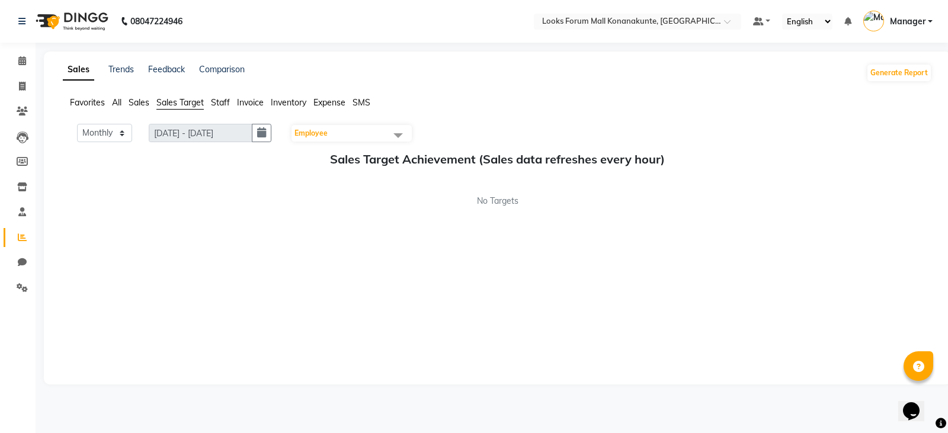
click at [399, 140] on span at bounding box center [398, 135] width 24 height 23
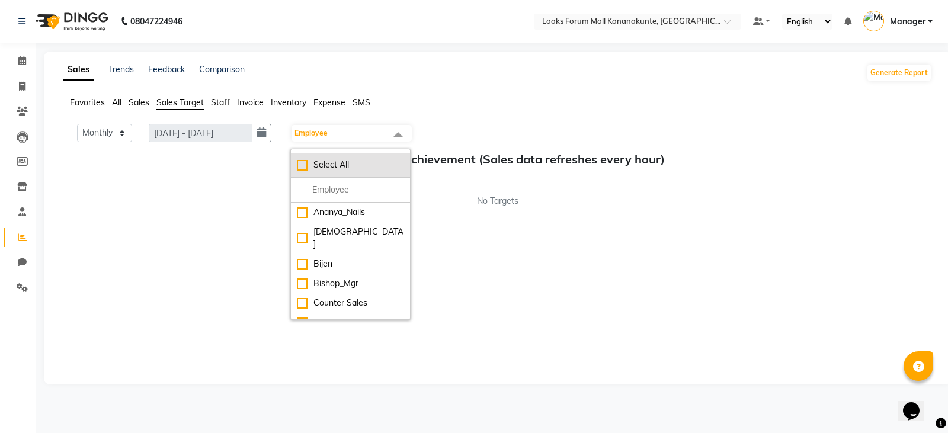
click at [340, 166] on div "Select All" at bounding box center [350, 165] width 107 height 12
checkbox input "true"
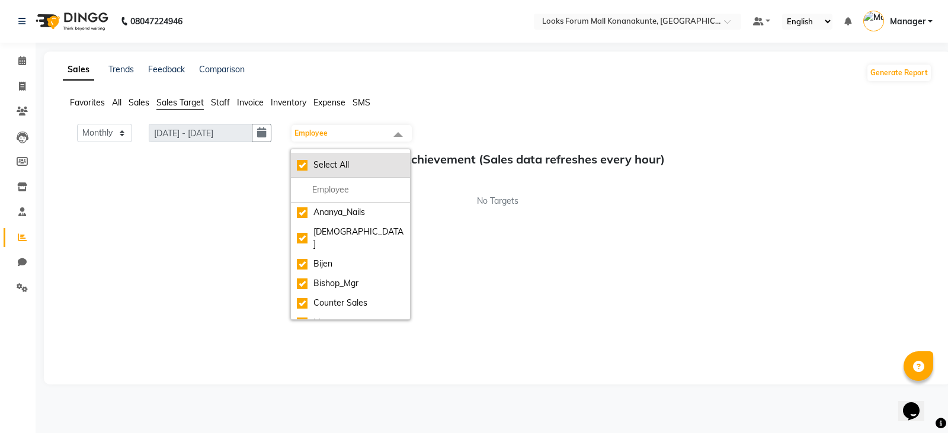
checkbox input "true"
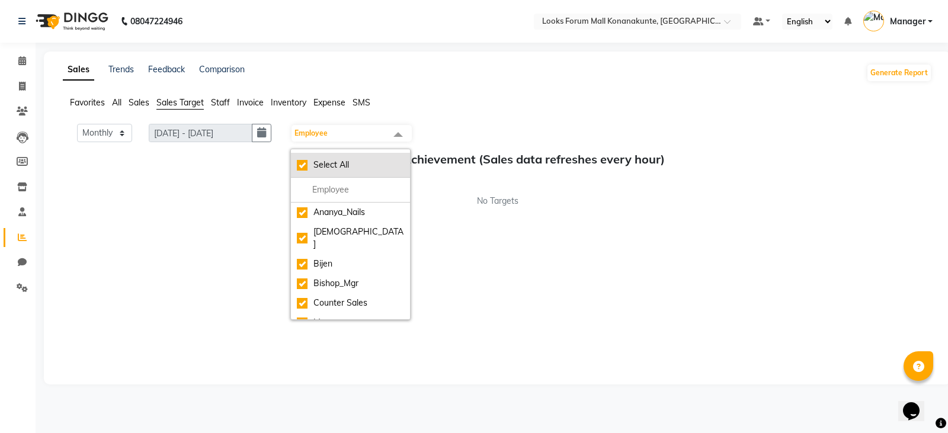
checkbox input "true"
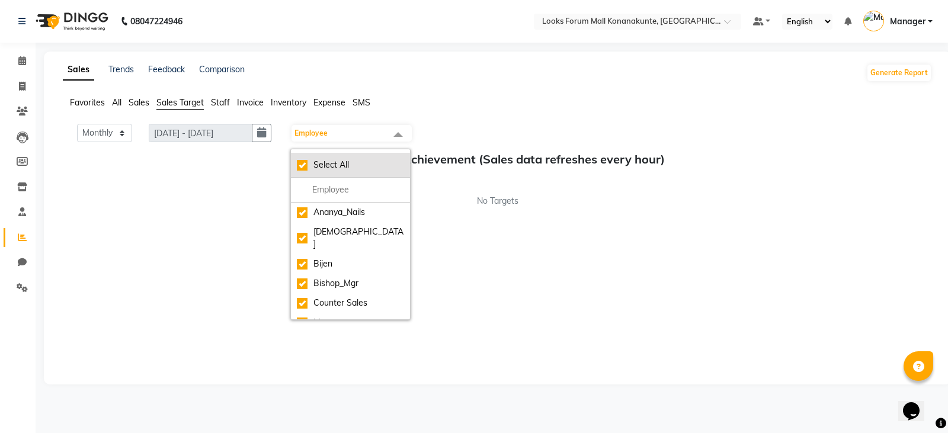
checkbox input "true"
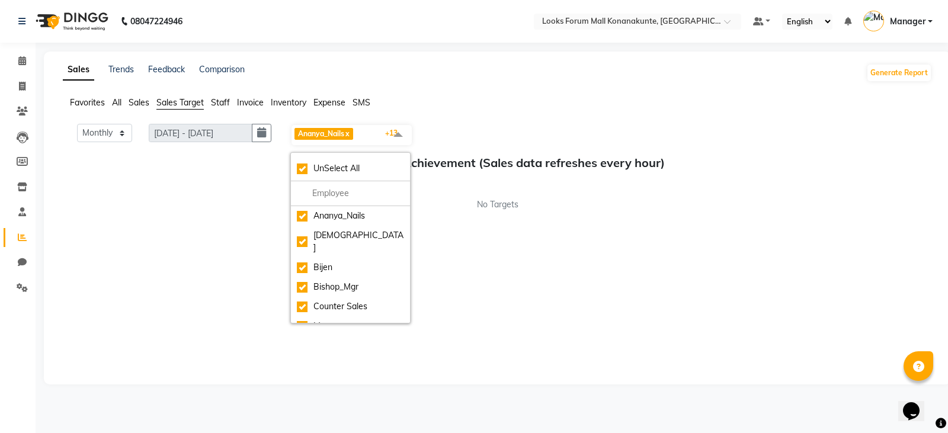
click at [470, 193] on div "Sales Target Achievement (Sales data refreshes every hour) No Targets" at bounding box center [497, 183] width 869 height 55
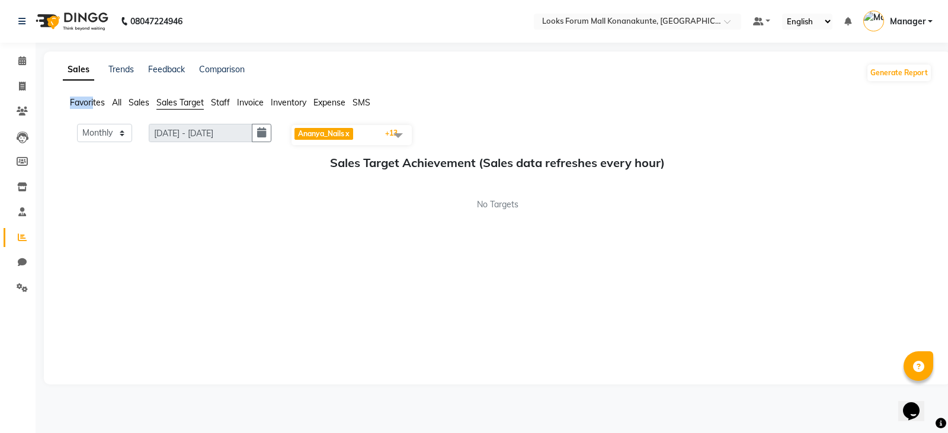
click at [94, 98] on div "Sales Trends Feedback Comparison Generate Report Favorites All Sales Sales Targ…" at bounding box center [497, 218] width 907 height 333
click at [18, 88] on span at bounding box center [22, 87] width 21 height 14
select select "service"
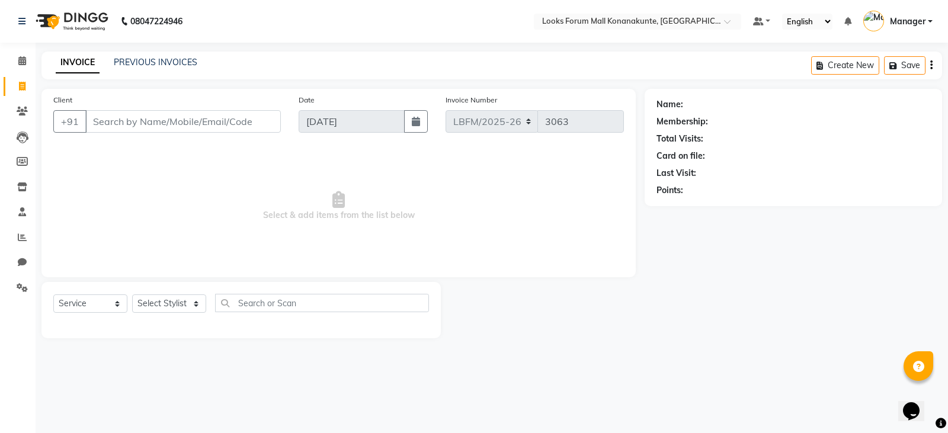
click at [179, 117] on input "Client" at bounding box center [182, 121] width 195 height 23
drag, startPoint x: 130, startPoint y: 126, endPoint x: 142, endPoint y: 124, distance: 12.0
click at [139, 124] on input "WALKIN BLR" at bounding box center [152, 121] width 135 height 23
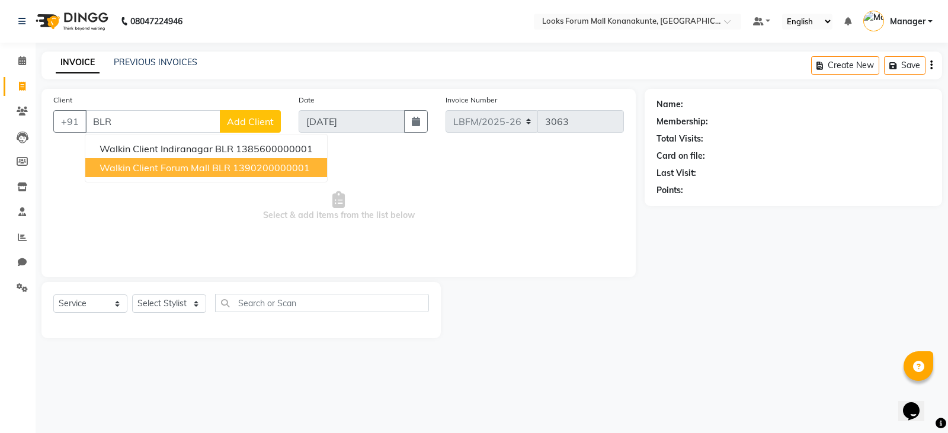
click at [174, 175] on button "Walkin Client Forum Mall BLR 1390200000001" at bounding box center [206, 167] width 242 height 19
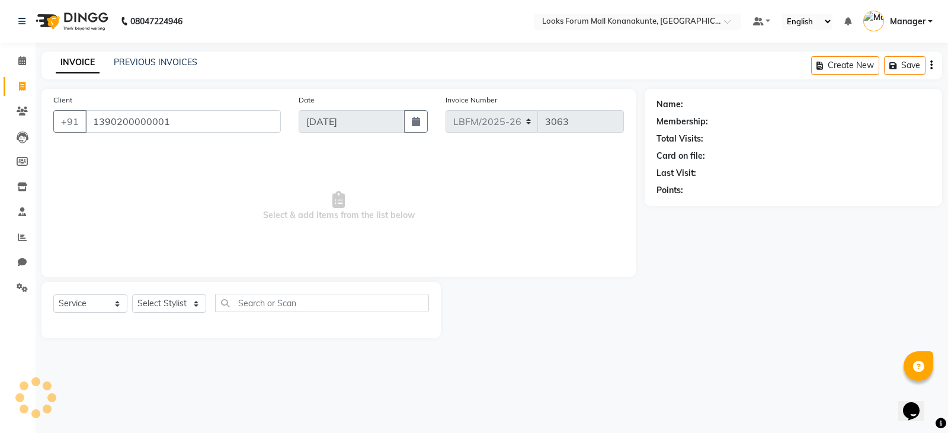
type input "1390200000001"
select select "1: Object"
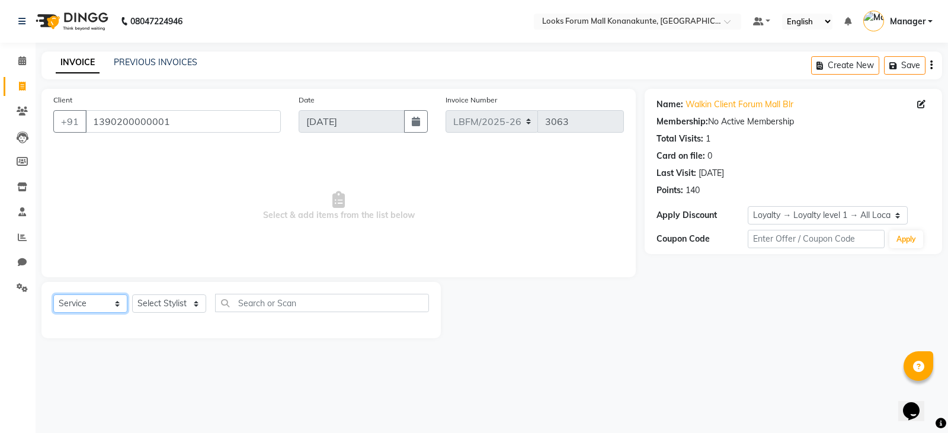
click at [111, 305] on select "Select Service Product Membership Package Voucher Prepaid Gift Card" at bounding box center [90, 303] width 74 height 18
click at [182, 306] on select "Select Stylist Ananya_Nails [PERSON_NAME] Bijen Bishop_Mgr Counter Sales Manage…" at bounding box center [169, 303] width 74 height 18
select select "90397"
click at [132, 294] on select "Select Stylist Ananya_Nails [PERSON_NAME] Bijen Bishop_Mgr Counter Sales Manage…" at bounding box center [169, 303] width 74 height 18
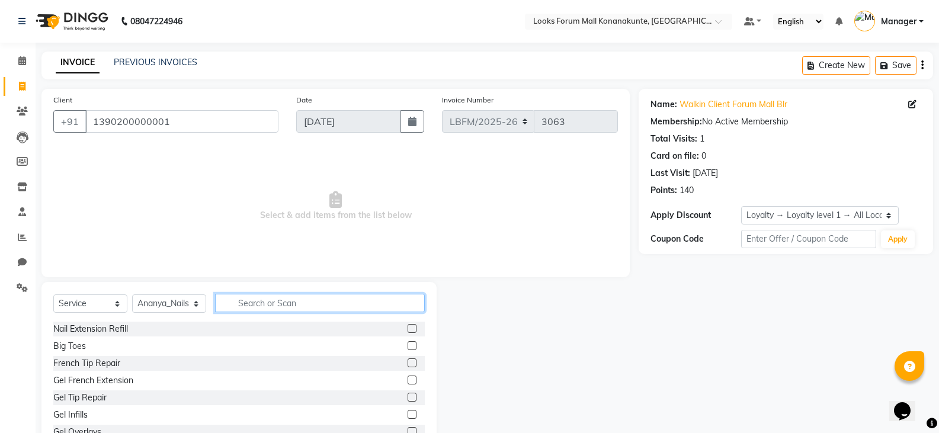
click at [260, 307] on input "text" at bounding box center [320, 303] width 210 height 18
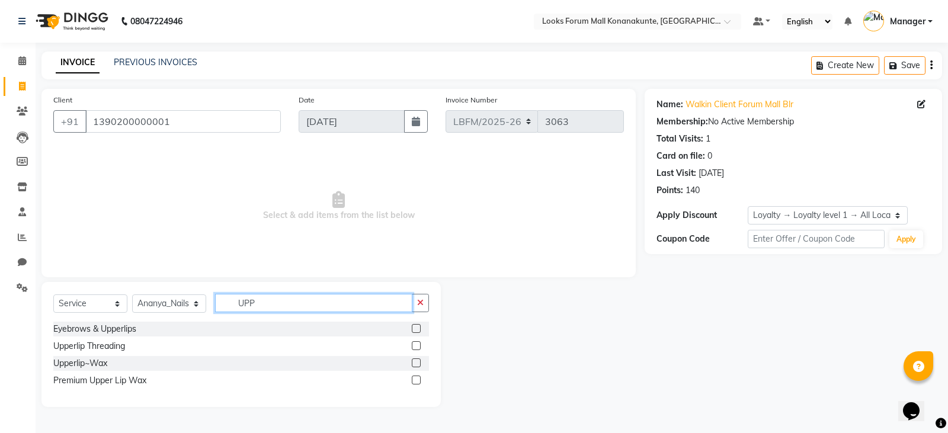
type input "UPP"
click at [415, 342] on label at bounding box center [416, 345] width 9 height 9
click at [415, 342] on input "checkbox" at bounding box center [416, 346] width 8 height 8
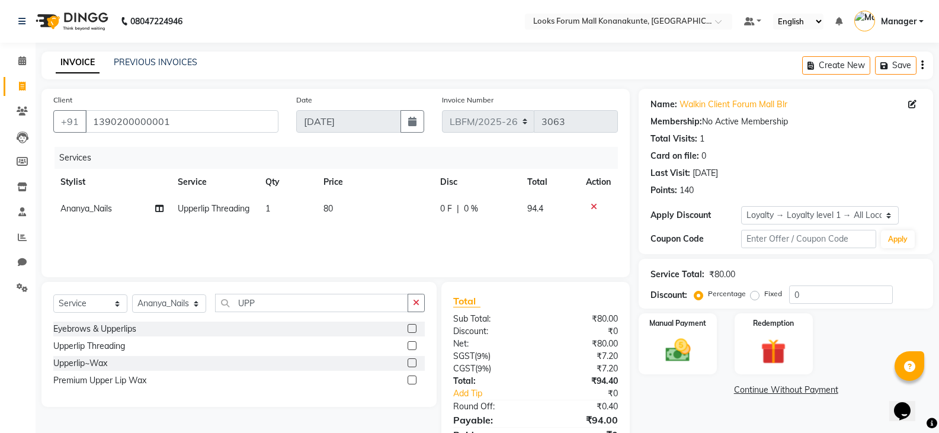
click at [415, 345] on label at bounding box center [411, 345] width 9 height 9
click at [415, 345] on input "checkbox" at bounding box center [411, 346] width 8 height 8
checkbox input "false"
click at [593, 237] on icon at bounding box center [593, 233] width 7 height 8
click at [338, 202] on td "80" at bounding box center [374, 208] width 116 height 27
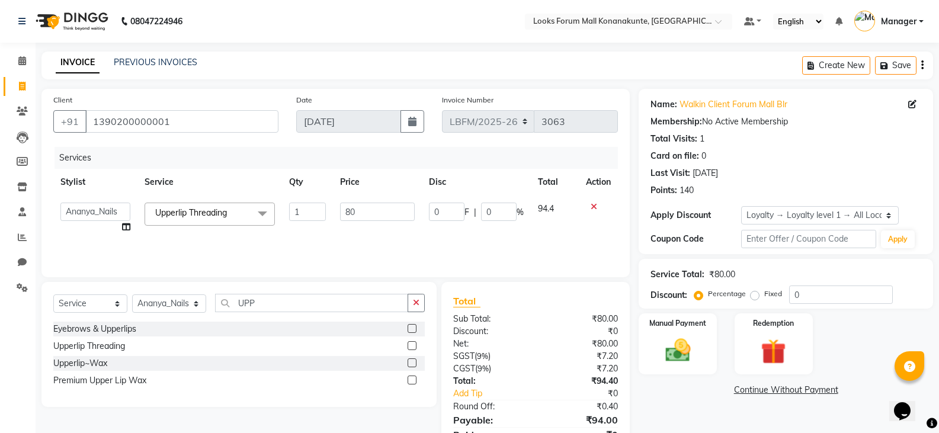
click at [338, 203] on td "80" at bounding box center [377, 217] width 88 height 45
click at [355, 214] on input "80" at bounding box center [377, 212] width 74 height 18
type input "8"
type input "70"
click at [489, 239] on div "Services Stylist Service Qty Price Disc Total Action Ananya_Nails Upperlip Thre…" at bounding box center [335, 206] width 564 height 118
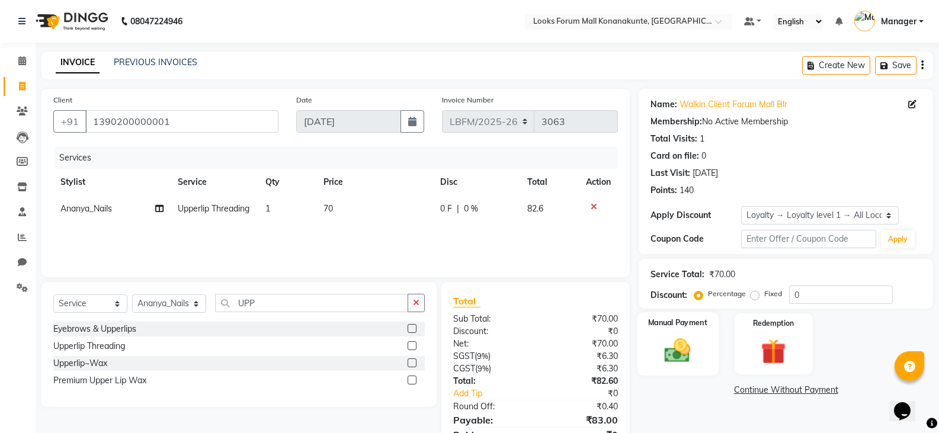
click at [692, 353] on img at bounding box center [677, 350] width 42 height 30
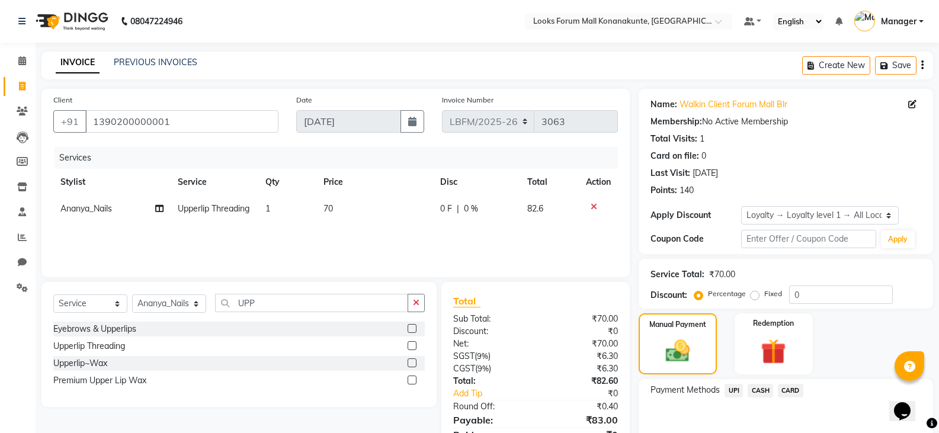
scroll to position [59, 0]
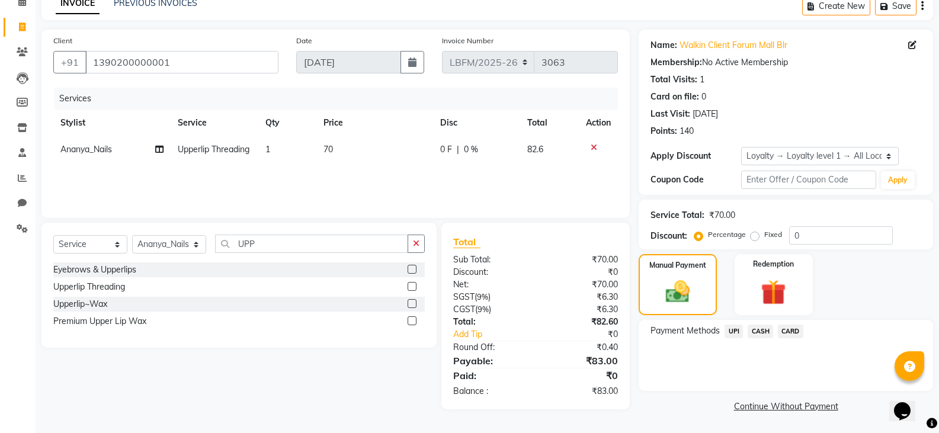
click at [790, 330] on span "CARD" at bounding box center [790, 332] width 25 height 14
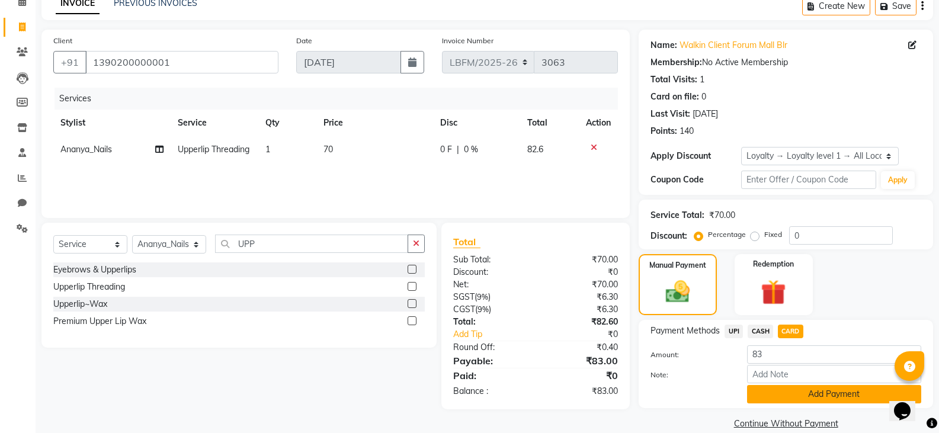
scroll to position [76, 0]
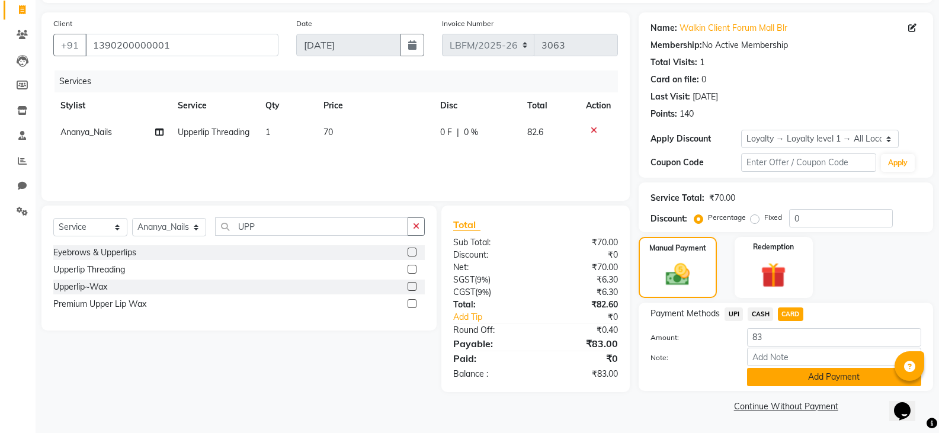
click at [797, 377] on button "Add Payment" at bounding box center [834, 377] width 174 height 18
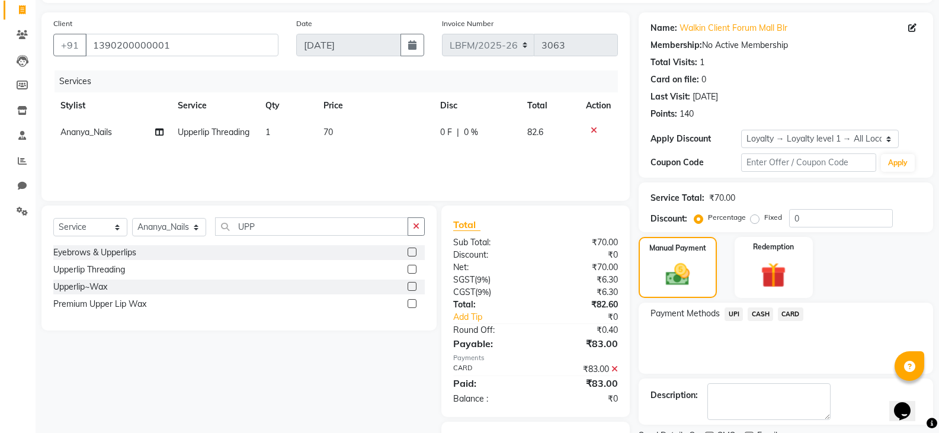
scroll to position [137, 0]
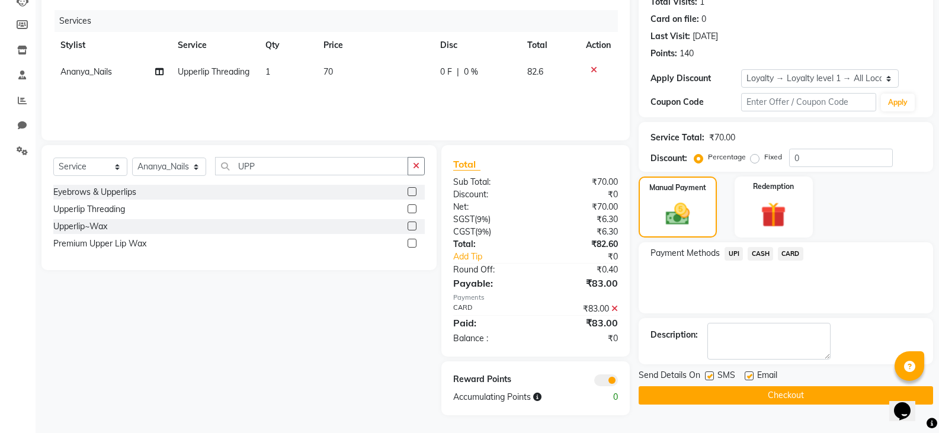
click at [788, 397] on button "Checkout" at bounding box center [785, 395] width 294 height 18
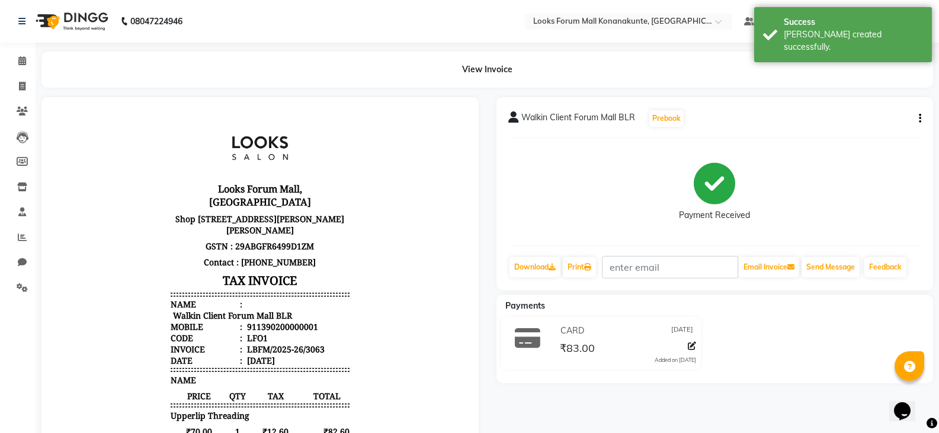
scroll to position [9, 0]
click at [18, 18] on icon at bounding box center [21, 21] width 7 height 8
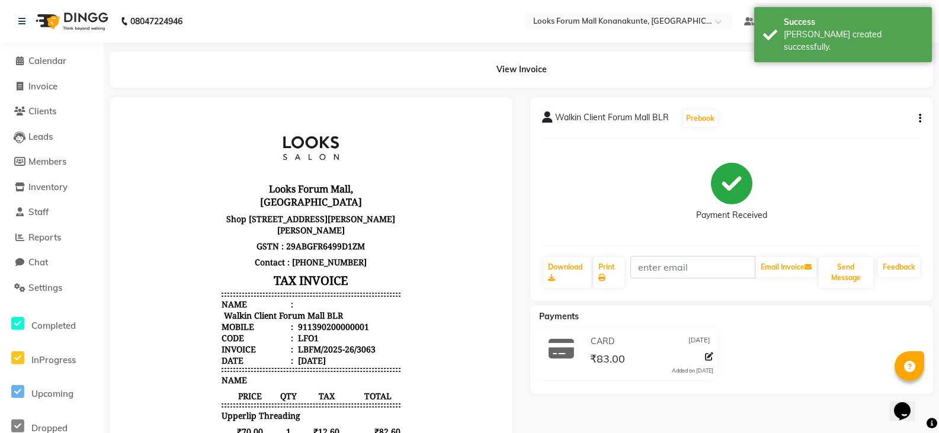
click at [76, 19] on img at bounding box center [70, 21] width 81 height 33
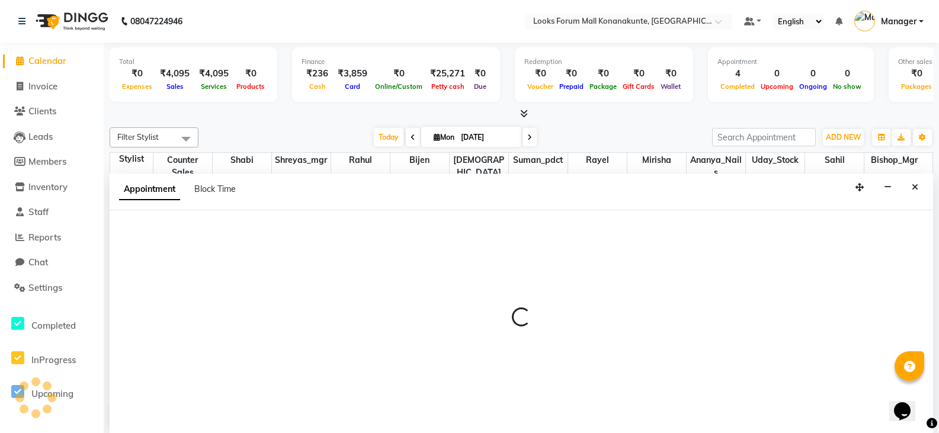
scroll to position [1, 0]
select select "90394"
select select "600"
select select "tentative"
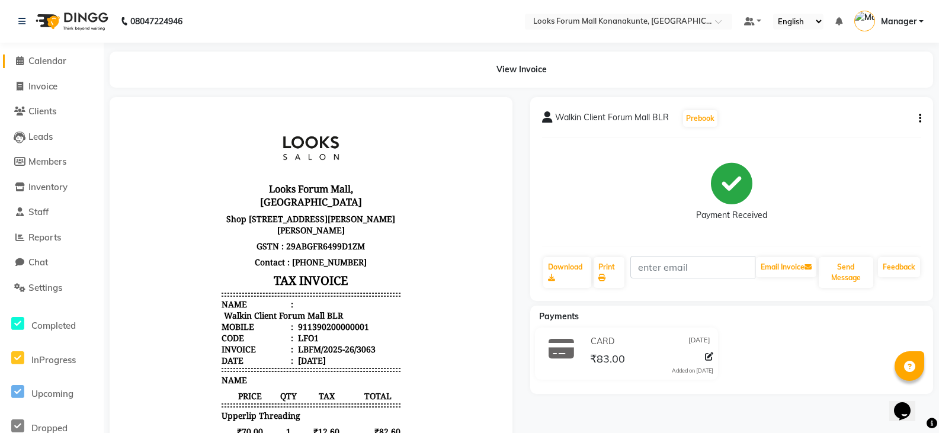
click at [47, 62] on span "Calendar" at bounding box center [47, 60] width 38 height 11
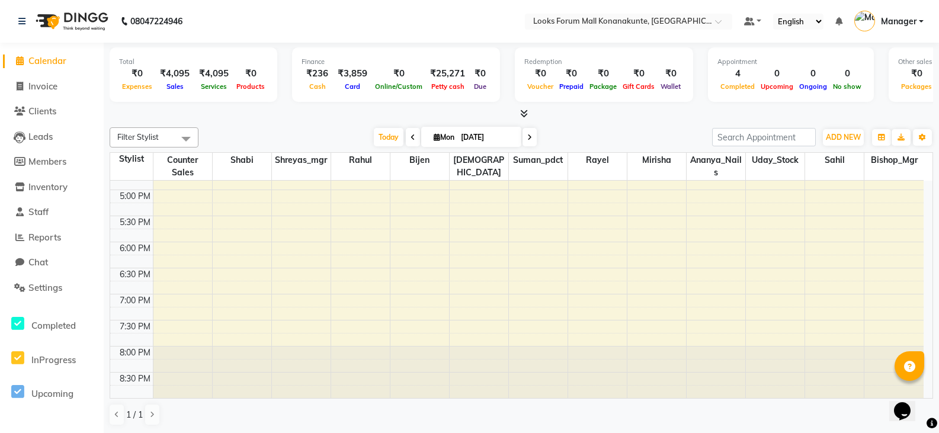
scroll to position [1, 0]
click at [722, 330] on div "8:00 AM 8:30 AM 9:00 AM 9:30 AM 10:00 AM 10:30 AM 11:00 AM 11:30 AM 12:00 PM 12…" at bounding box center [516, 58] width 813 height 677
select select "90397"
select select "tentative"
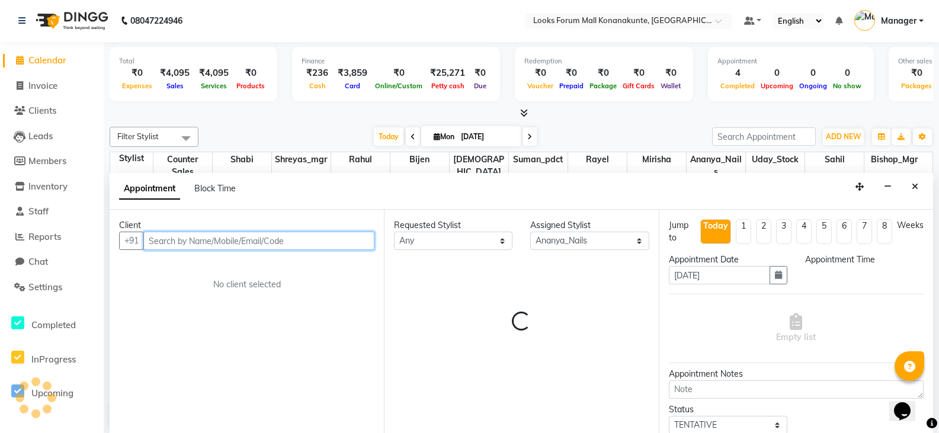
select select "1170"
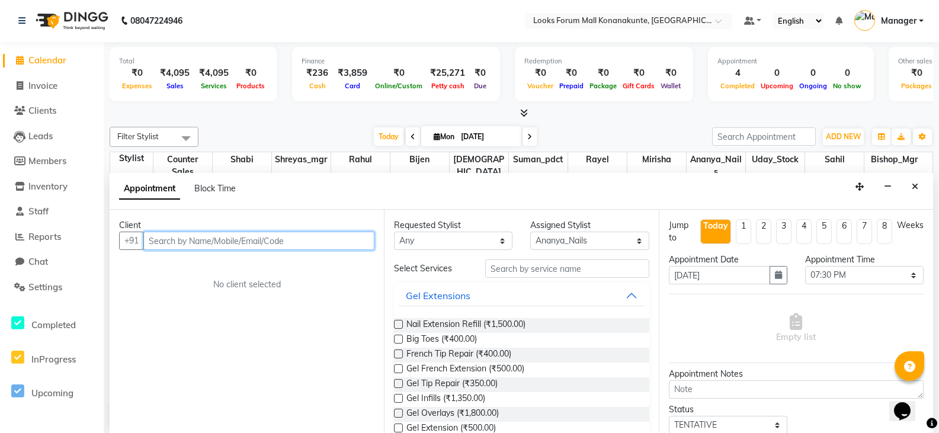
click at [324, 242] on input "text" at bounding box center [258, 241] width 231 height 18
drag, startPoint x: 201, startPoint y: 243, endPoint x: 157, endPoint y: 240, distance: 44.5
click at [157, 240] on input "7893202265" at bounding box center [234, 241] width 182 height 18
click at [203, 243] on input "7893202265" at bounding box center [234, 241] width 182 height 18
type input "7893202265"
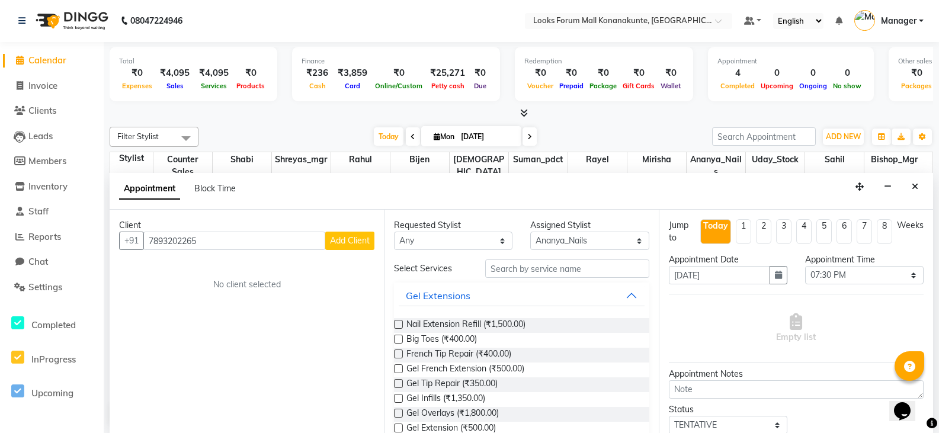
click at [349, 240] on span "Add Client" at bounding box center [350, 240] width 40 height 11
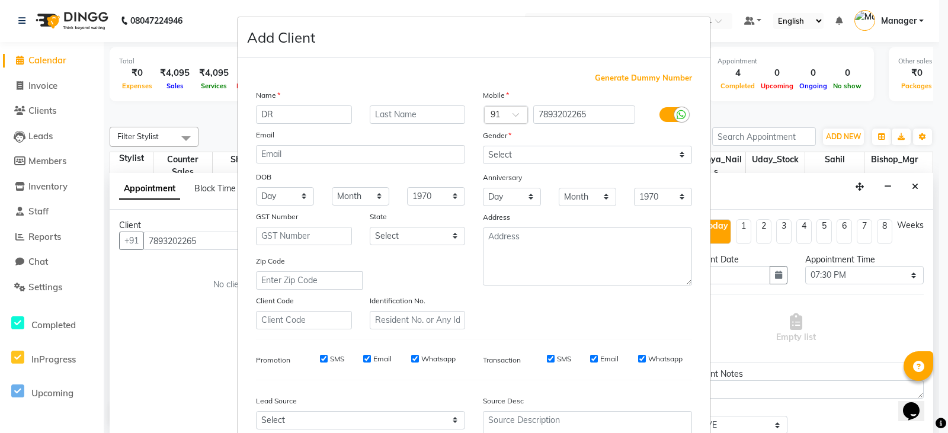
type input "DR"
click at [428, 117] on input "text" at bounding box center [418, 114] width 96 height 18
type input "JYOTI"
click at [399, 151] on input "email" at bounding box center [360, 154] width 209 height 18
click at [656, 155] on select "Select [DEMOGRAPHIC_DATA] [DEMOGRAPHIC_DATA] Other Prefer Not To Say" at bounding box center [587, 155] width 209 height 18
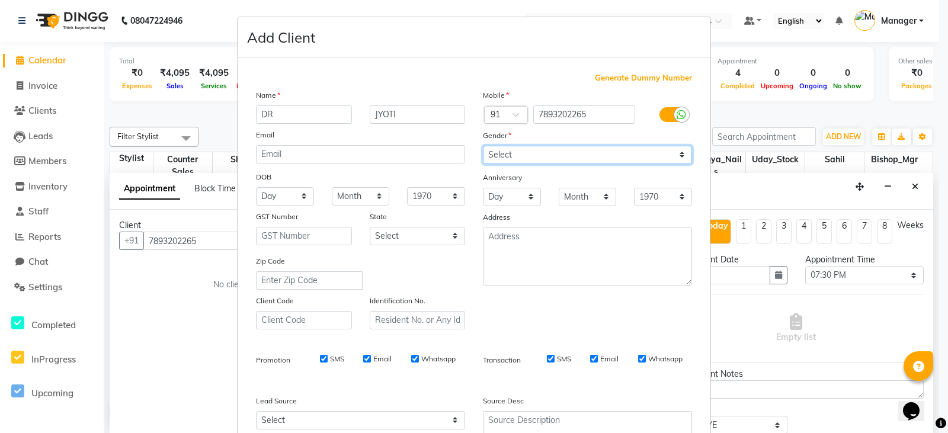
select select "[DEMOGRAPHIC_DATA]"
click at [483, 146] on select "Select [DEMOGRAPHIC_DATA] [DEMOGRAPHIC_DATA] Other Prefer Not To Say" at bounding box center [587, 155] width 209 height 18
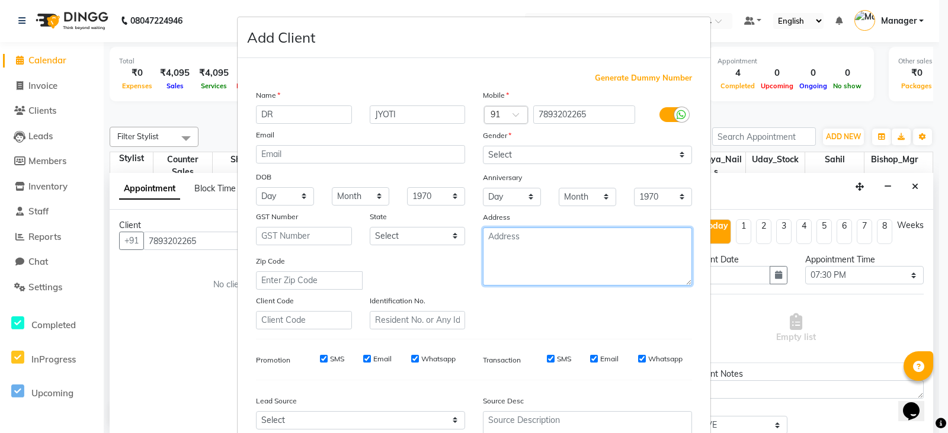
click at [573, 266] on textarea at bounding box center [587, 256] width 209 height 58
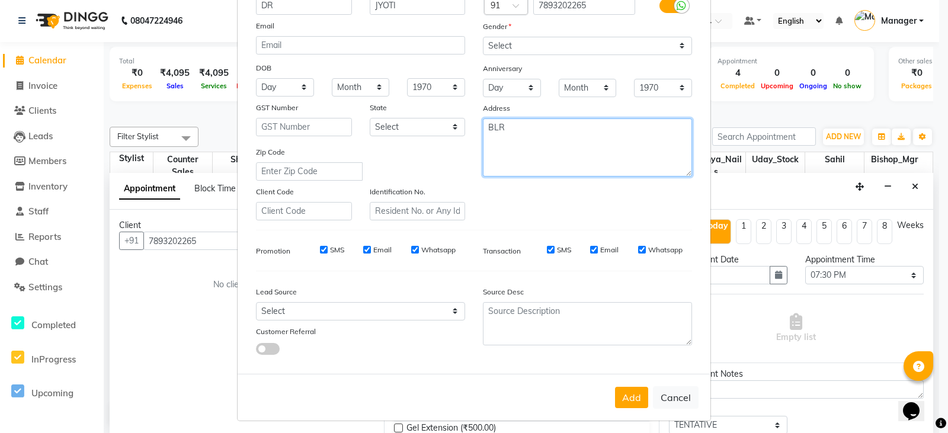
scroll to position [114, 0]
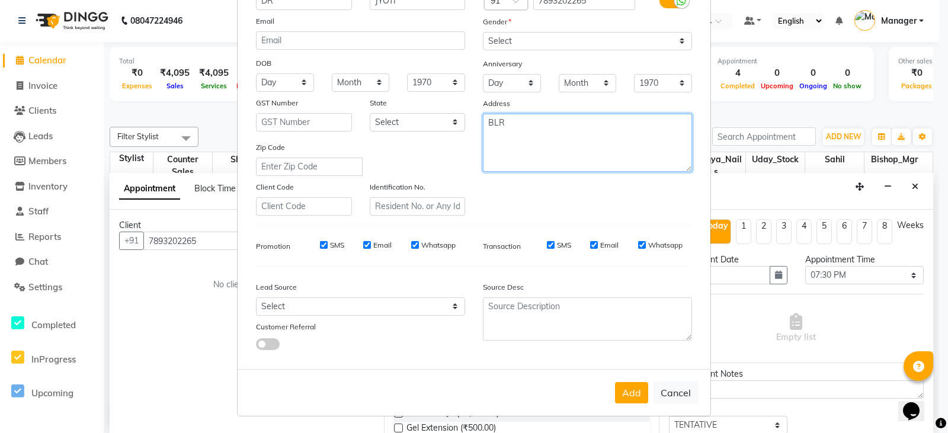
type textarea "BLR"
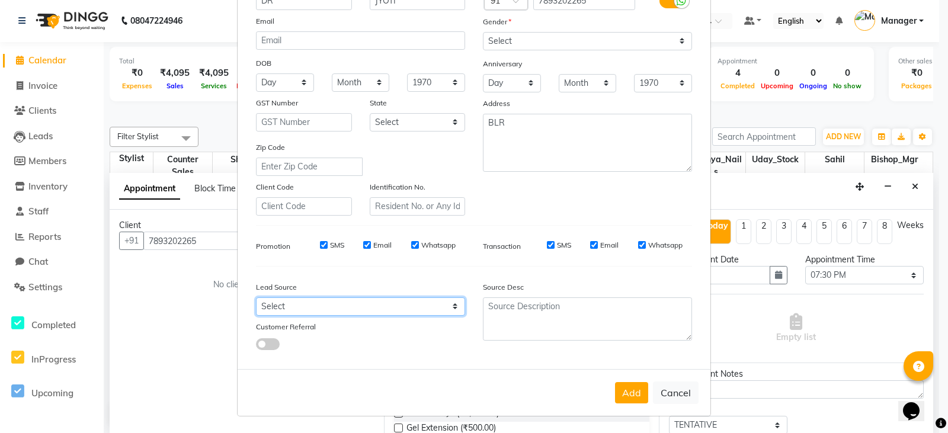
click at [450, 309] on select "Select Walk-in Referral Internet Friend Word of Mouth Advertisement Facebook Ju…" at bounding box center [360, 306] width 209 height 18
click at [446, 329] on div "Customer Referral" at bounding box center [360, 328] width 227 height 17
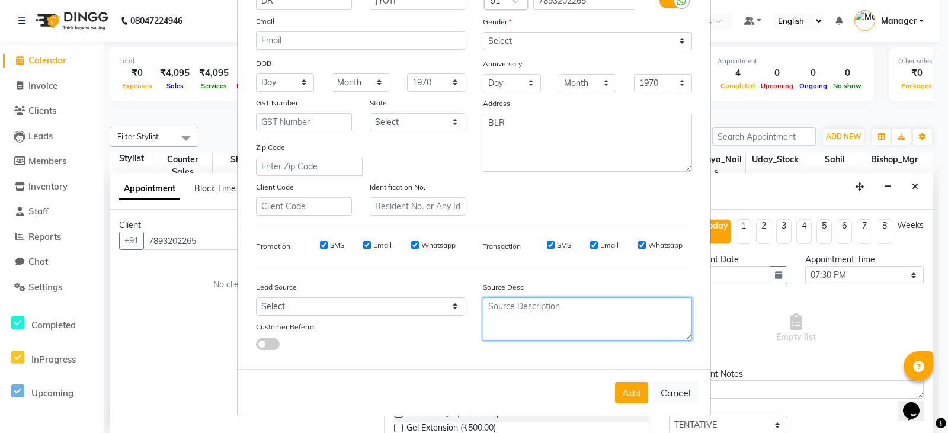
click at [547, 318] on textarea at bounding box center [587, 318] width 209 height 43
click at [616, 388] on button "Add" at bounding box center [631, 392] width 33 height 21
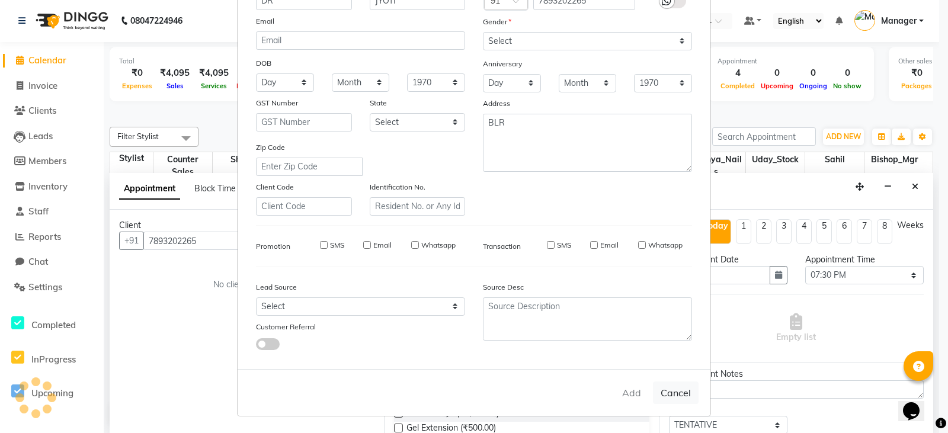
select select
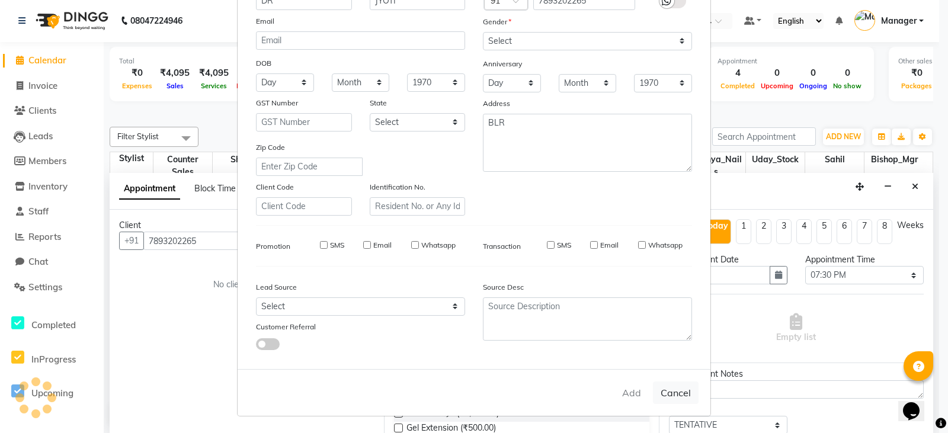
select select
checkbox input "false"
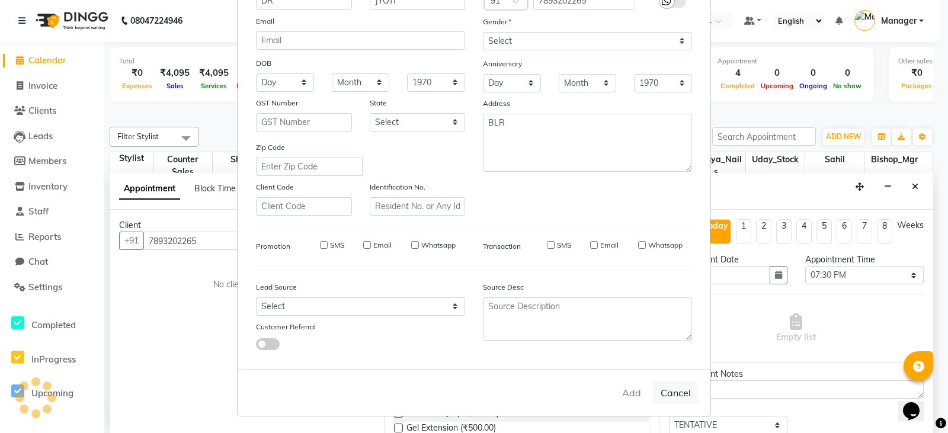
checkbox input "false"
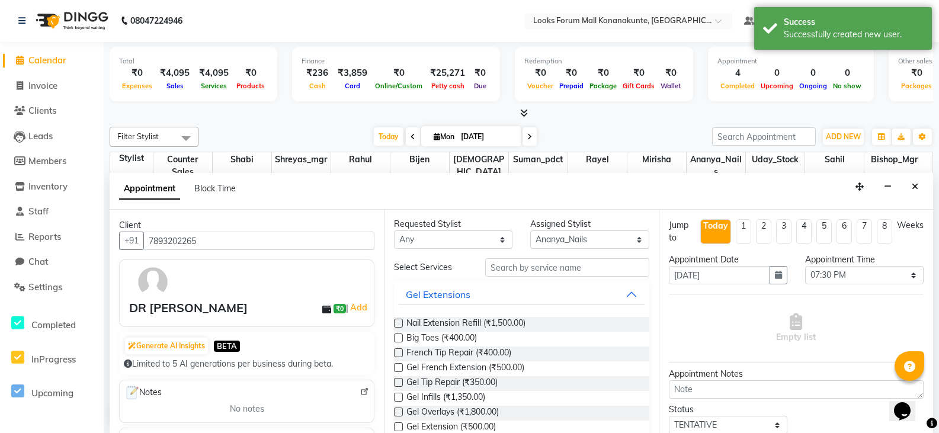
scroll to position [0, 0]
click at [564, 270] on input "text" at bounding box center [567, 268] width 164 height 18
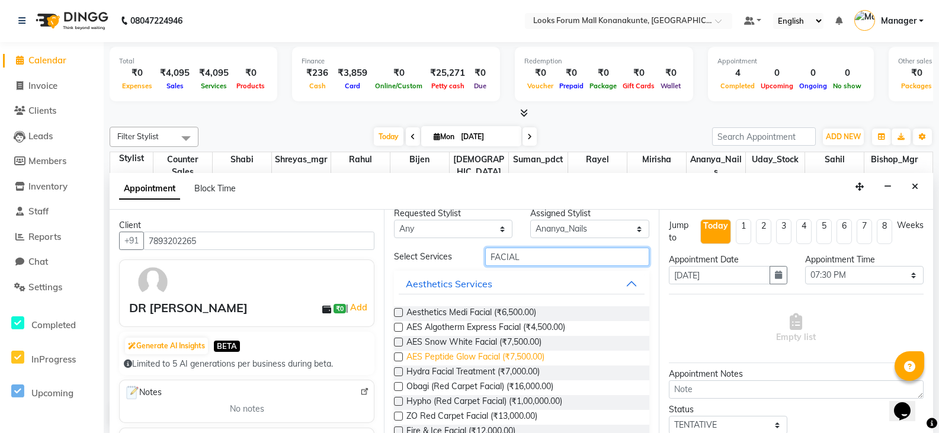
scroll to position [71, 0]
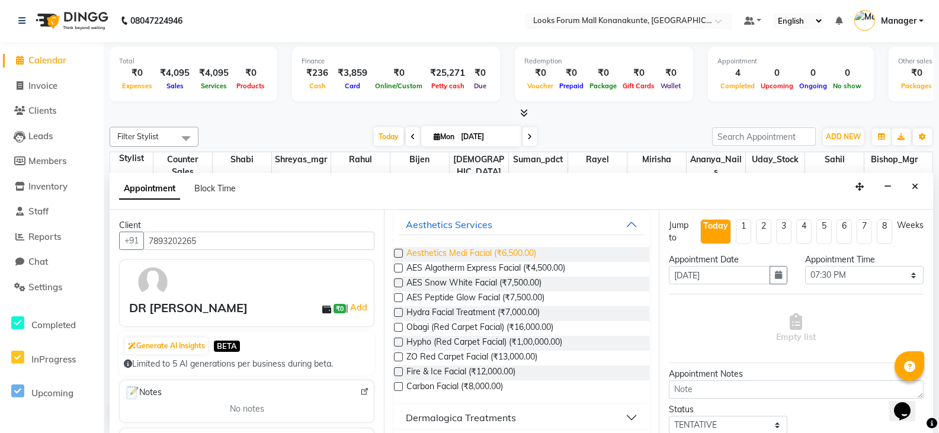
type input "FACIAL"
click at [476, 255] on span "Aesthetics Medi Facial (₹6,500.00)" at bounding box center [471, 254] width 130 height 15
checkbox input "false"
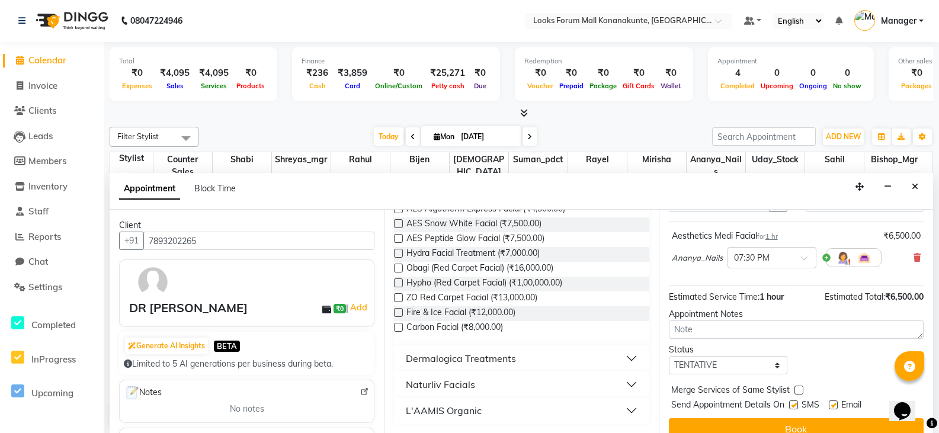
scroll to position [88, 0]
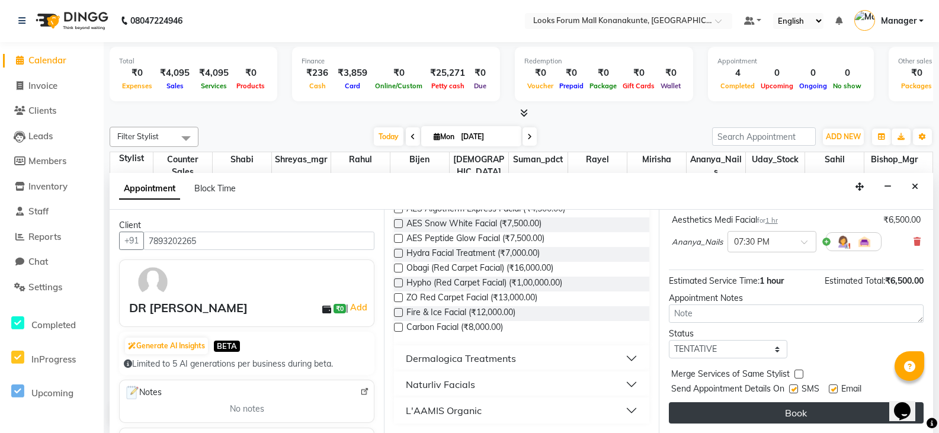
click at [755, 415] on button "Book" at bounding box center [796, 412] width 255 height 21
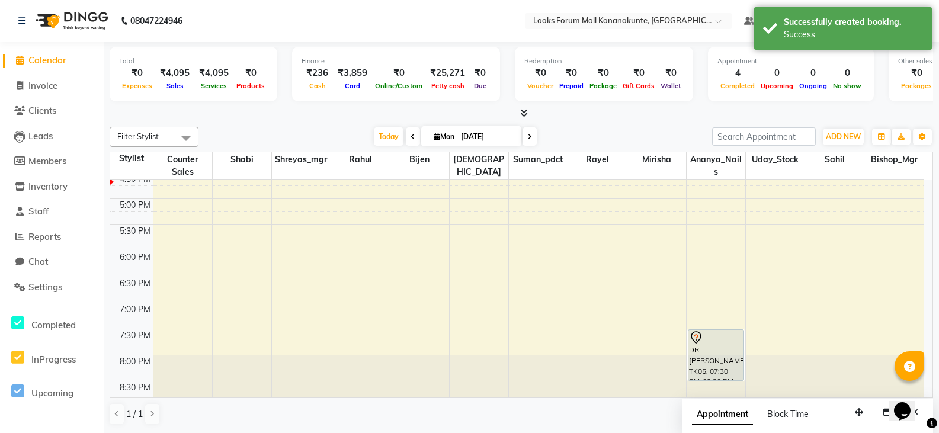
scroll to position [460, 0]
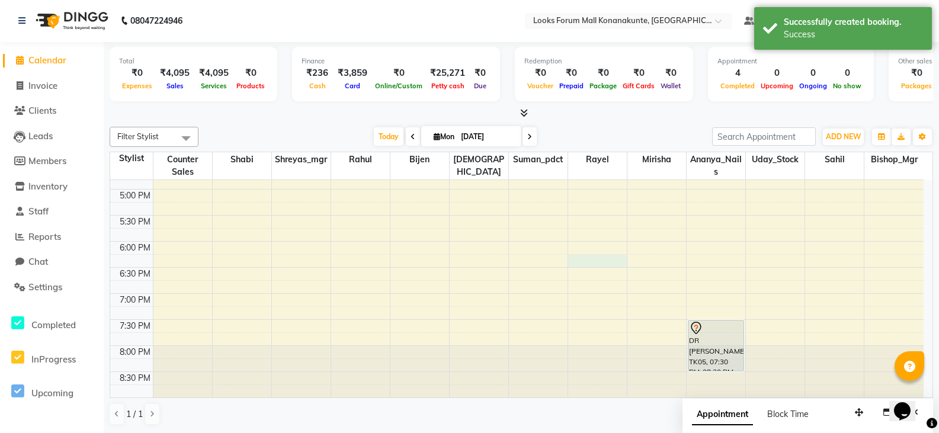
click at [586, 259] on div "8:00 AM 8:30 AM 9:00 AM 9:30 AM 10:00 AM 10:30 AM 11:00 AM 11:30 AM 12:00 PM 12…" at bounding box center [516, 58] width 813 height 677
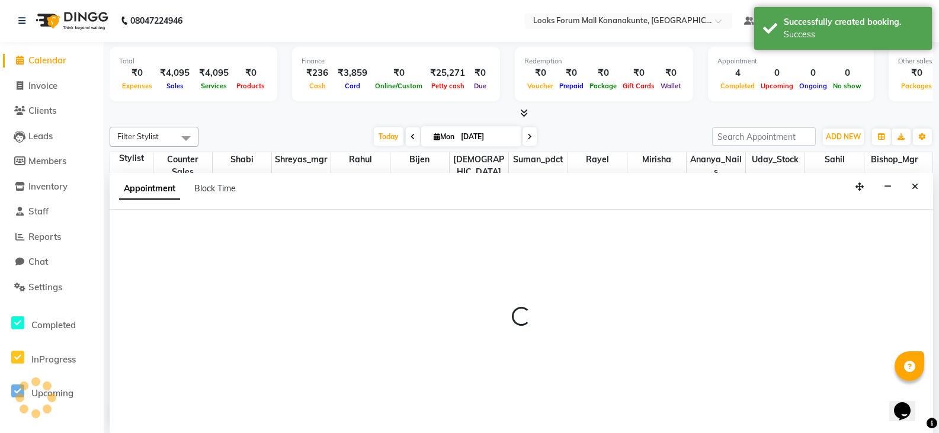
select select "90395"
select select "1095"
select select "tentative"
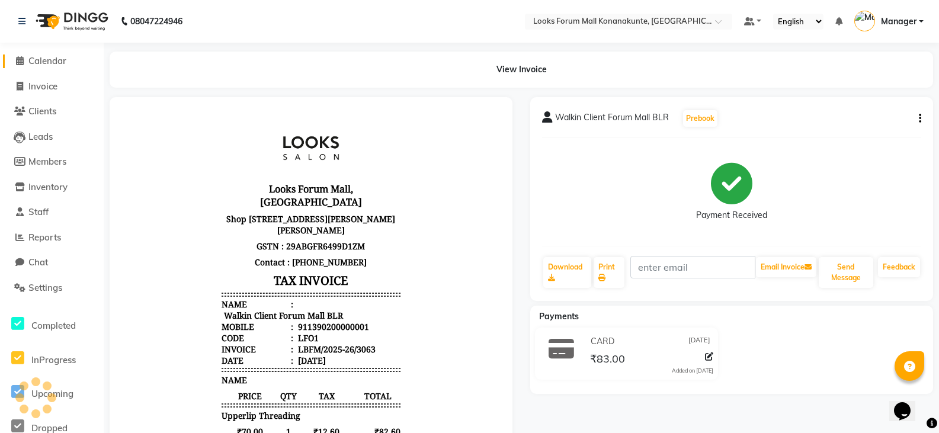
click at [77, 60] on link "Calendar" at bounding box center [52, 61] width 98 height 14
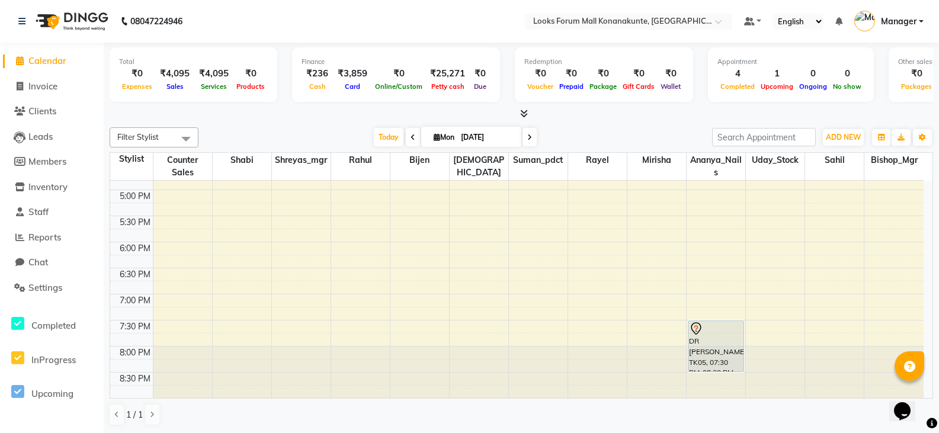
scroll to position [460, 0]
